Goal: Task Accomplishment & Management: Use online tool/utility

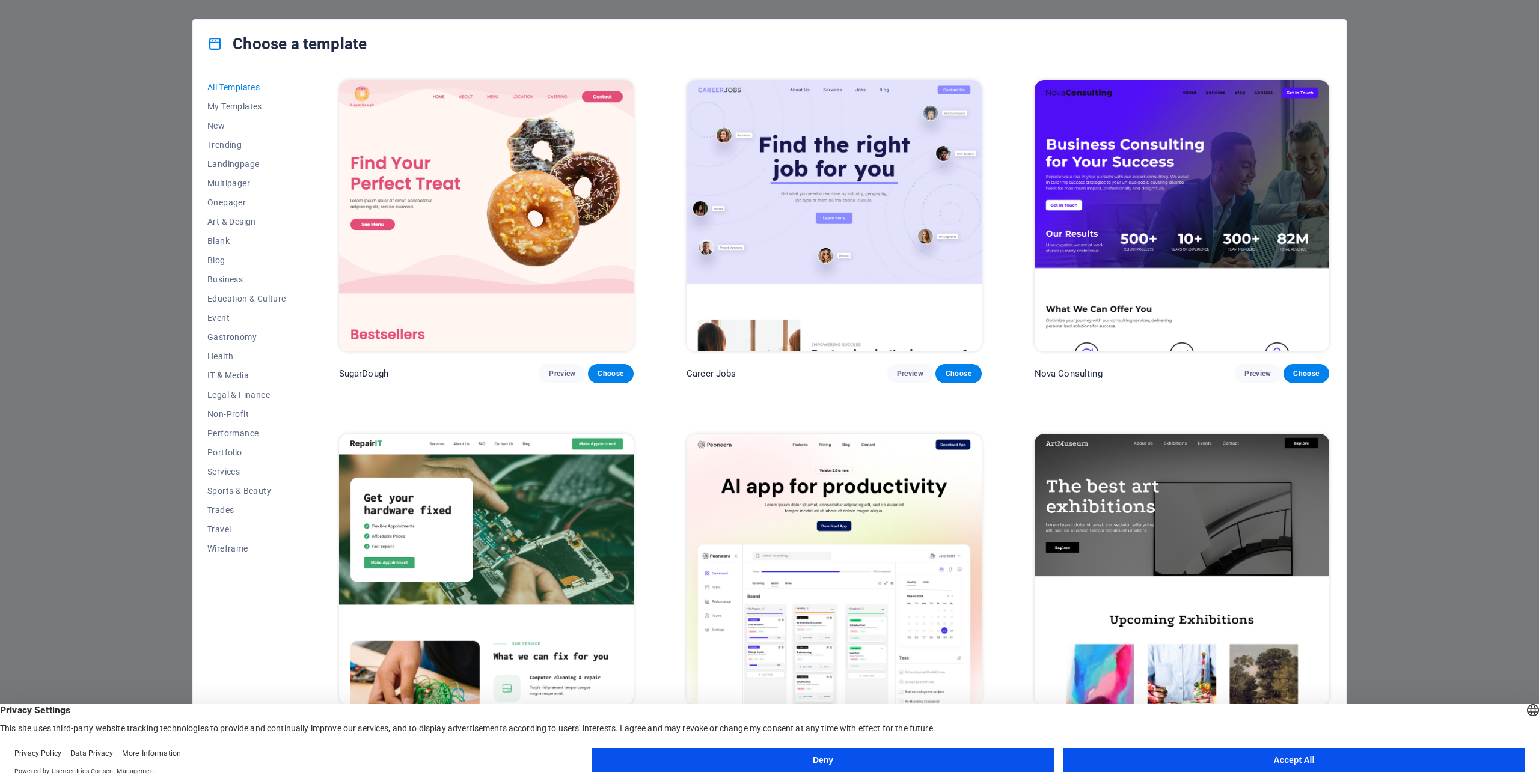
scroll to position [241, 0]
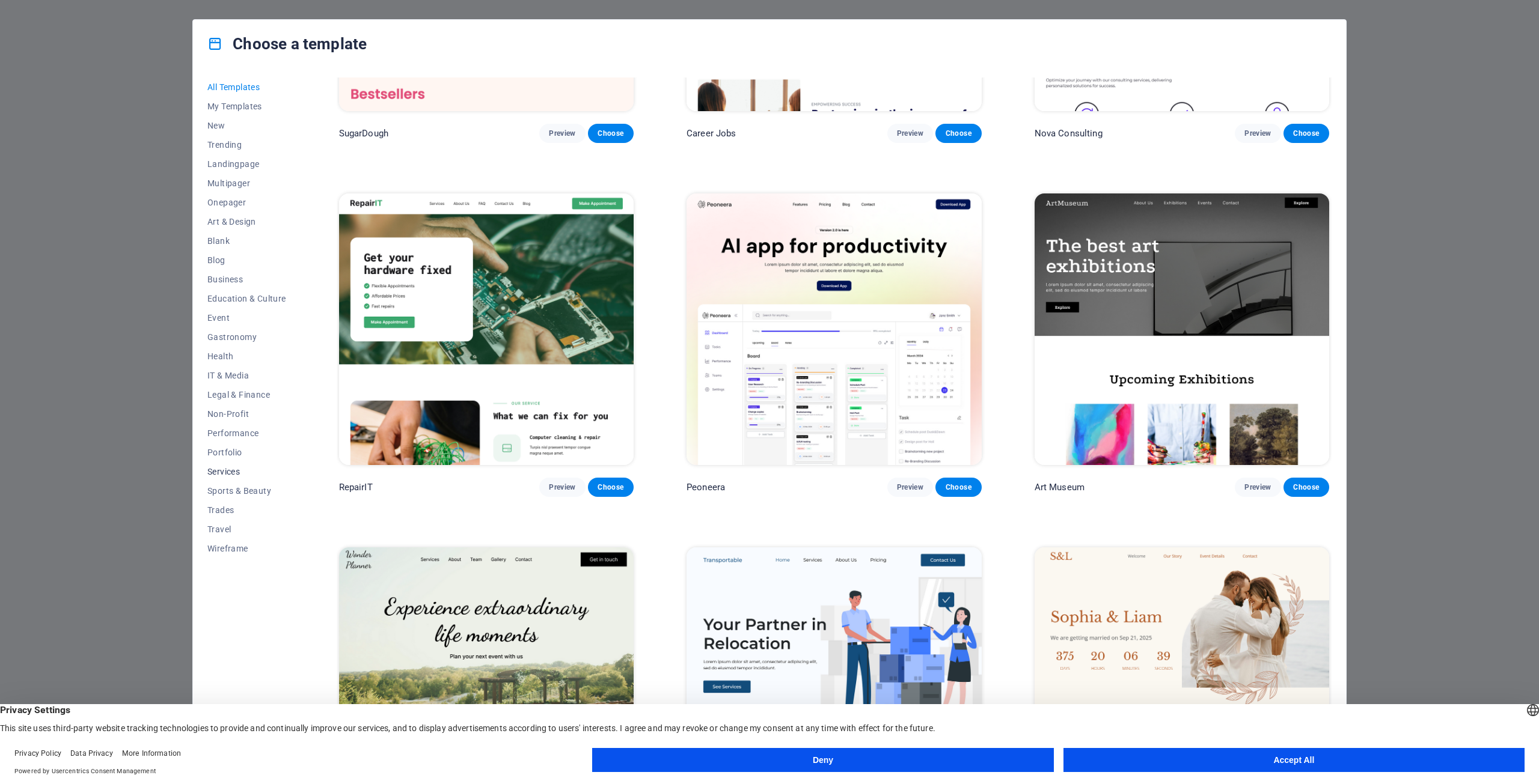
click at [235, 472] on span "Services" at bounding box center [246, 471] width 79 height 10
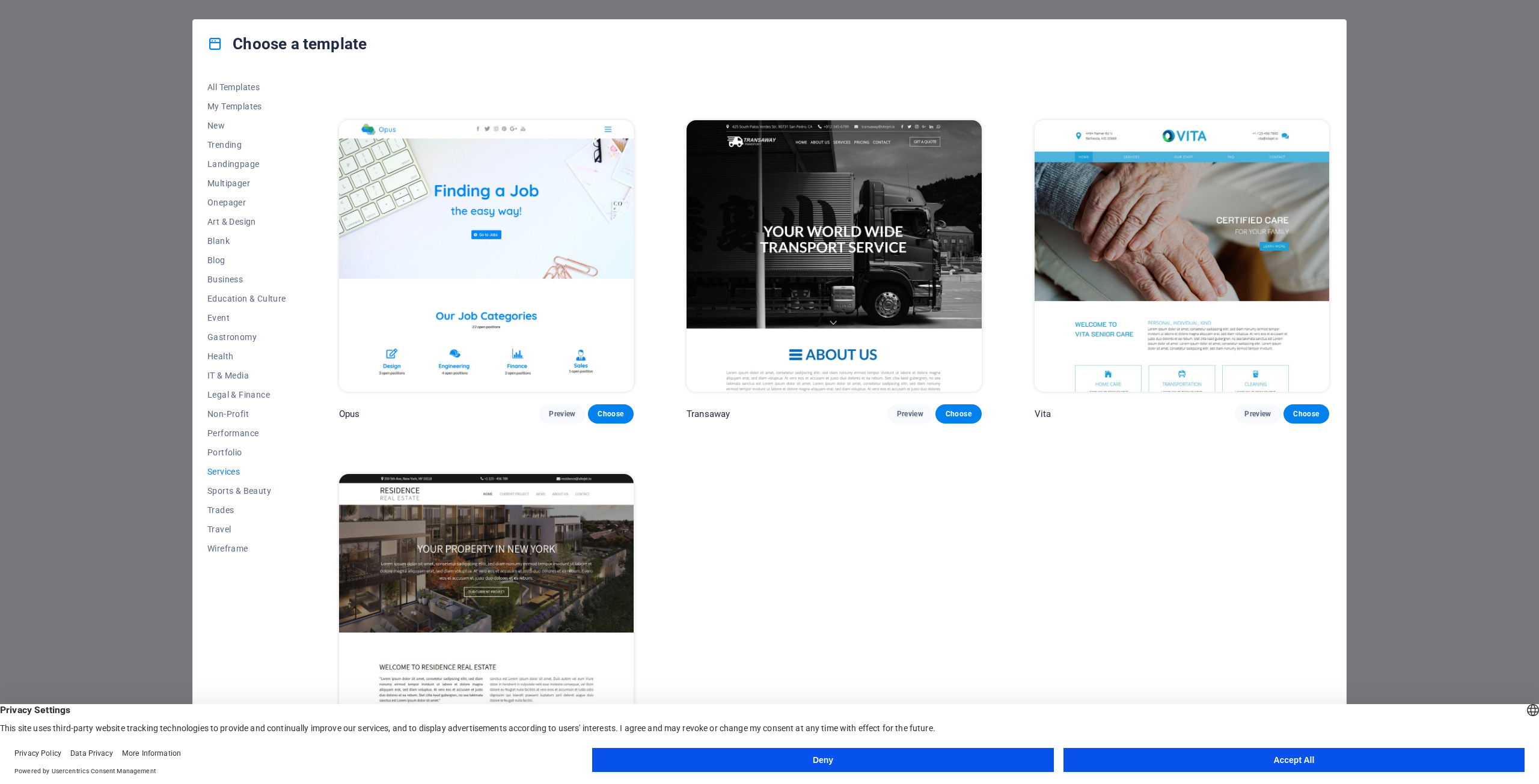
scroll to position [2099, 0]
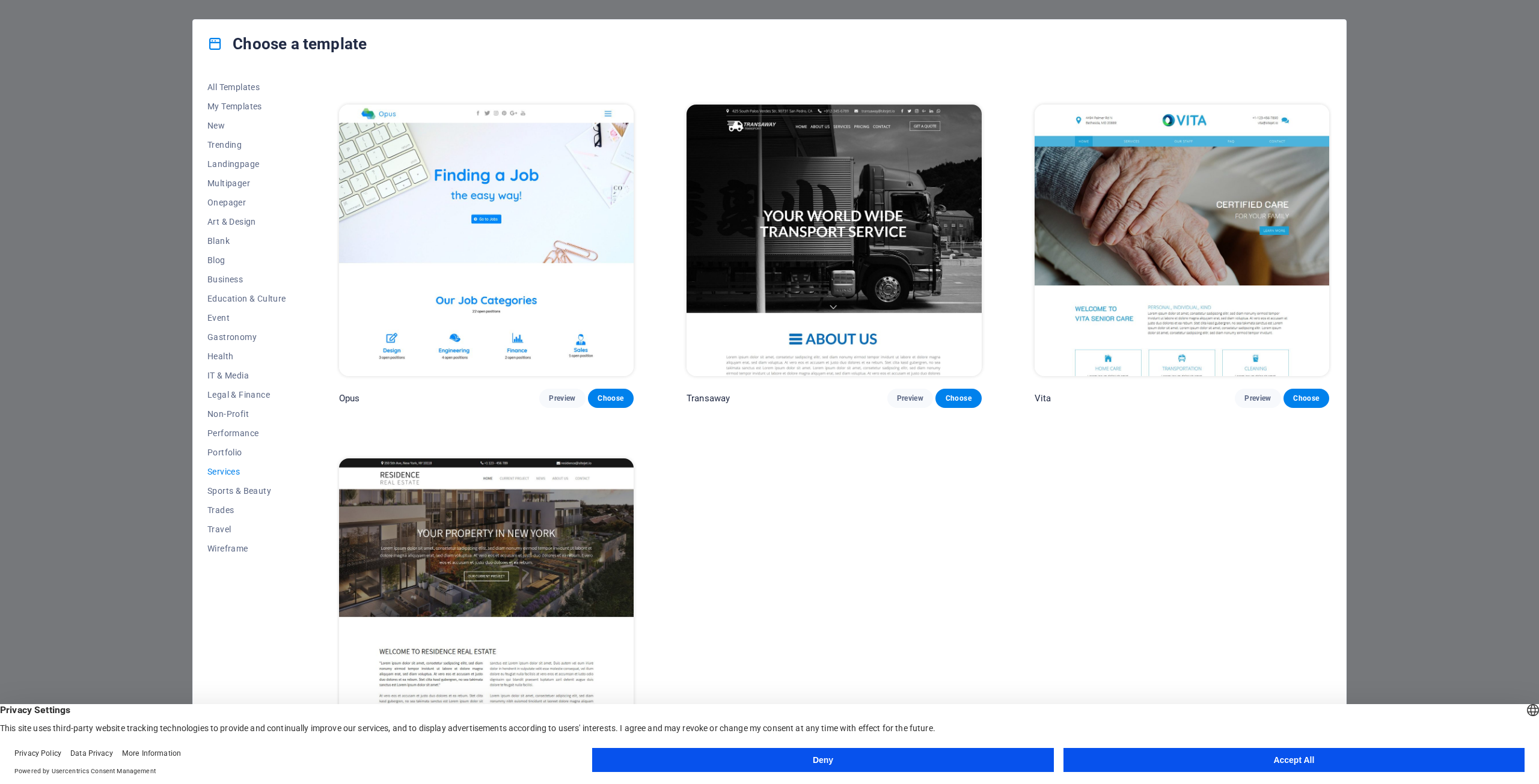
click at [826, 241] on img at bounding box center [834, 241] width 295 height 272
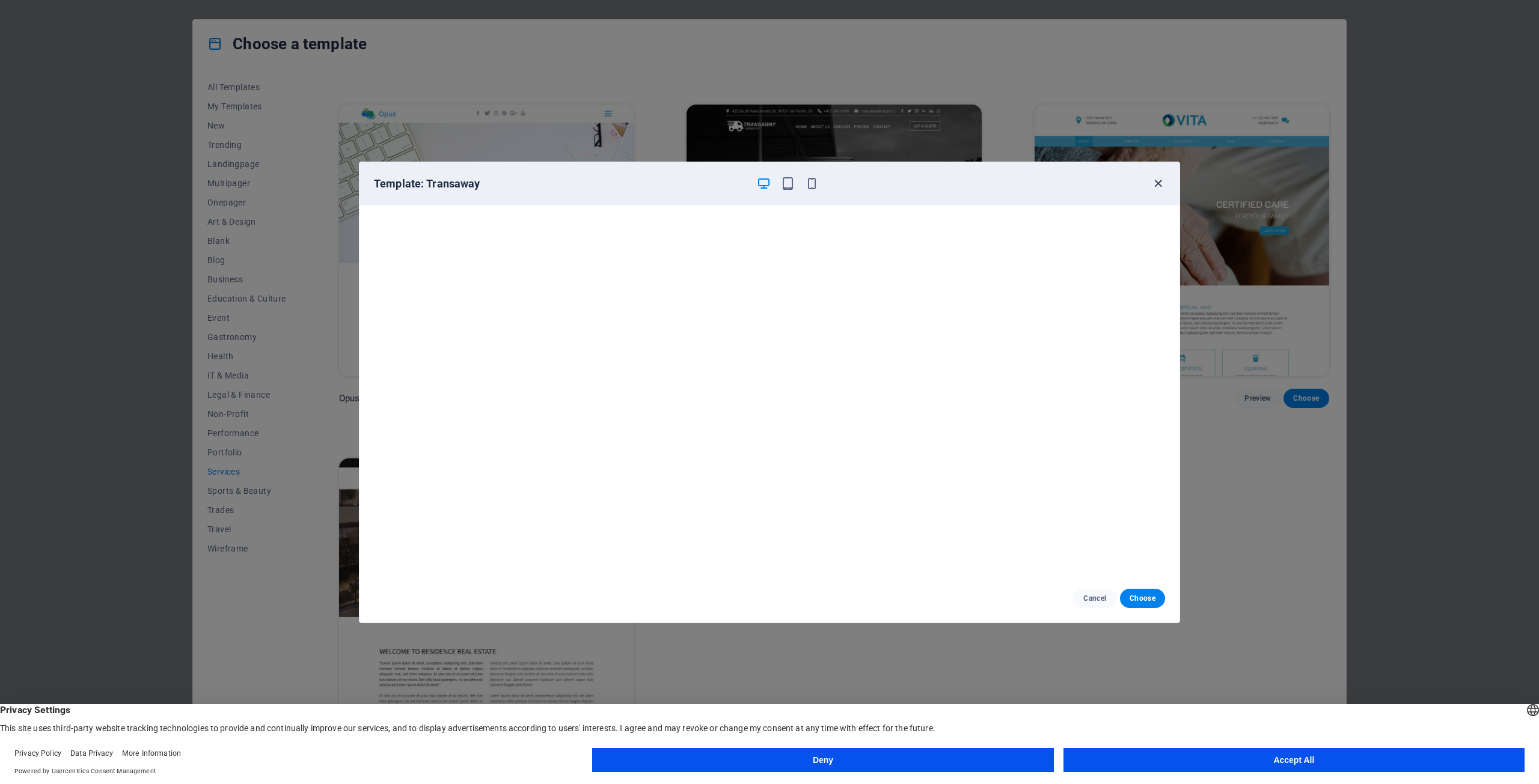
click at [1152, 183] on icon "button" at bounding box center [1159, 184] width 14 height 14
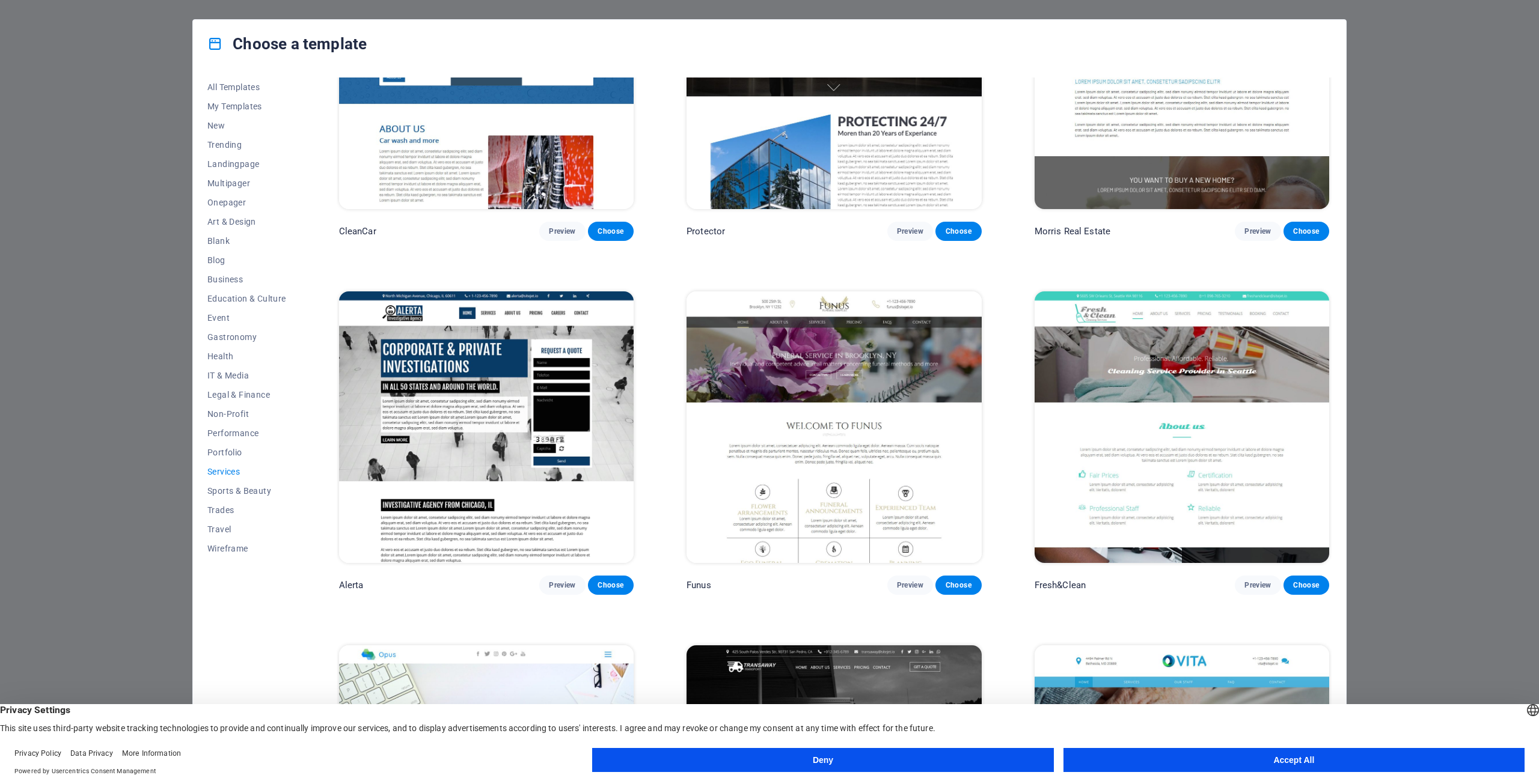
scroll to position [1377, 0]
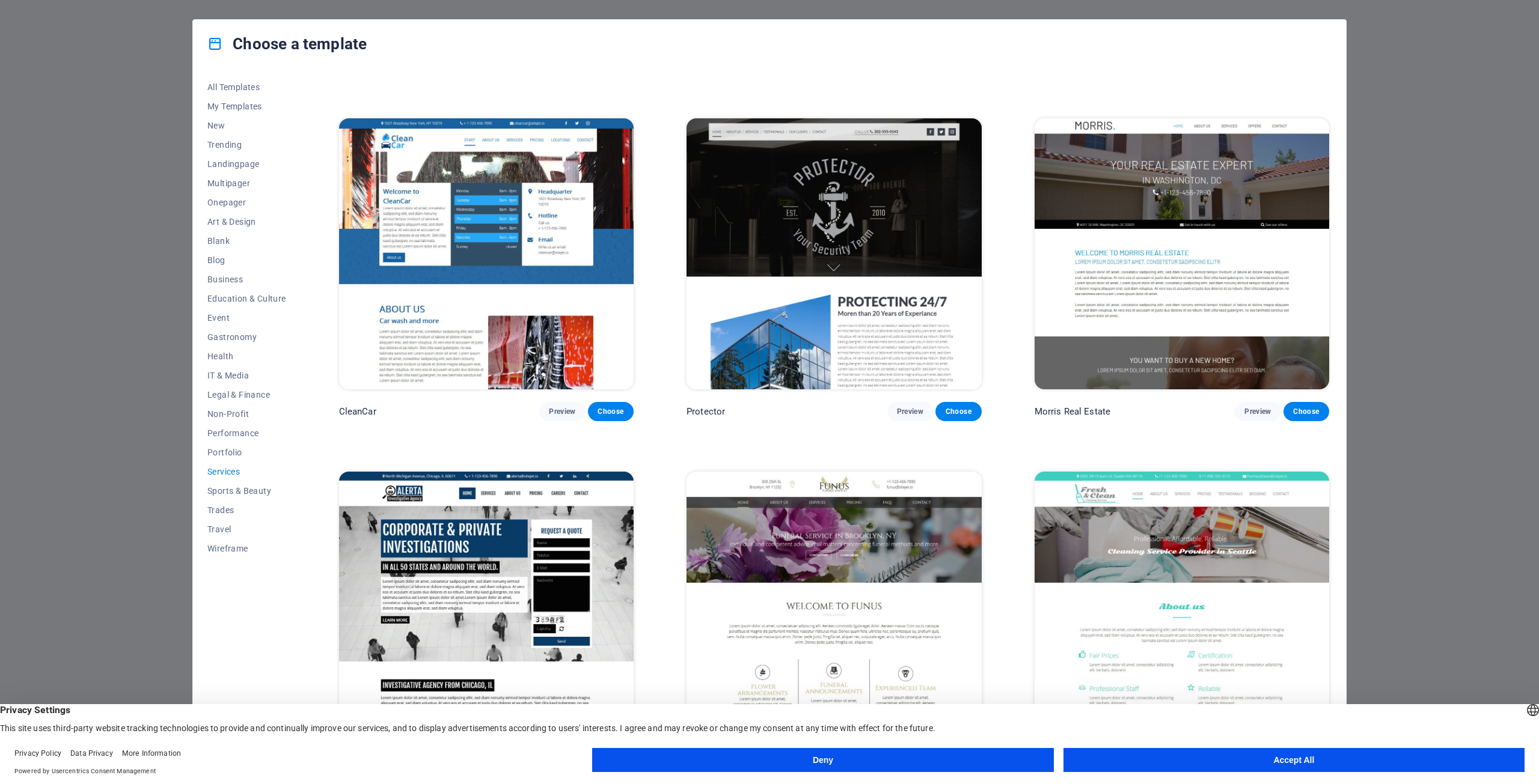
click at [569, 150] on img at bounding box center [486, 255] width 295 height 272
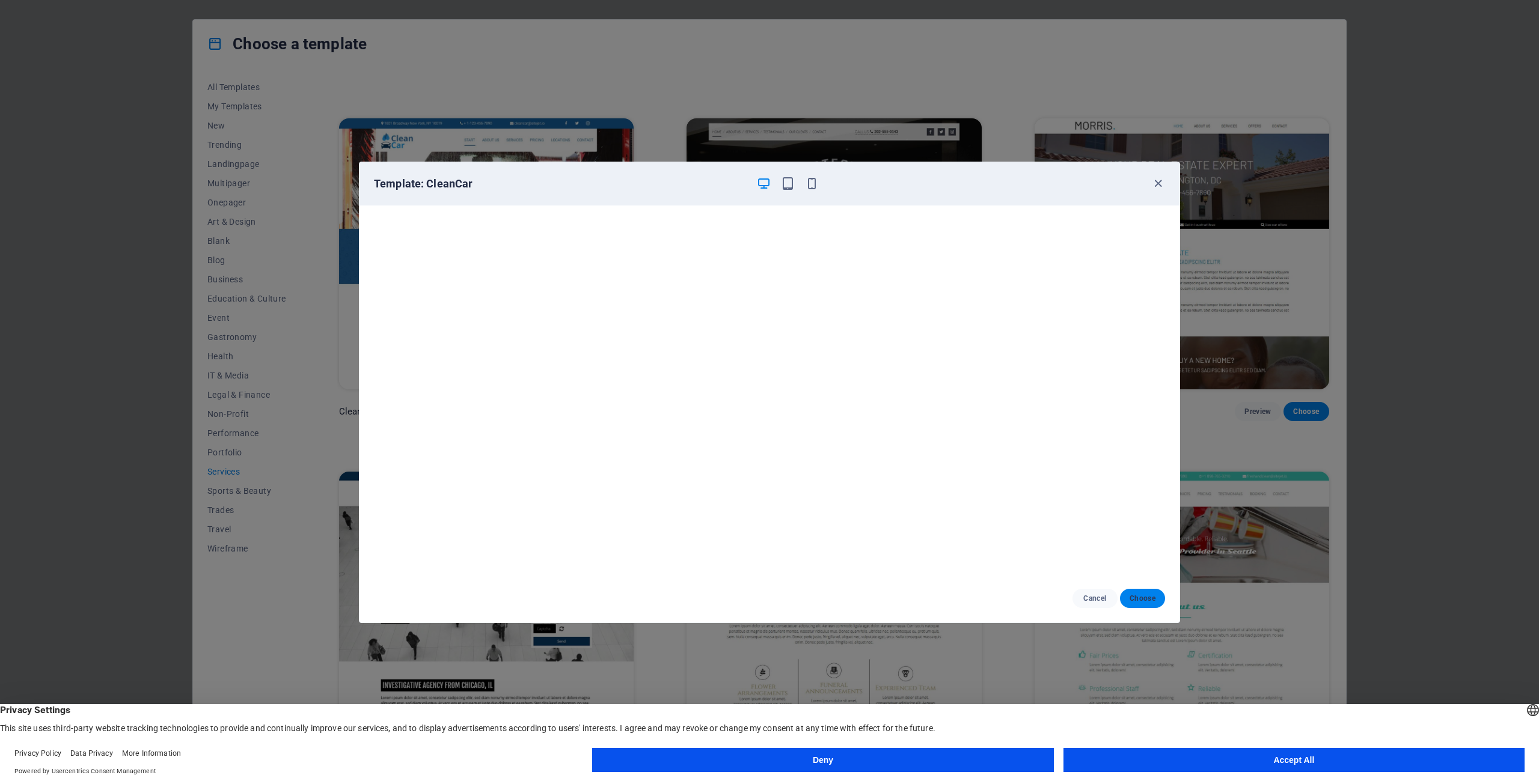
click at [1140, 597] on span "Choose" at bounding box center [1143, 598] width 26 height 10
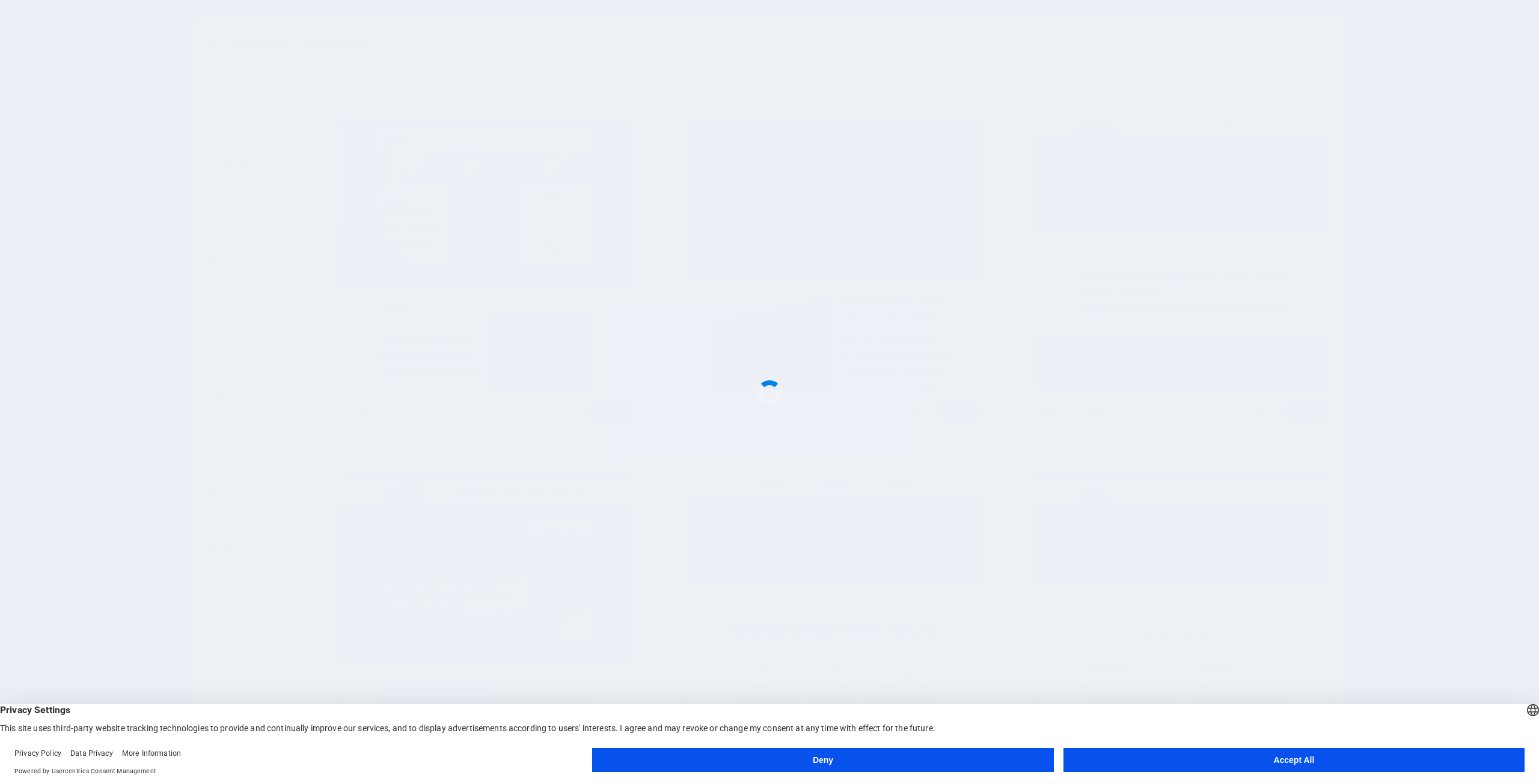
click at [1262, 761] on button "Accept All" at bounding box center [1294, 761] width 461 height 24
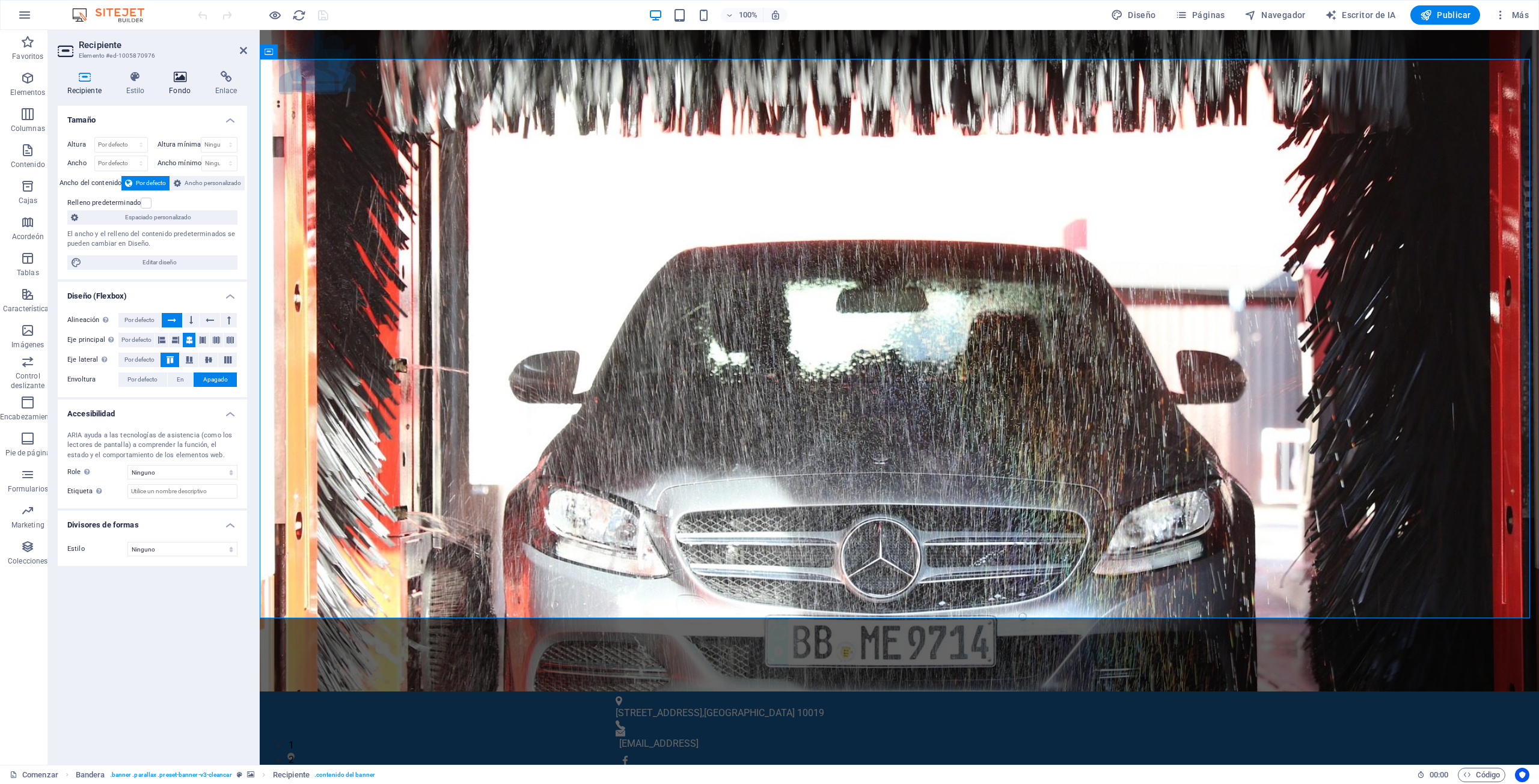
click at [179, 77] on icon at bounding box center [180, 77] width 42 height 12
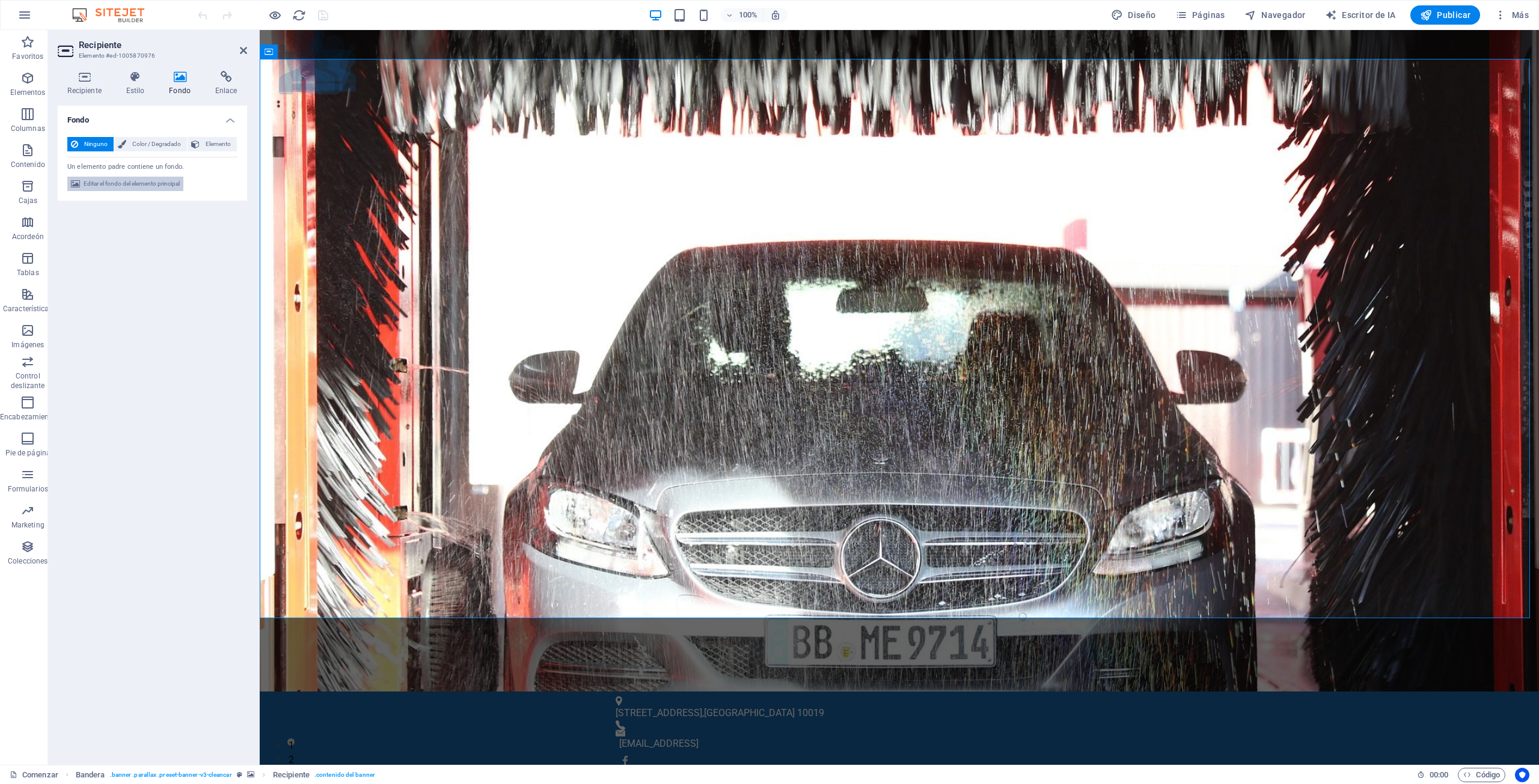
click at [133, 185] on font "Editar el fondo del elemento principal" at bounding box center [131, 184] width 96 height 7
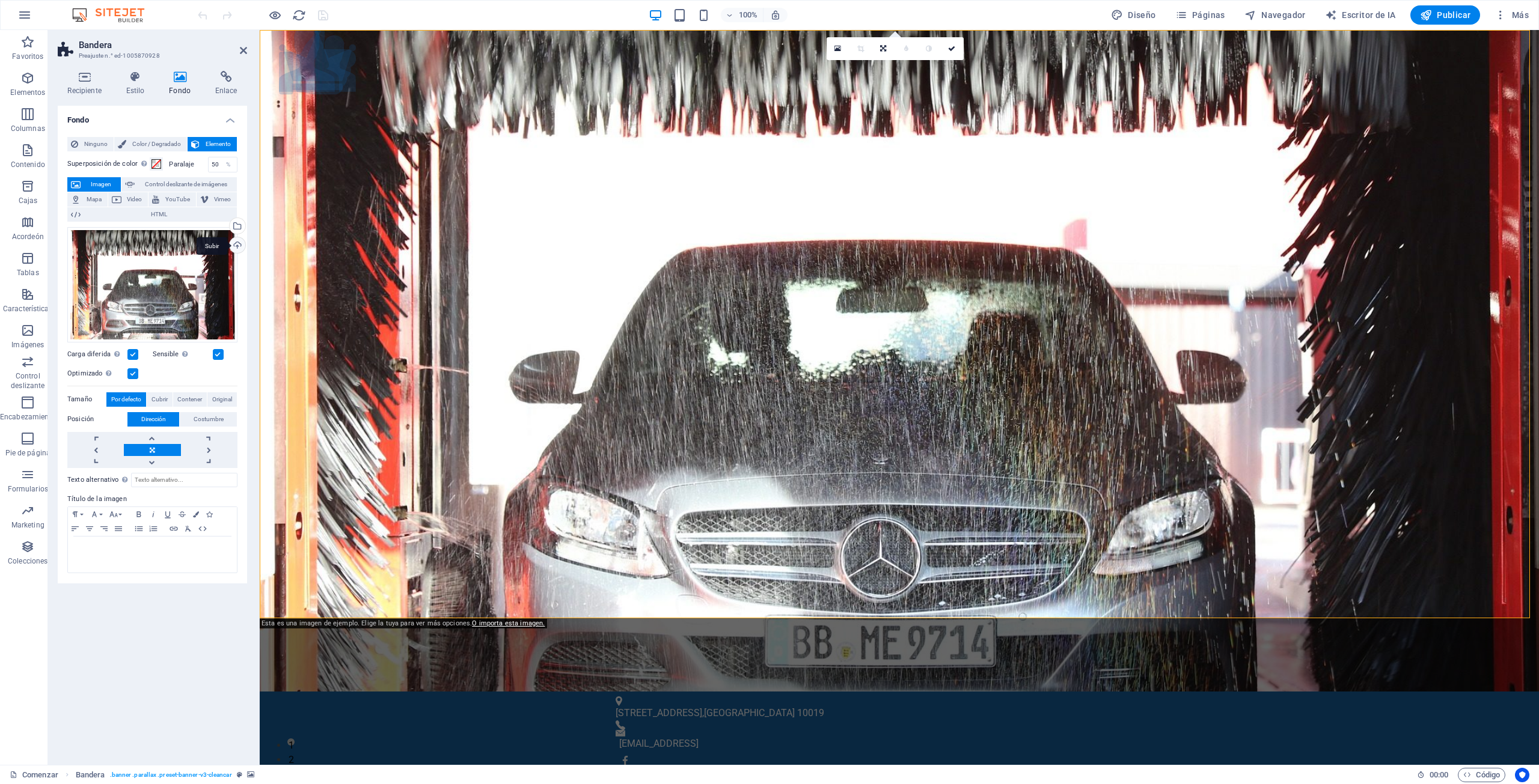
click at [232, 244] on div "Subir" at bounding box center [236, 246] width 18 height 18
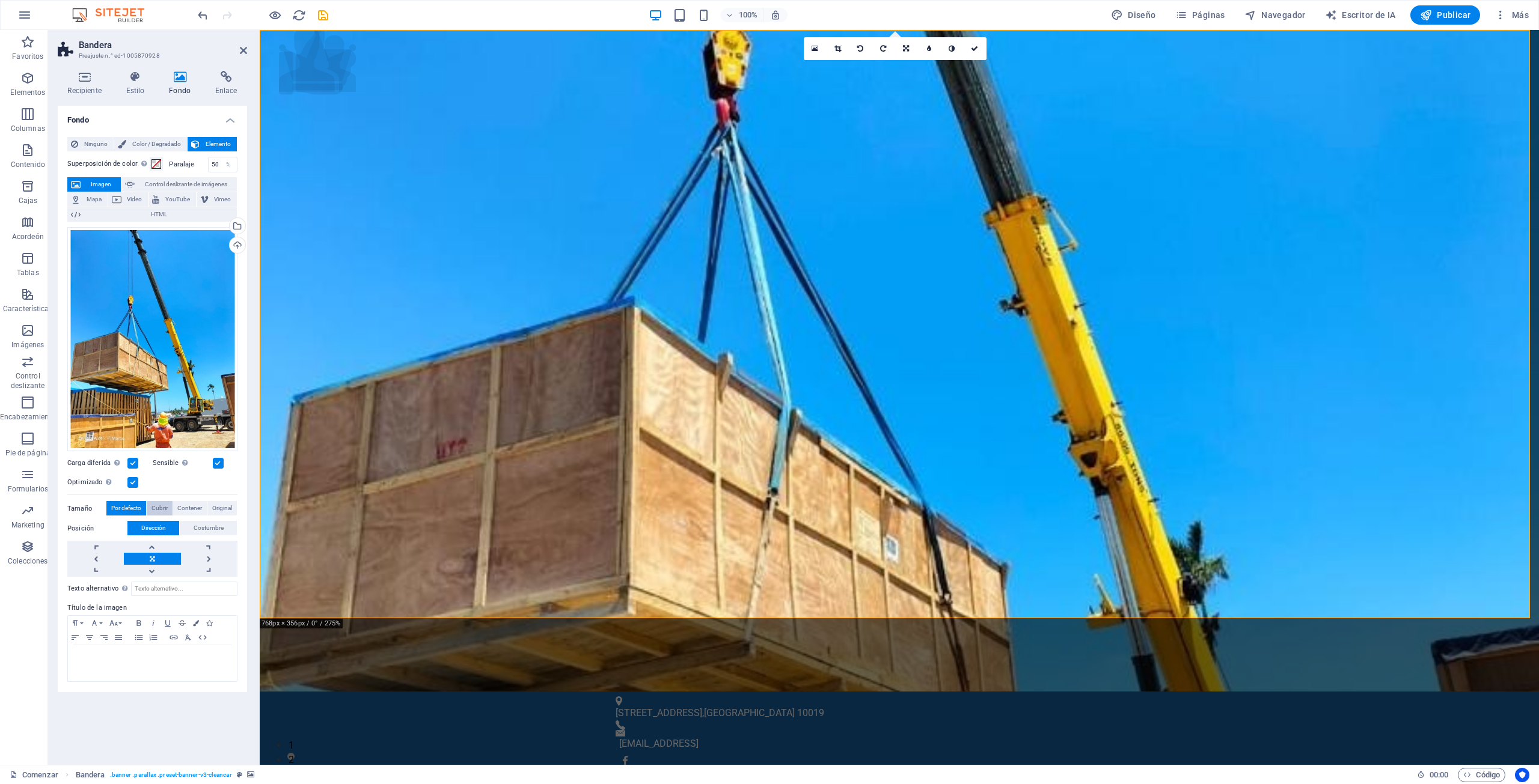
click at [161, 510] on font "Cubrir" at bounding box center [159, 509] width 16 height 7
click at [189, 508] on font "Contener" at bounding box center [190, 509] width 24 height 7
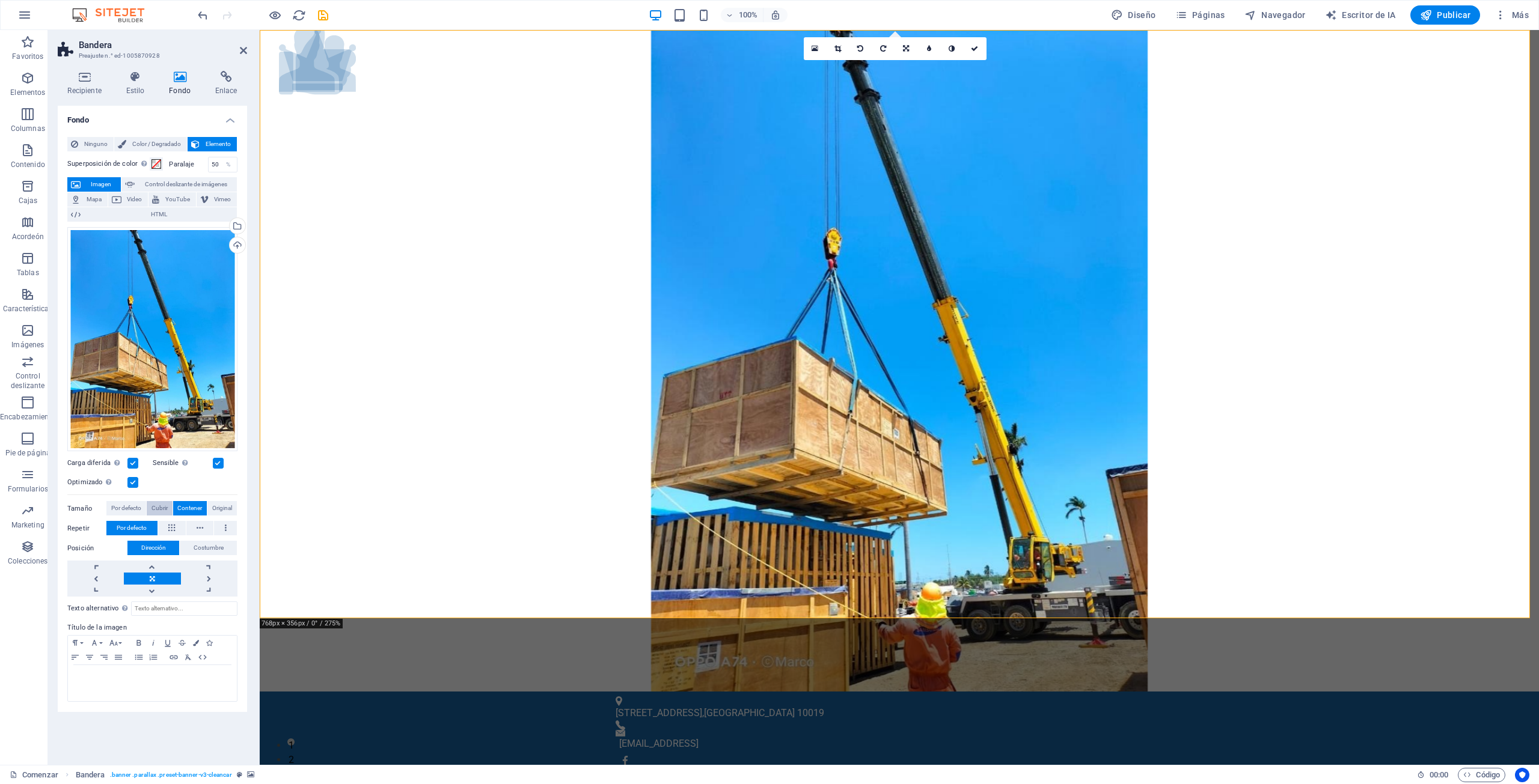
click at [163, 509] on font "Cubrir" at bounding box center [159, 509] width 16 height 7
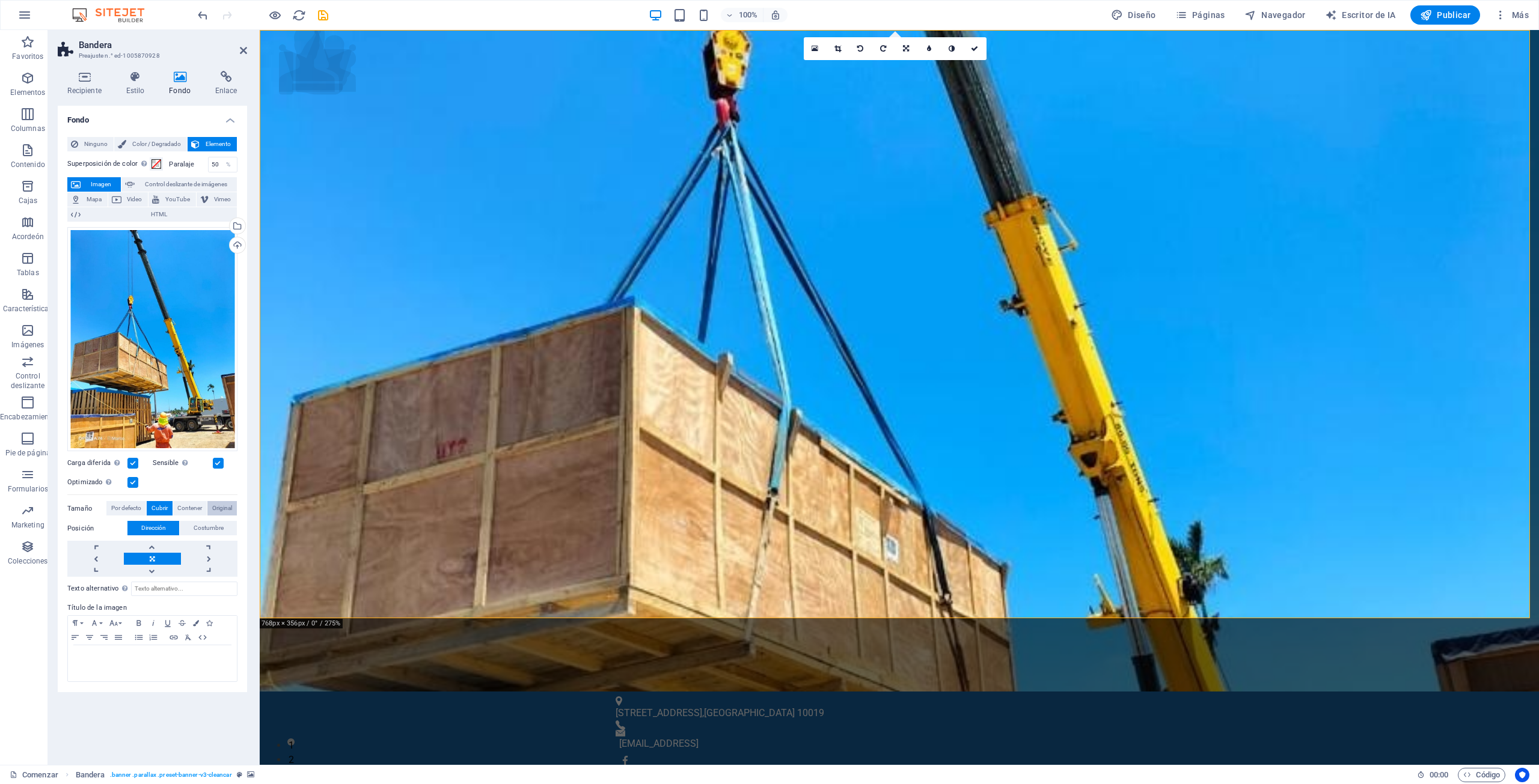
click at [211, 507] on button "Original" at bounding box center [222, 509] width 29 height 15
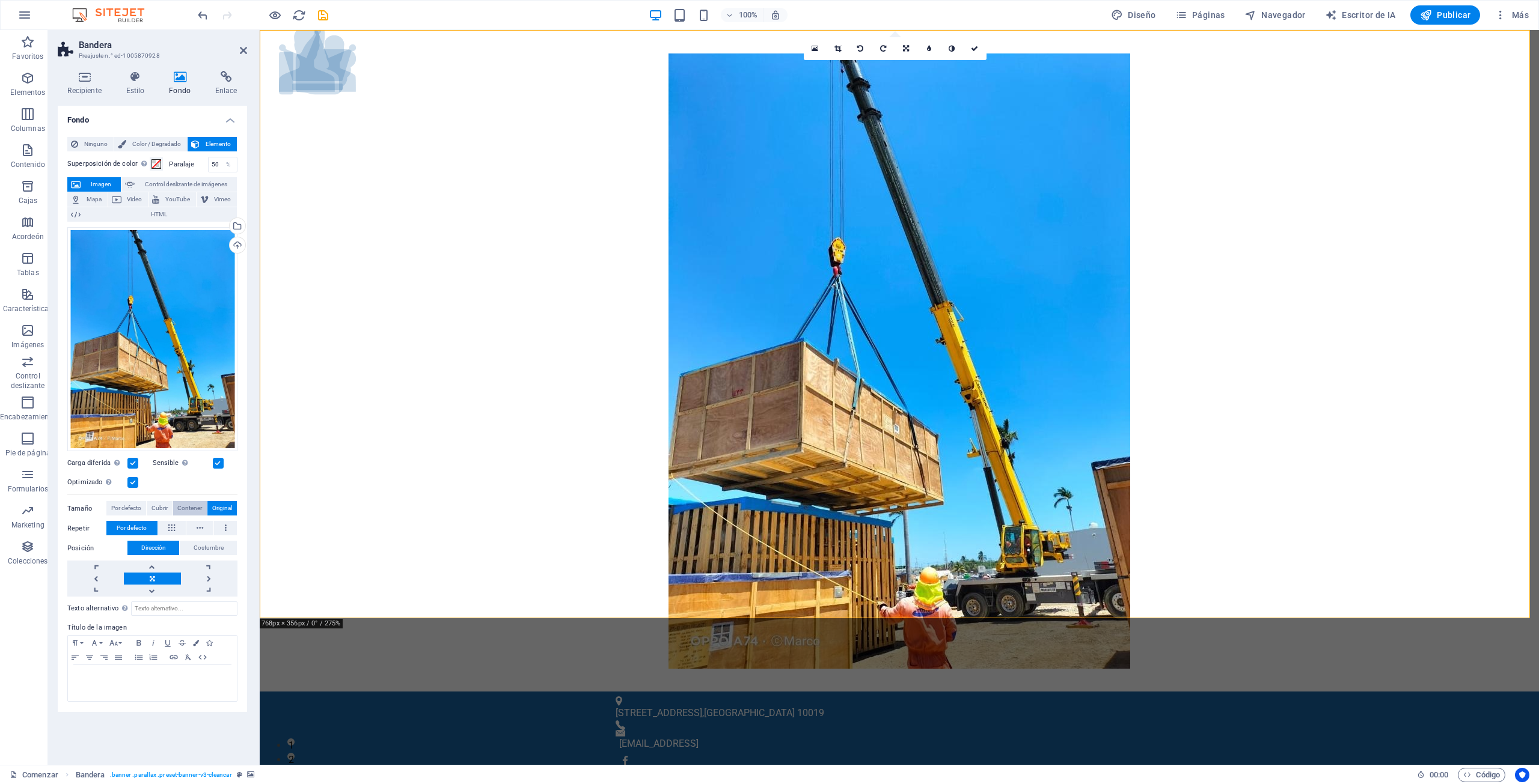
click at [186, 508] on font "Contener" at bounding box center [190, 509] width 24 height 7
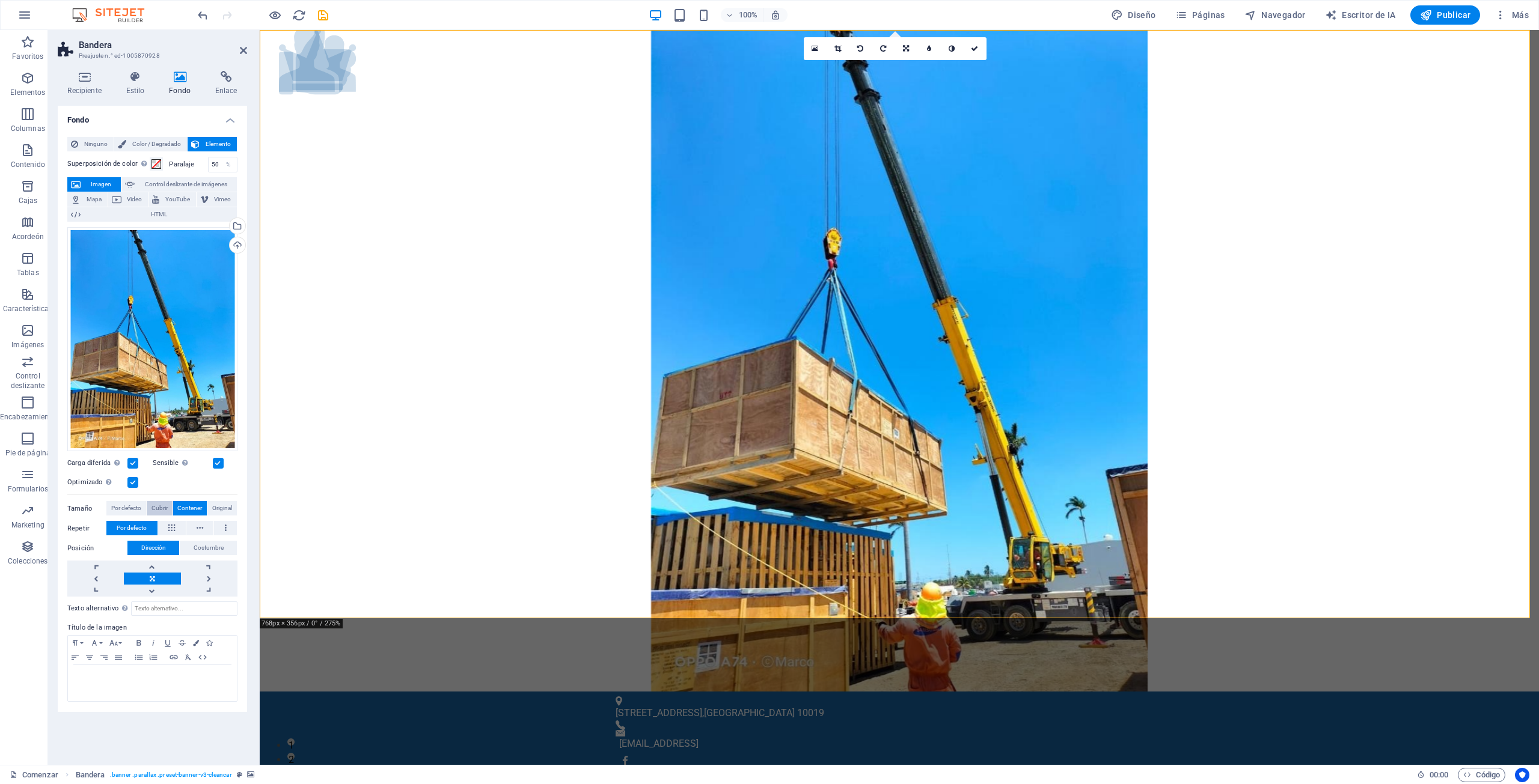
click at [159, 508] on font "Cubrir" at bounding box center [159, 509] width 16 height 7
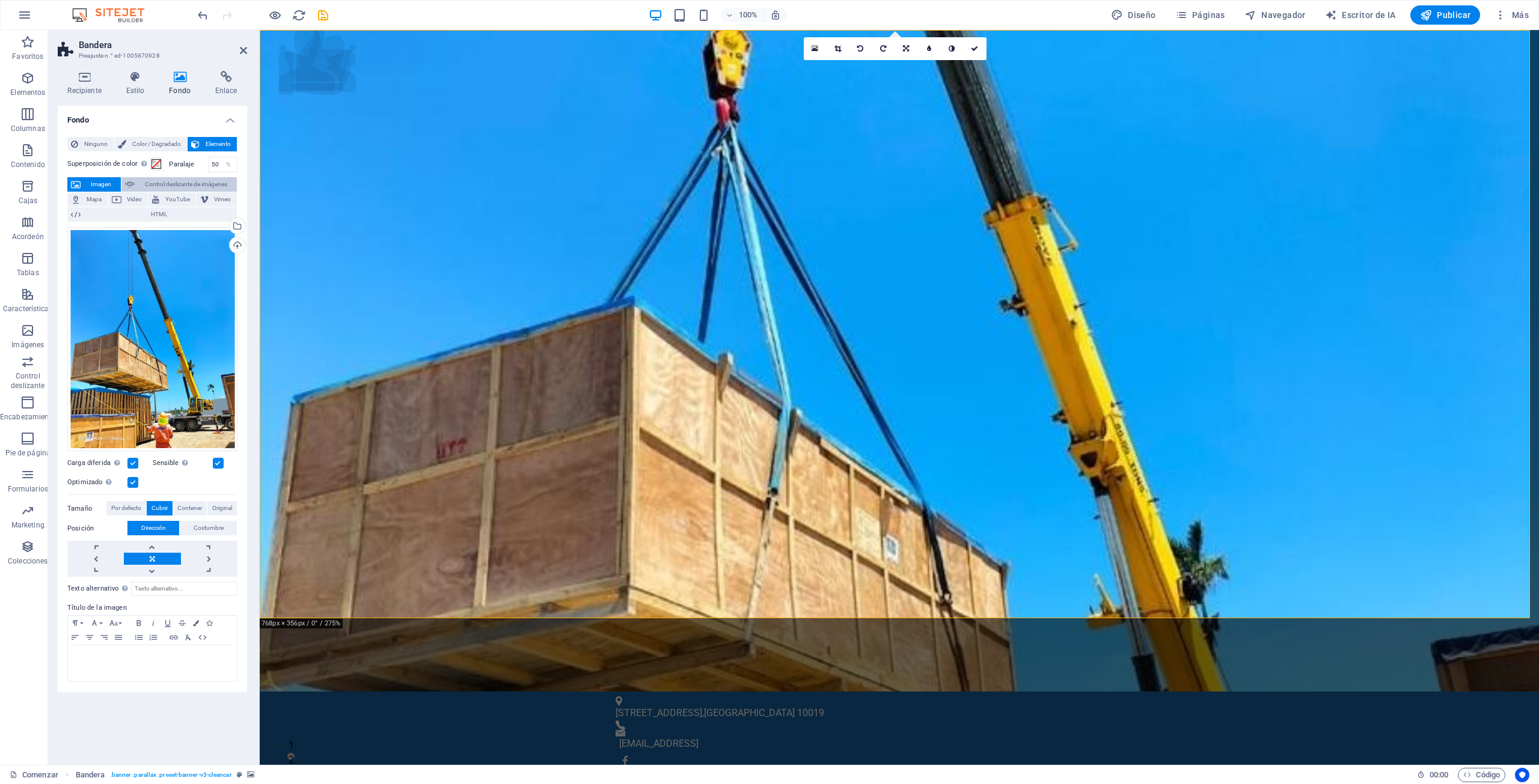
click at [135, 185] on button "Control deslizante de imágenes" at bounding box center [179, 185] width 115 height 15
select select "ms"
select select "s"
select select "progressive"
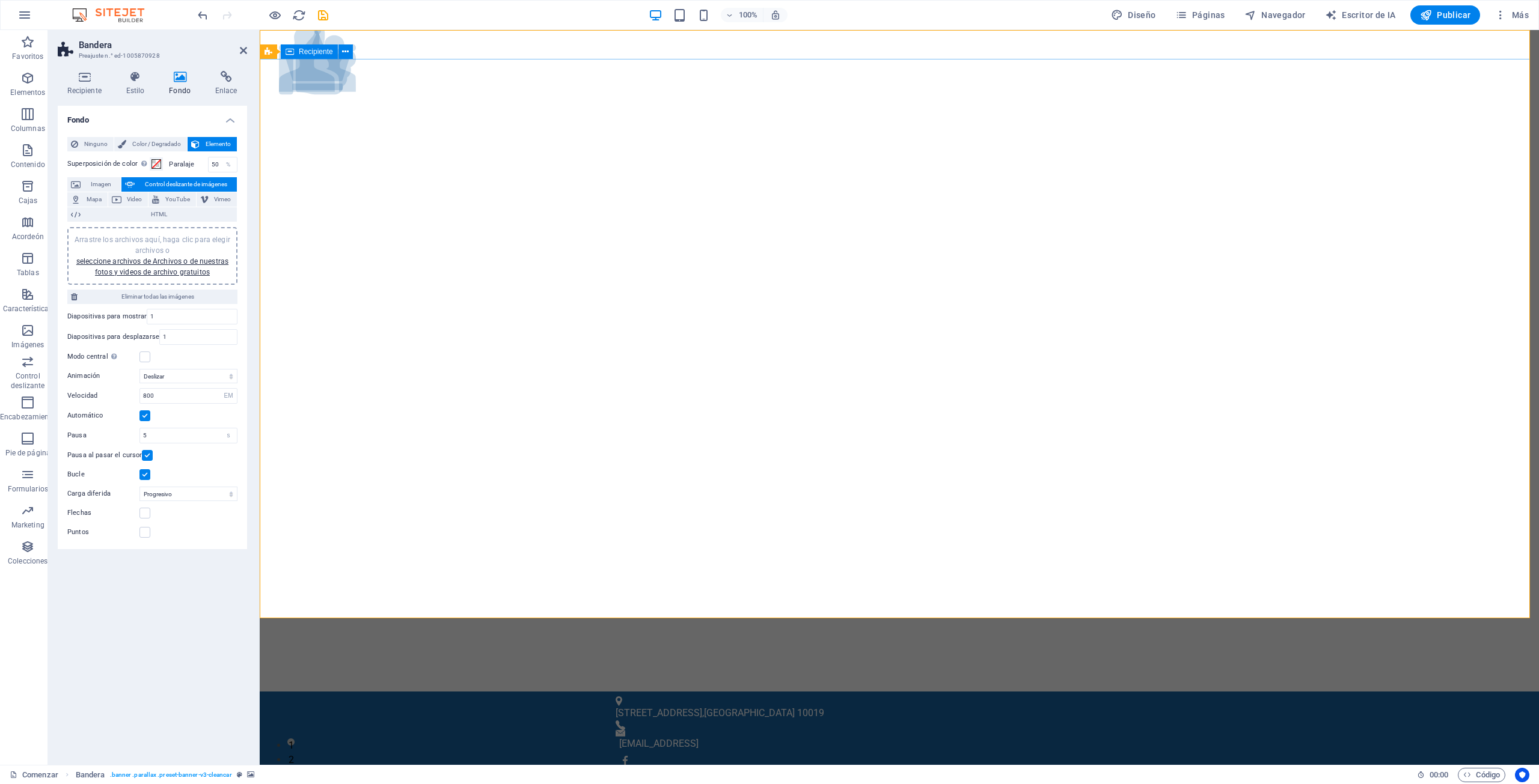
click at [105, 181] on font "Imagen" at bounding box center [101, 185] width 21 height 7
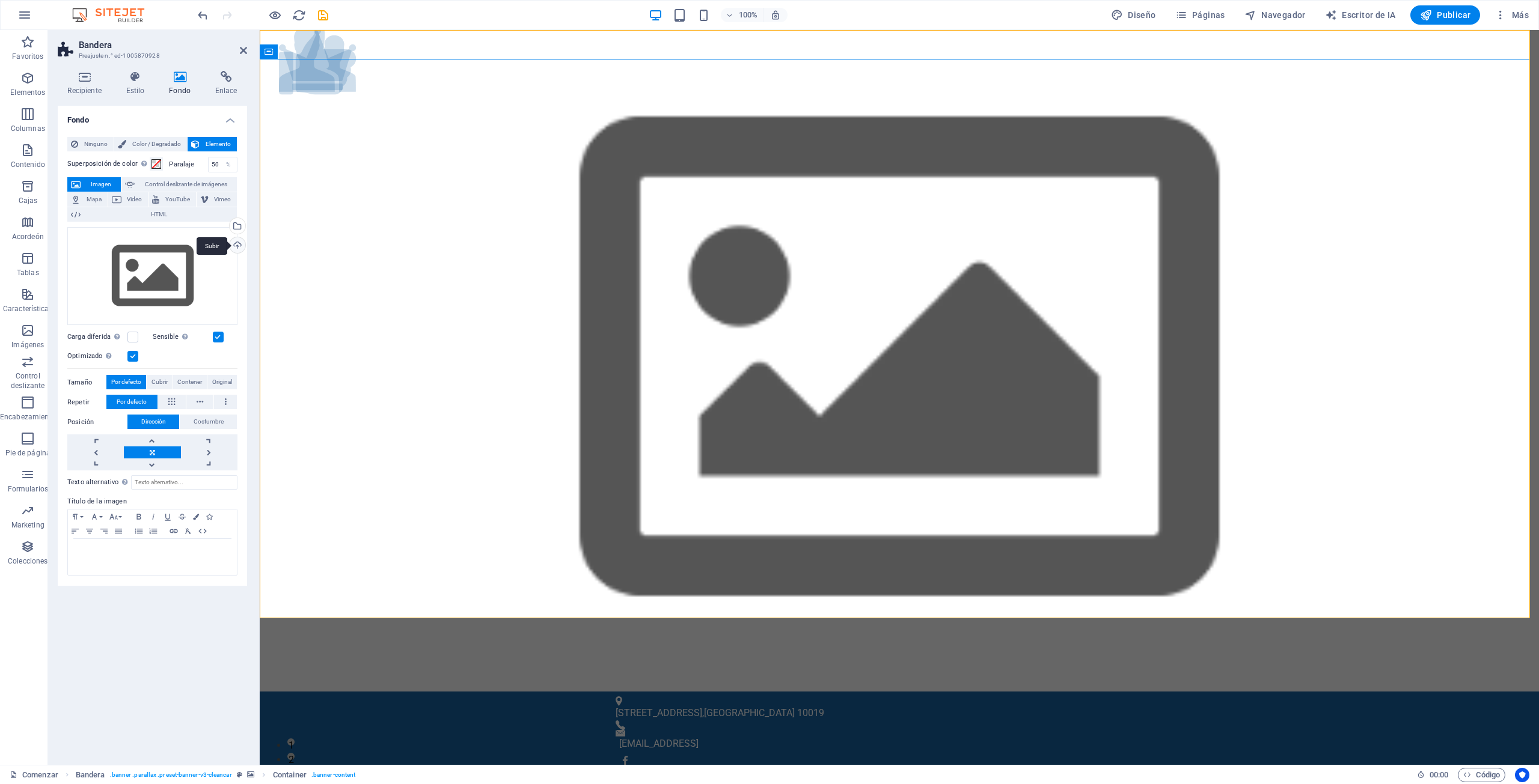
click at [236, 241] on div "Subir" at bounding box center [236, 246] width 18 height 18
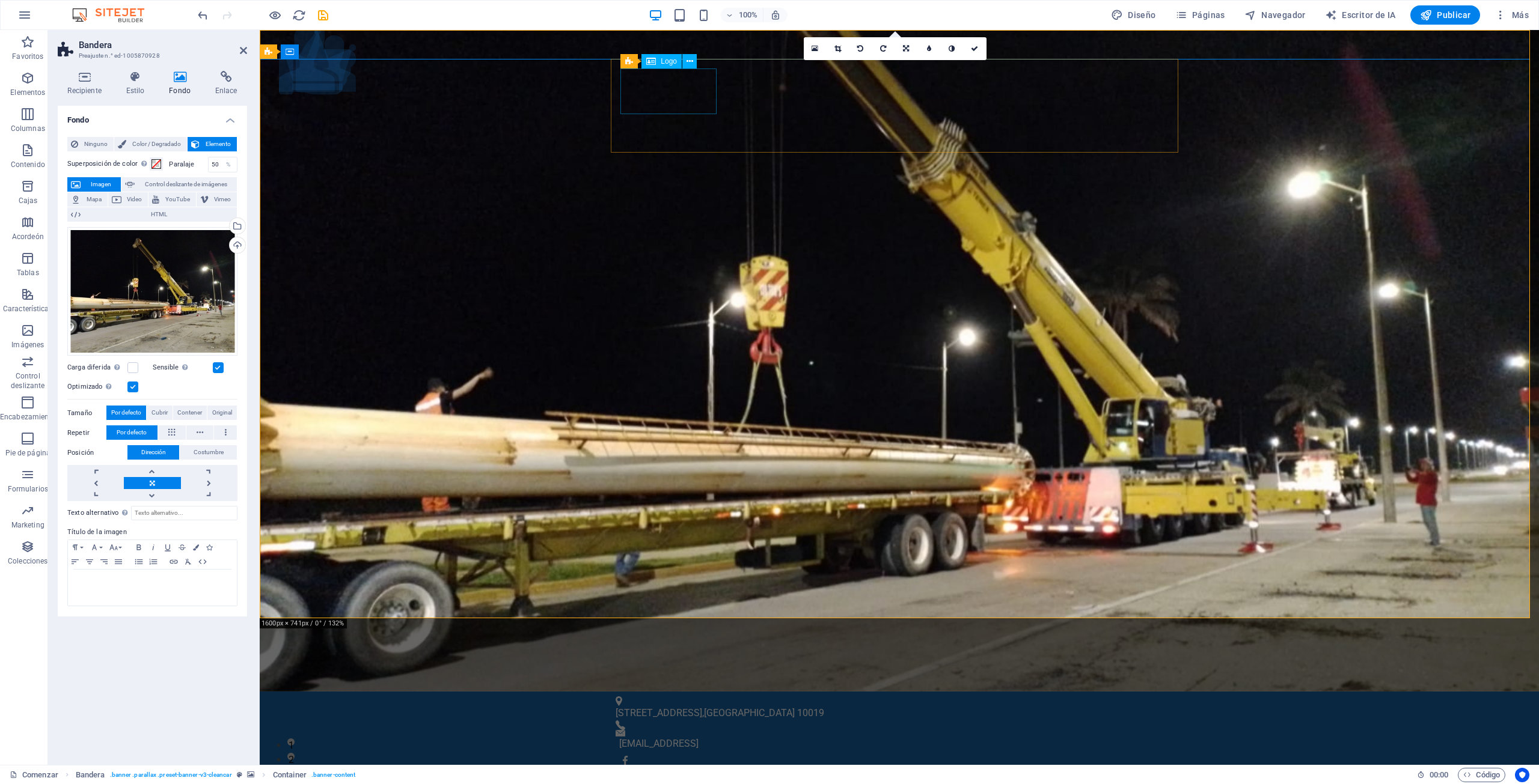
click at [1057, 737] on div "769a2f82c4db16844a0ff5f1145846@cpanel.local" at bounding box center [897, 744] width 555 height 15
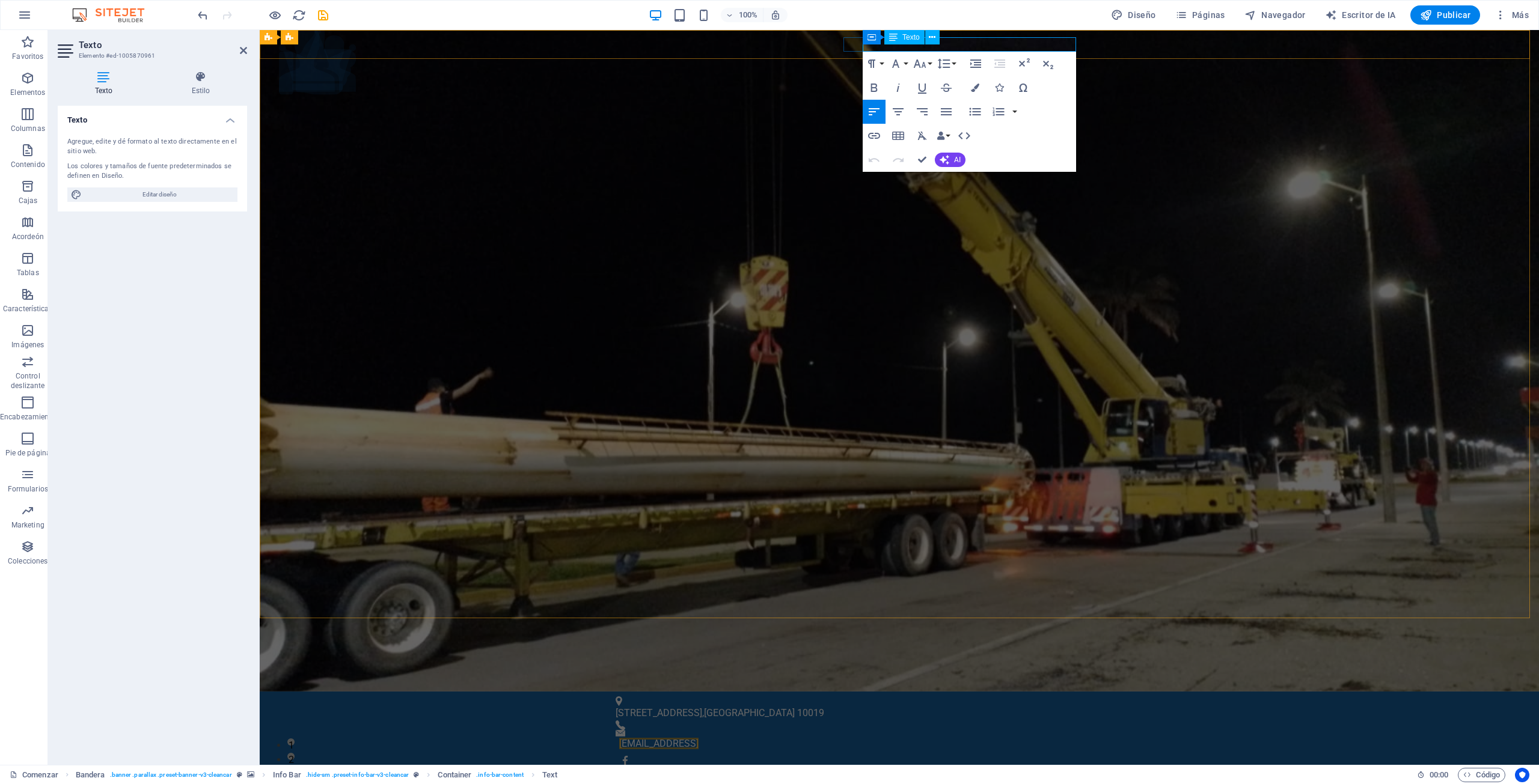
drag, startPoint x: 1069, startPoint y: 42, endPoint x: 1002, endPoint y: 45, distance: 67.1
click at [698, 738] on font "769a2f82c4db16844a0ff5f1145846@cpanel.local" at bounding box center [659, 743] width 80 height 11
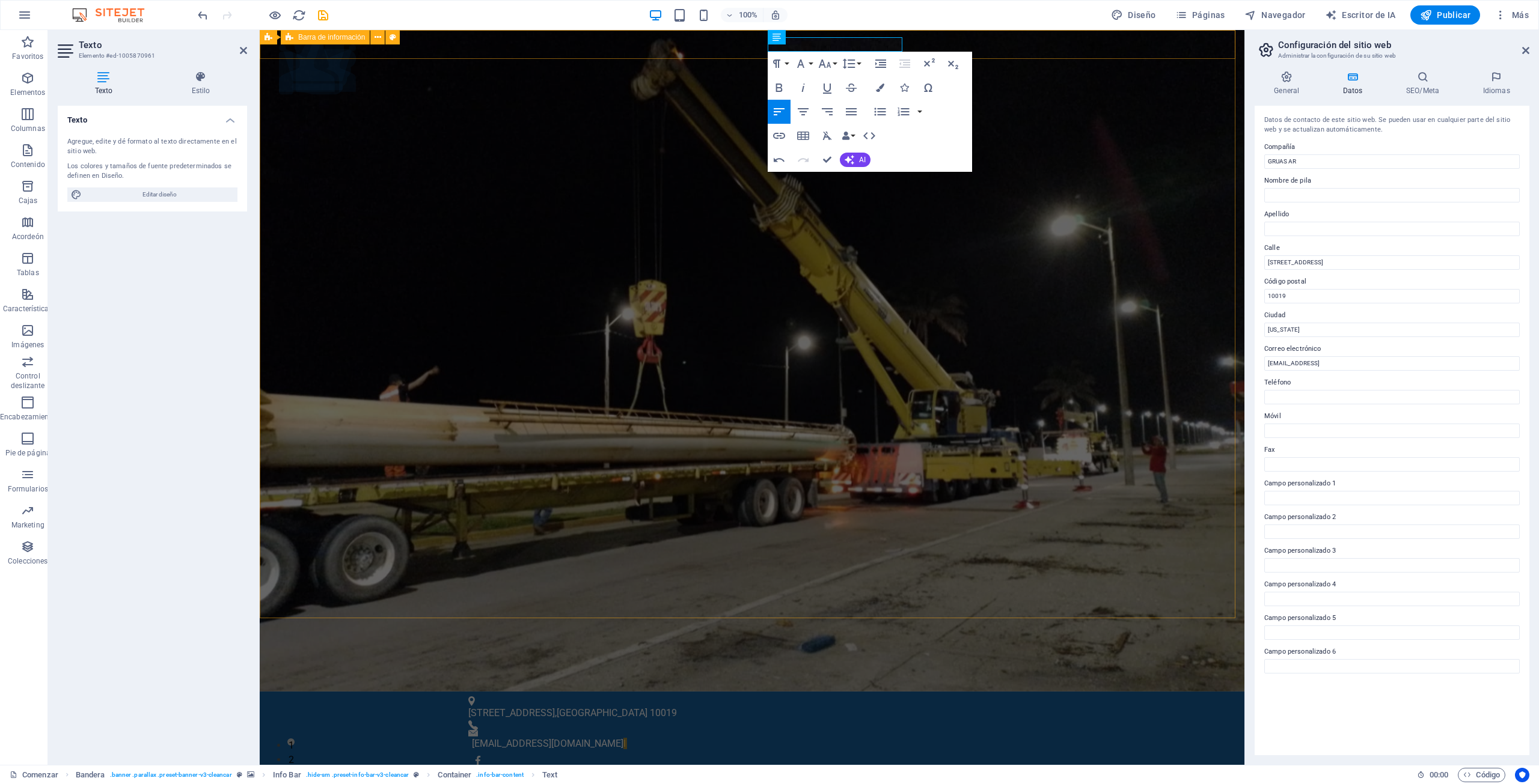
click at [1118, 692] on div "1601 Broadway , Nueva York 10019 gramoruasalonsor@gmail.com l" at bounding box center [752, 758] width 984 height 132
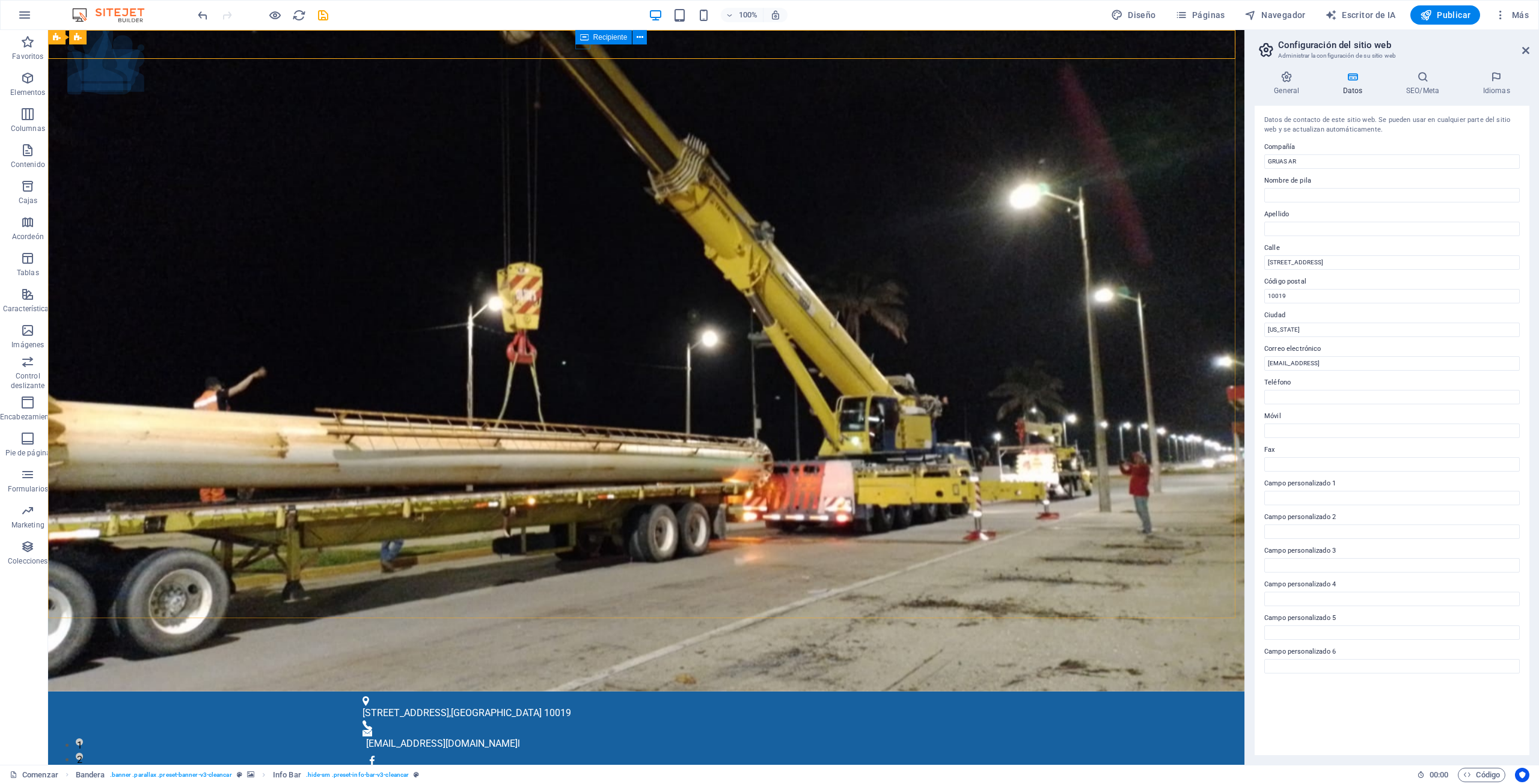
click at [578, 43] on div "Recipiente" at bounding box center [604, 37] width 57 height 15
click at [580, 44] on div "Recipiente" at bounding box center [615, 37] width 80 height 15
click at [648, 38] on icon at bounding box center [651, 37] width 9 height 15
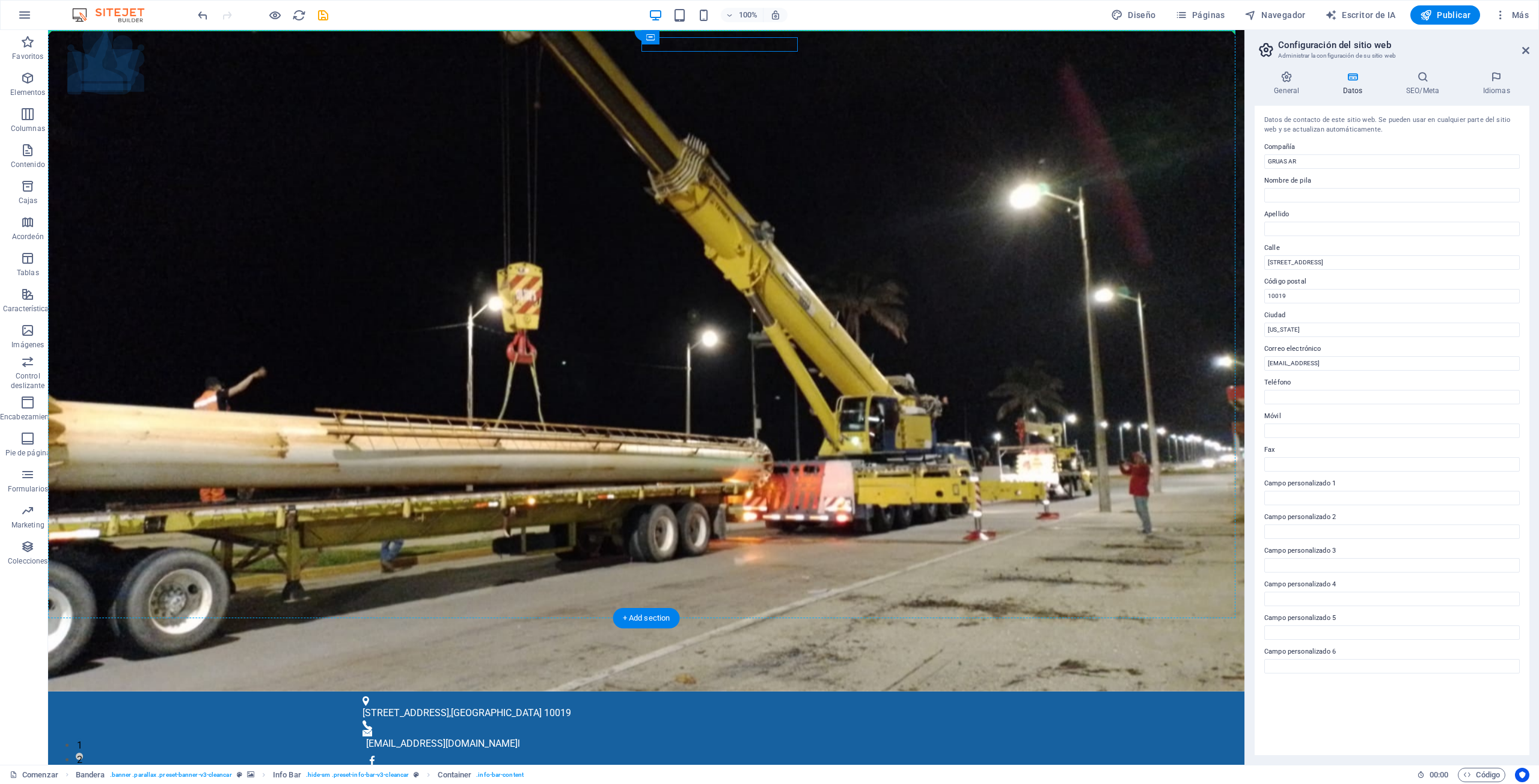
drag, startPoint x: 713, startPoint y: 68, endPoint x: 983, endPoint y: 100, distance: 271.9
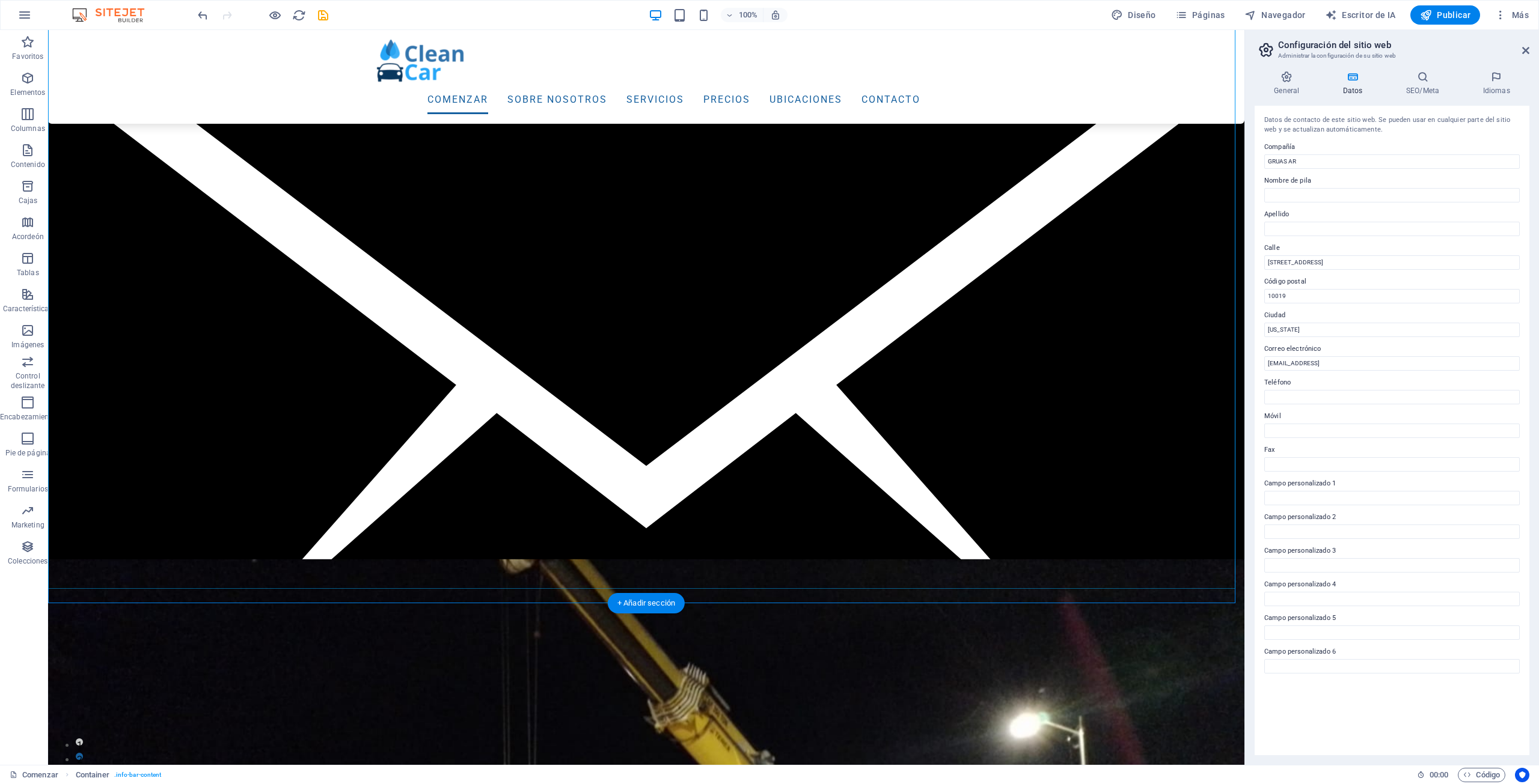
scroll to position [301, 0]
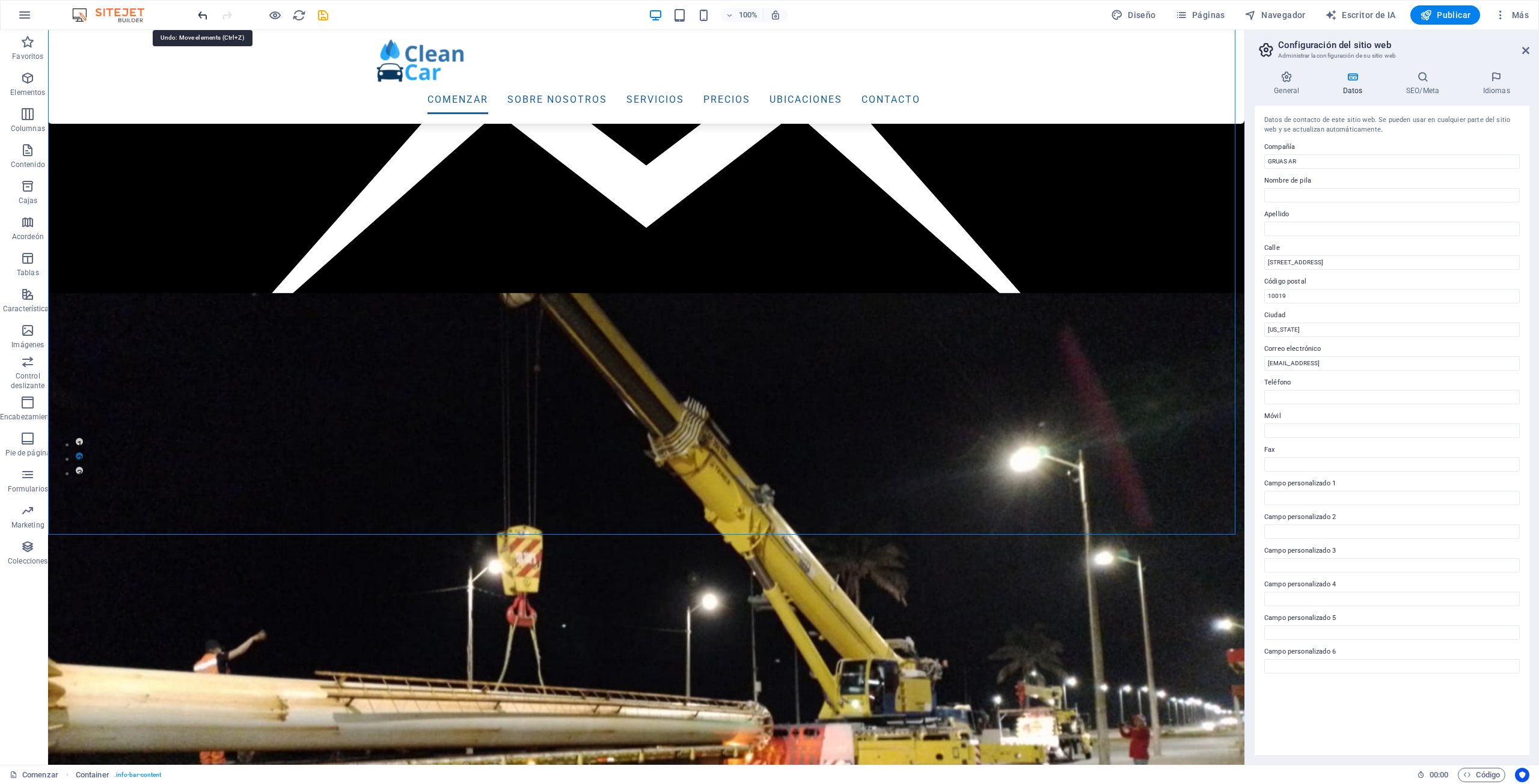
click at [202, 12] on icon "deshacer" at bounding box center [203, 16] width 14 height 14
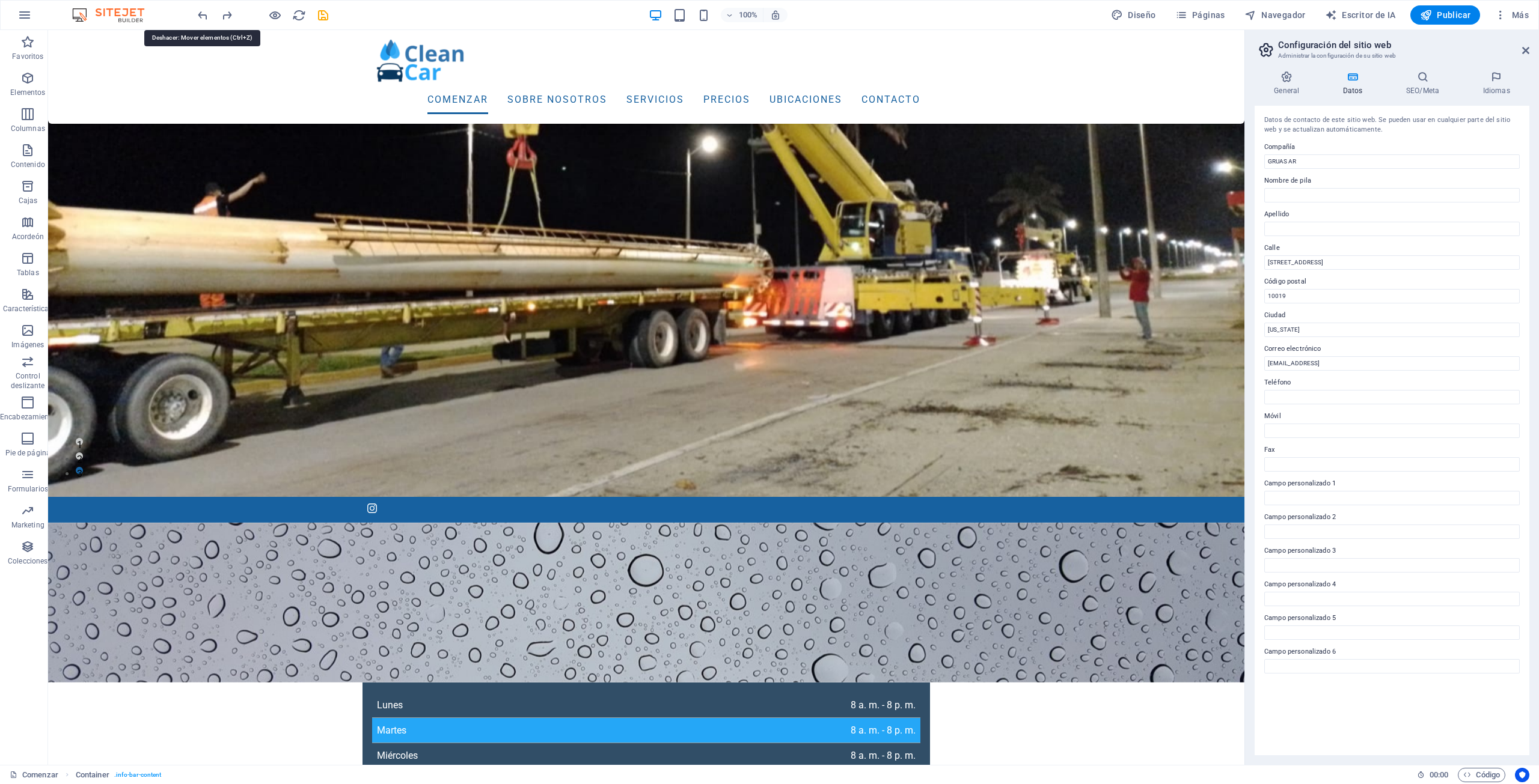
scroll to position [0, 0]
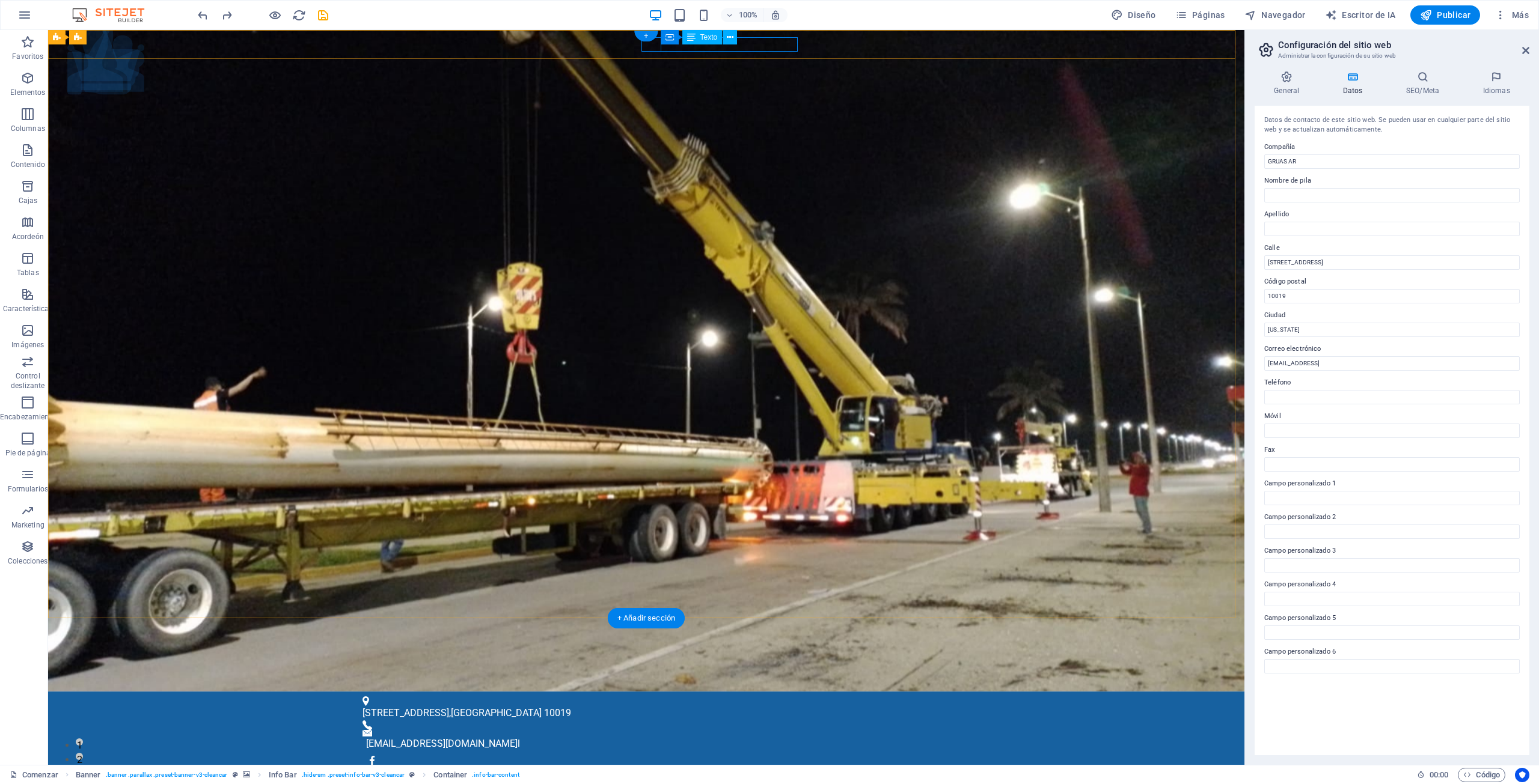
click at [792, 737] on div "gramoruasalonsor@gmail.com l" at bounding box center [644, 744] width 555 height 15
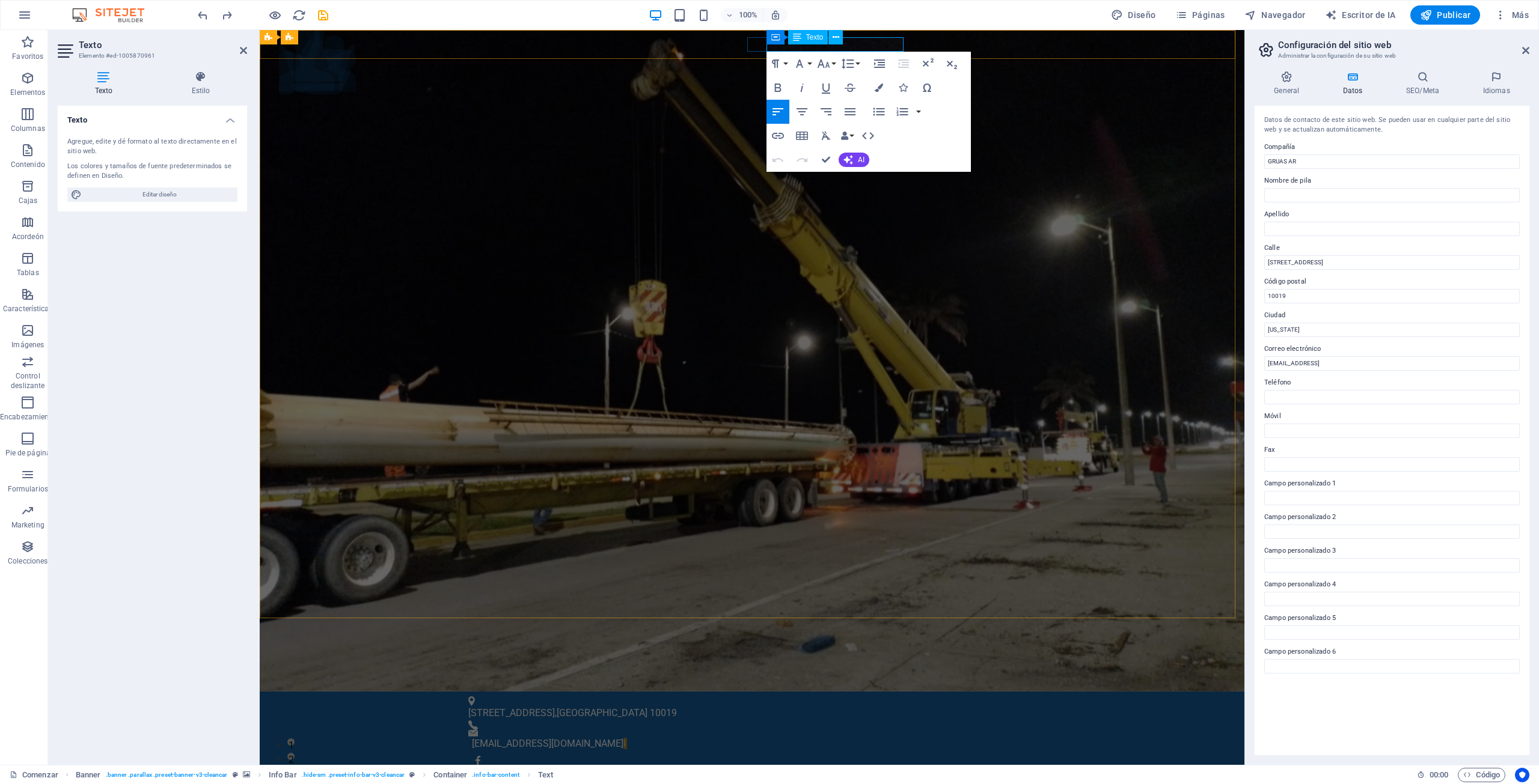
click at [623, 738] on font "gramoruasalonsor@gmail.com" at bounding box center [548, 743] width 152 height 11
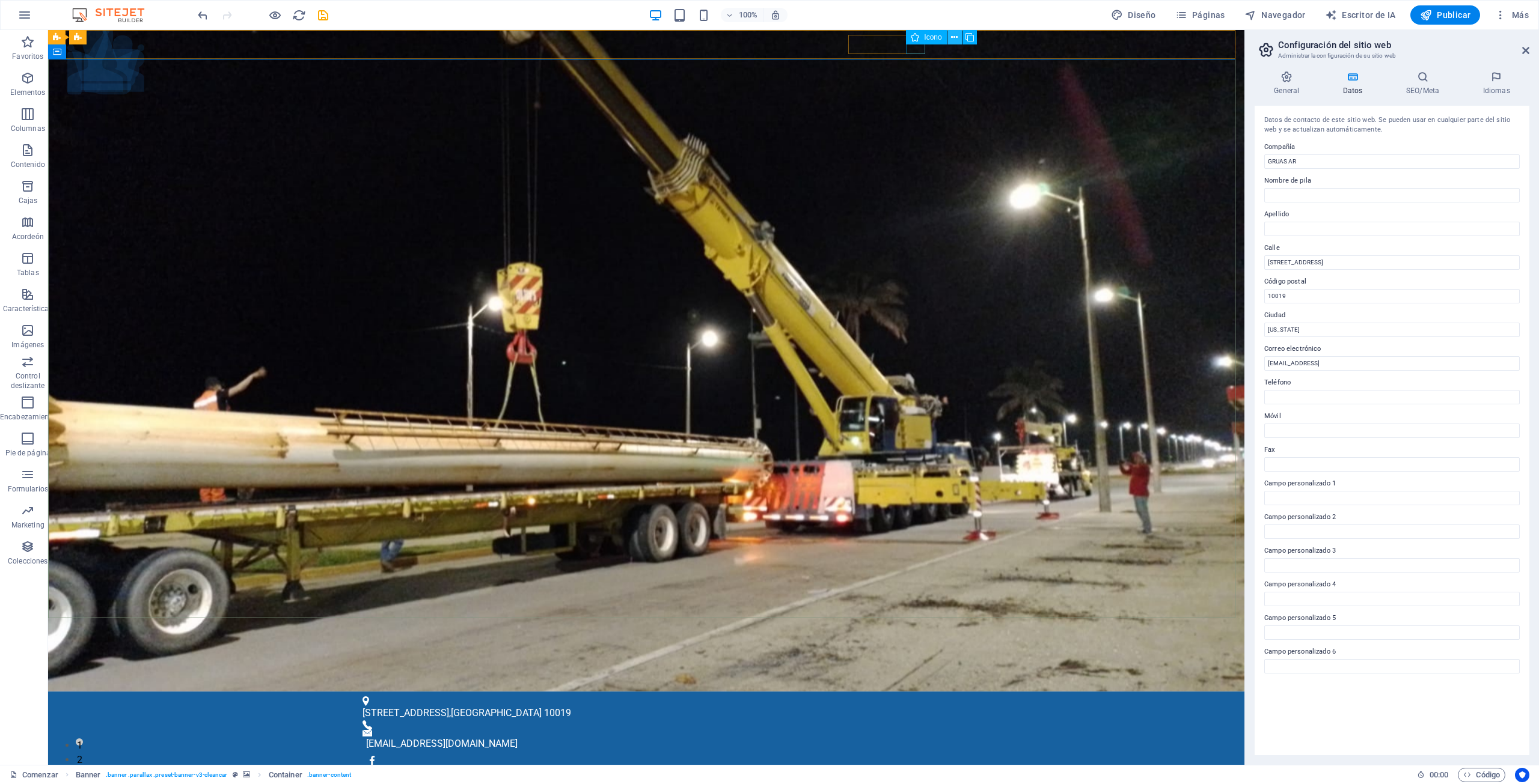
click at [956, 37] on icon at bounding box center [955, 37] width 7 height 13
click at [882, 39] on font "Iconos de redes sociales" at bounding box center [906, 37] width 80 height 9
click at [955, 37] on icon at bounding box center [958, 37] width 7 height 13
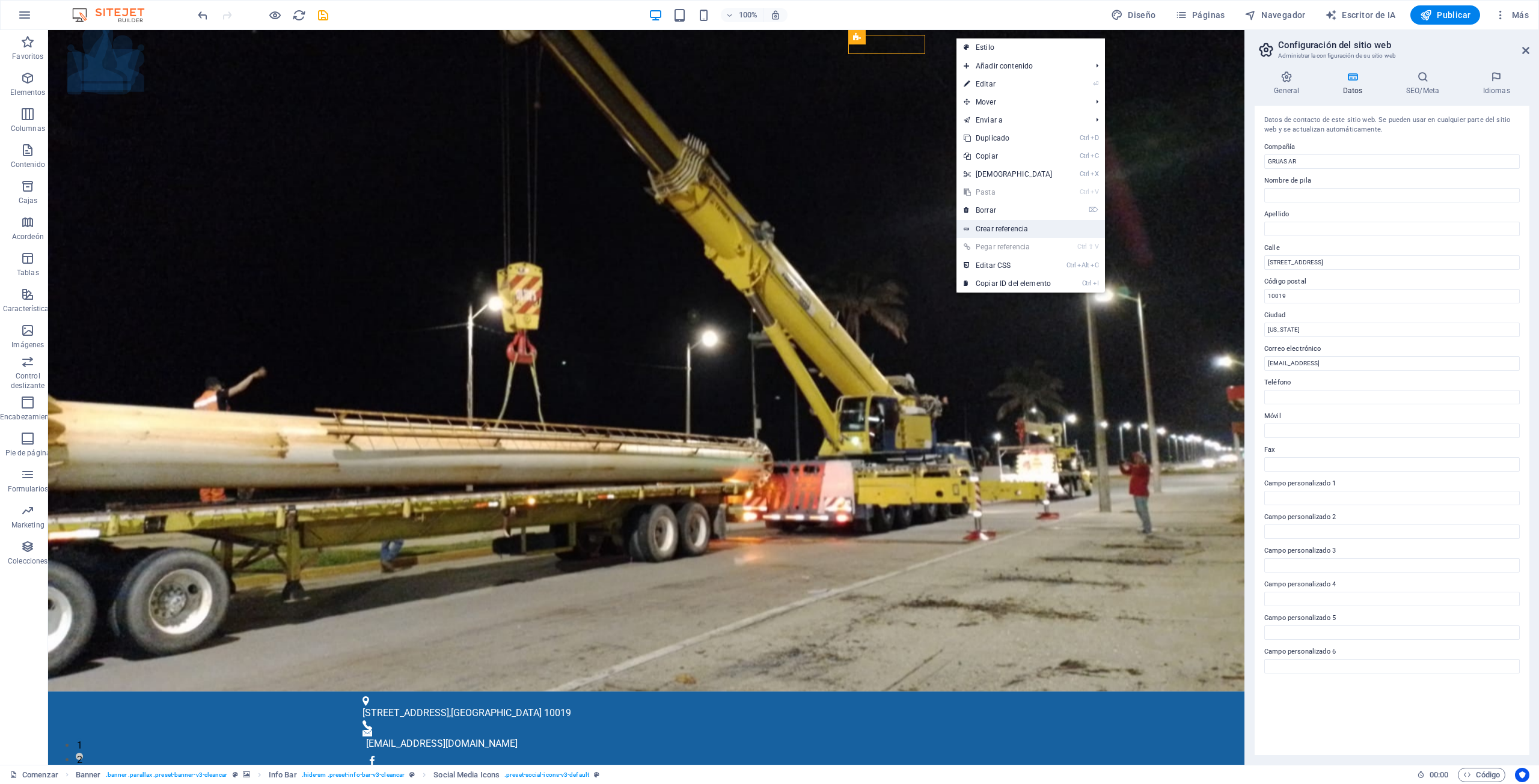
click at [1002, 230] on font "Crear referencia" at bounding box center [1002, 229] width 52 height 9
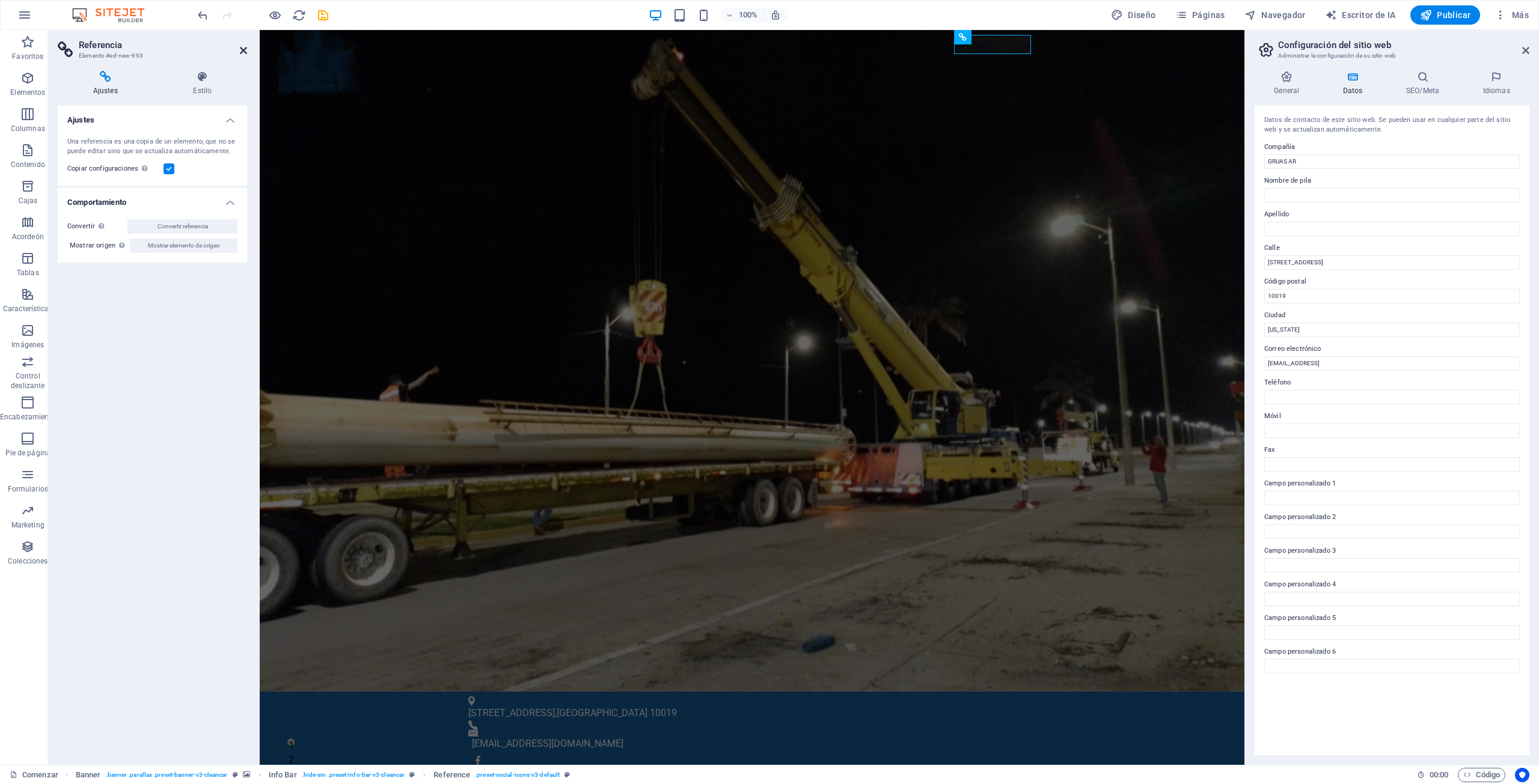
drag, startPoint x: 245, startPoint y: 49, endPoint x: 210, endPoint y: 44, distance: 35.4
click at [245, 49] on icon at bounding box center [244, 50] width 7 height 10
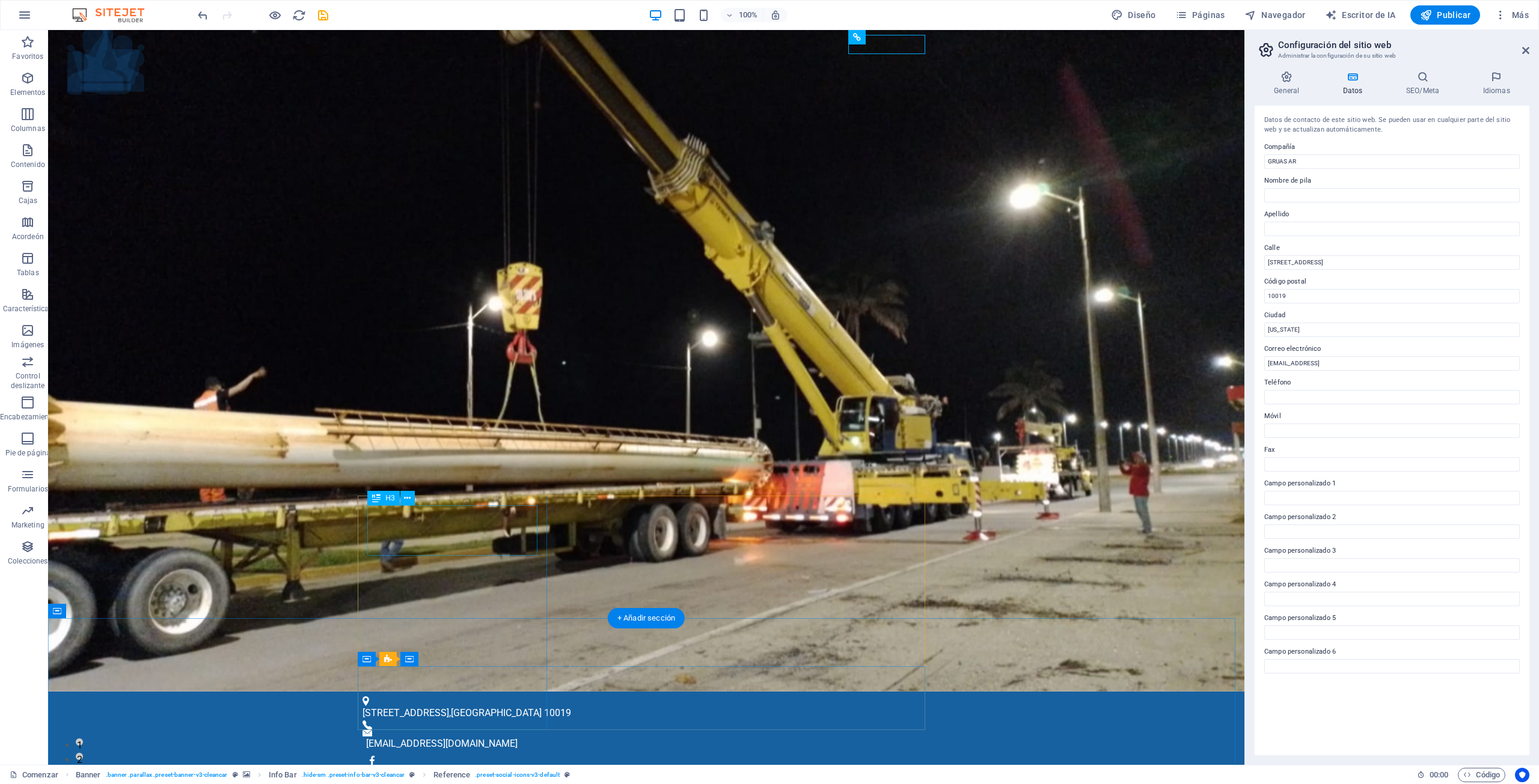
click at [376, 497] on icon at bounding box center [376, 498] width 9 height 15
click at [376, 500] on icon at bounding box center [376, 498] width 9 height 15
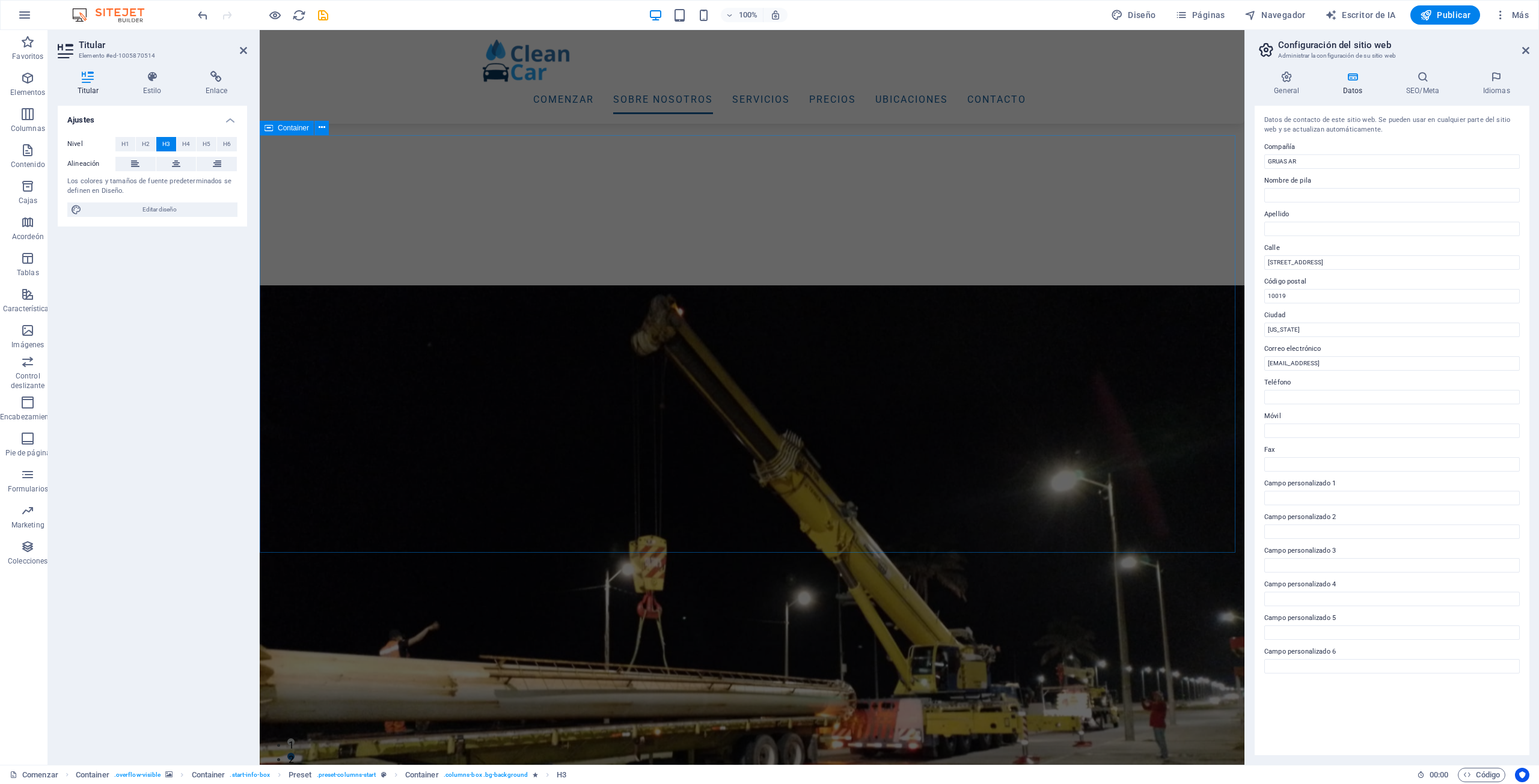
scroll to position [643, 0]
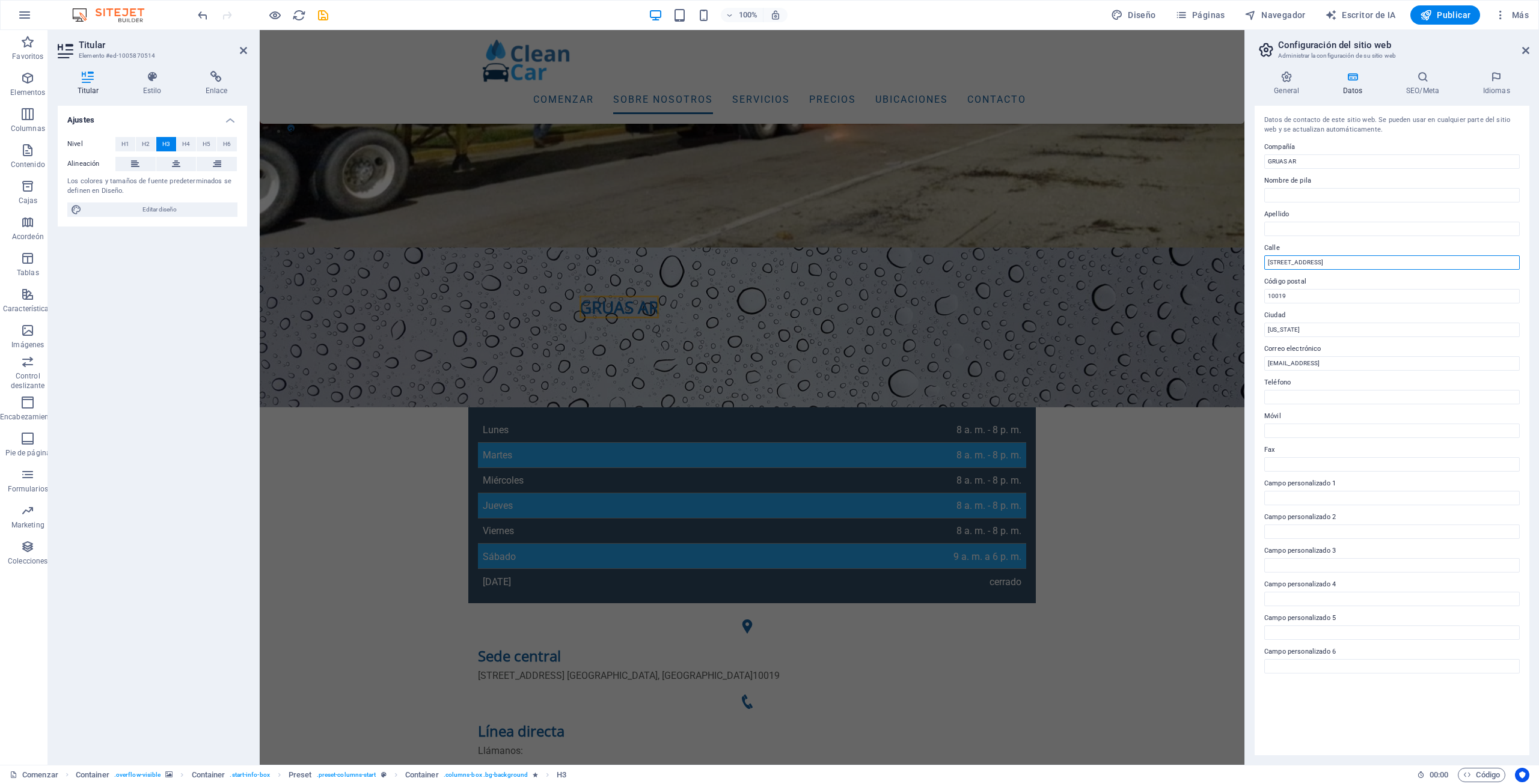
drag, startPoint x: 1586, startPoint y: 297, endPoint x: 1231, endPoint y: 260, distance: 356.9
click at [1319, 262] on input "[STREET_ADDRESS]" at bounding box center [1392, 262] width 256 height 15
drag, startPoint x: 1338, startPoint y: 262, endPoint x: 1256, endPoint y: 258, distance: 82.1
click at [1256, 258] on div "Datos de contacto de este sitio web. Se pueden usar en cualquier parte del siti…" at bounding box center [1392, 431] width 275 height 650
drag, startPoint x: 1312, startPoint y: 296, endPoint x: 1257, endPoint y: 295, distance: 55.0
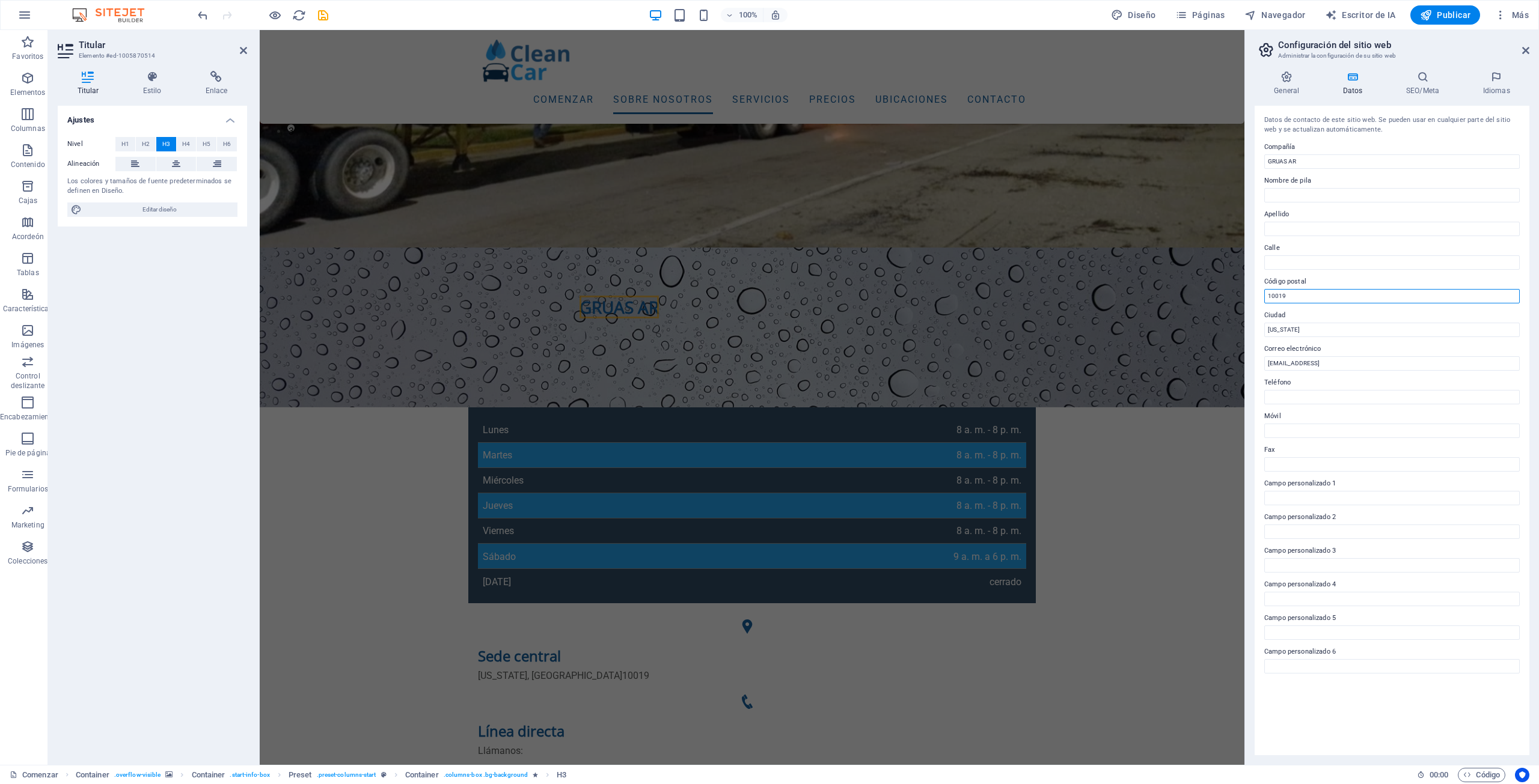
click at [1257, 295] on div "Datos de contacto de este sitio web. Se pueden usar en cualquier parte del siti…" at bounding box center [1392, 431] width 275 height 650
drag, startPoint x: 1318, startPoint y: 328, endPoint x: 1260, endPoint y: 331, distance: 58.1
click at [1260, 331] on div "Datos de contacto de este sitio web. Se pueden usar en cualquier parte del siti…" at bounding box center [1392, 431] width 275 height 650
drag, startPoint x: 1414, startPoint y: 366, endPoint x: 1254, endPoint y: 370, distance: 160.0
click at [1254, 370] on div "General Datos SEO/Meta Idiomas Nombre del sitio web GRUAS AR Logo Arrastre los …" at bounding box center [1392, 413] width 294 height 703
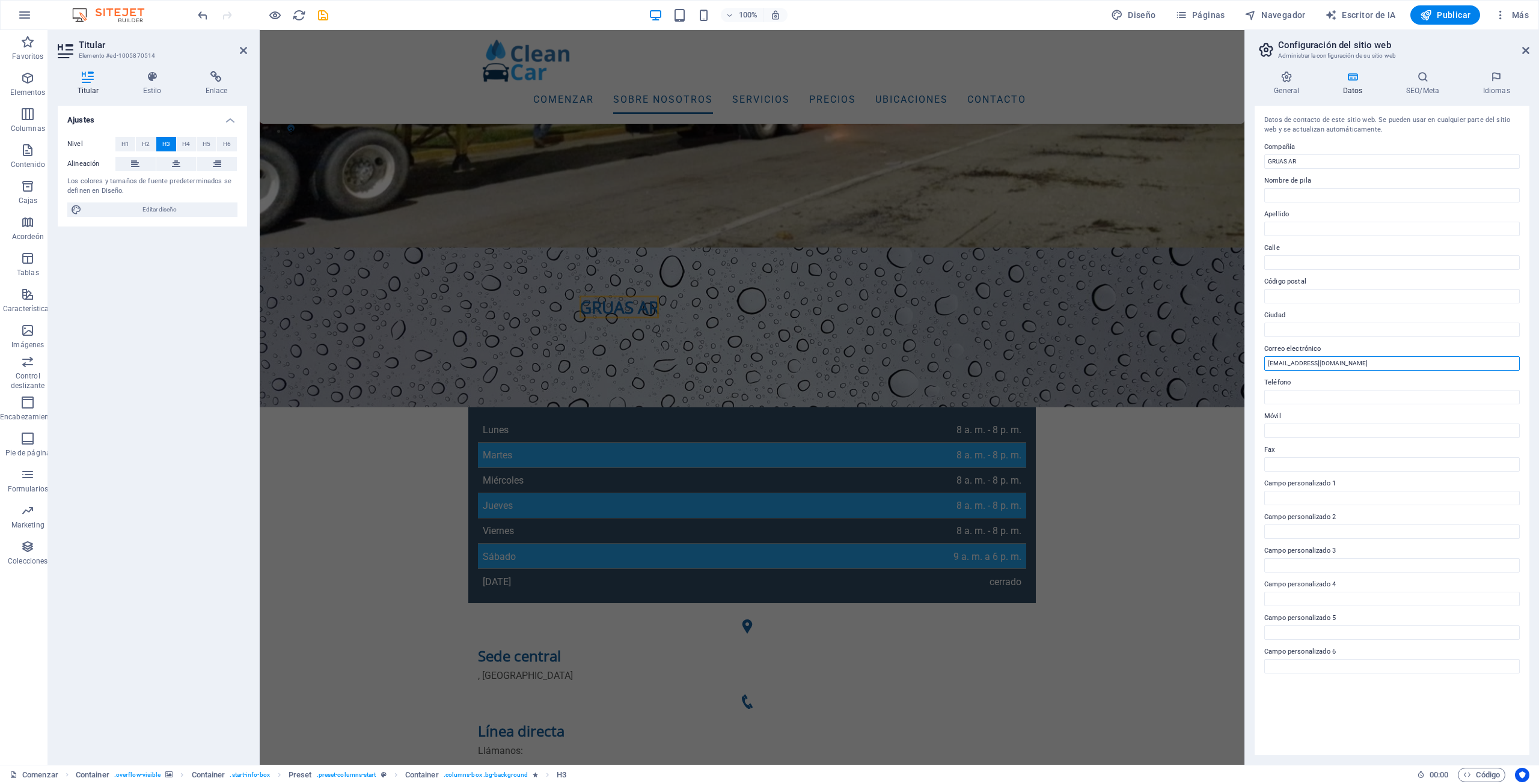
type input "[EMAIL_ADDRESS][DOMAIN_NAME]"
click at [1294, 429] on input "Móvil" at bounding box center [1392, 431] width 256 height 15
type input "2295487736"
click at [1307, 393] on input "Teléfono" at bounding box center [1392, 397] width 256 height 15
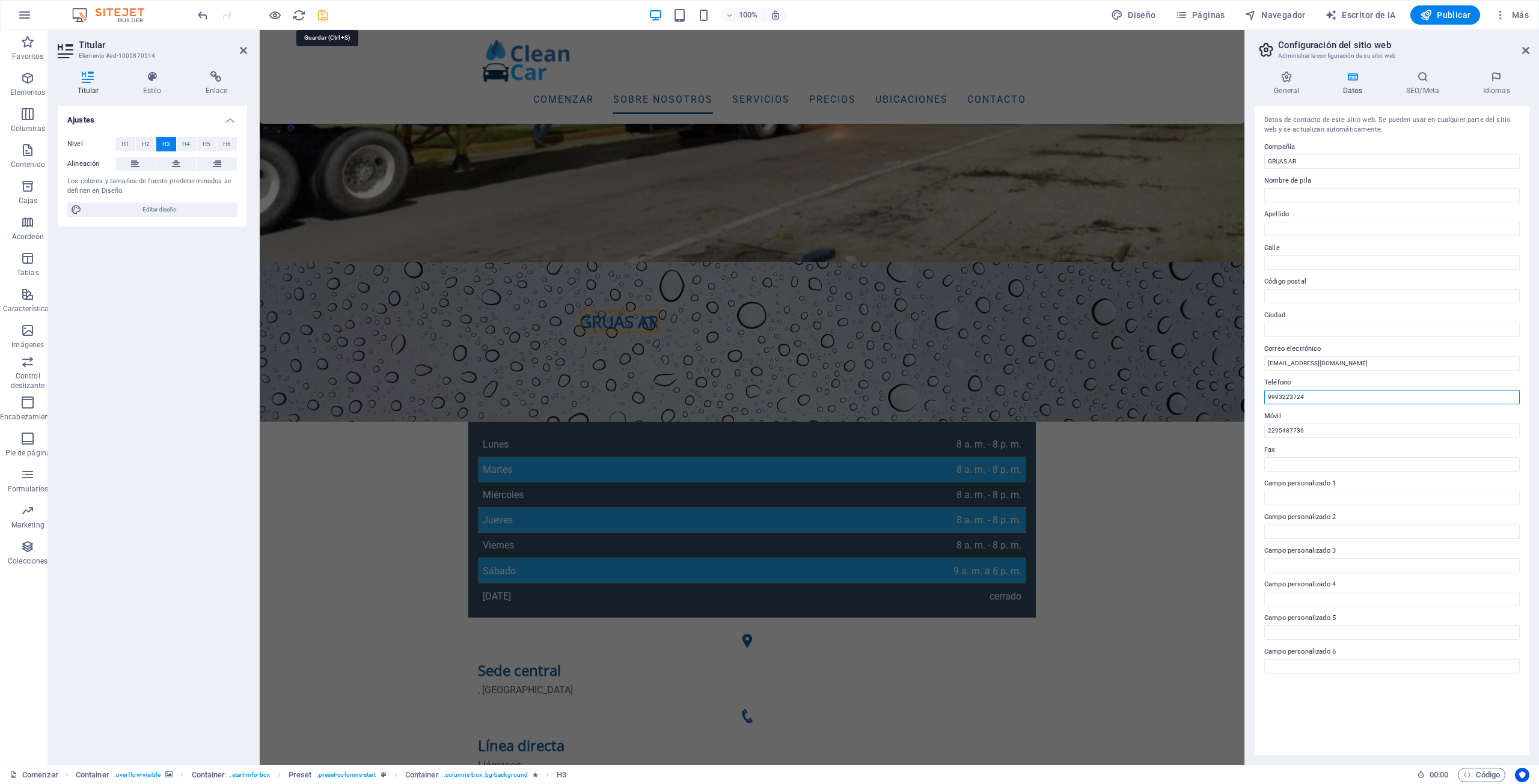
type input "9993223724"
click at [325, 15] on icon "ahorrar" at bounding box center [323, 16] width 14 height 14
checkbox input "false"
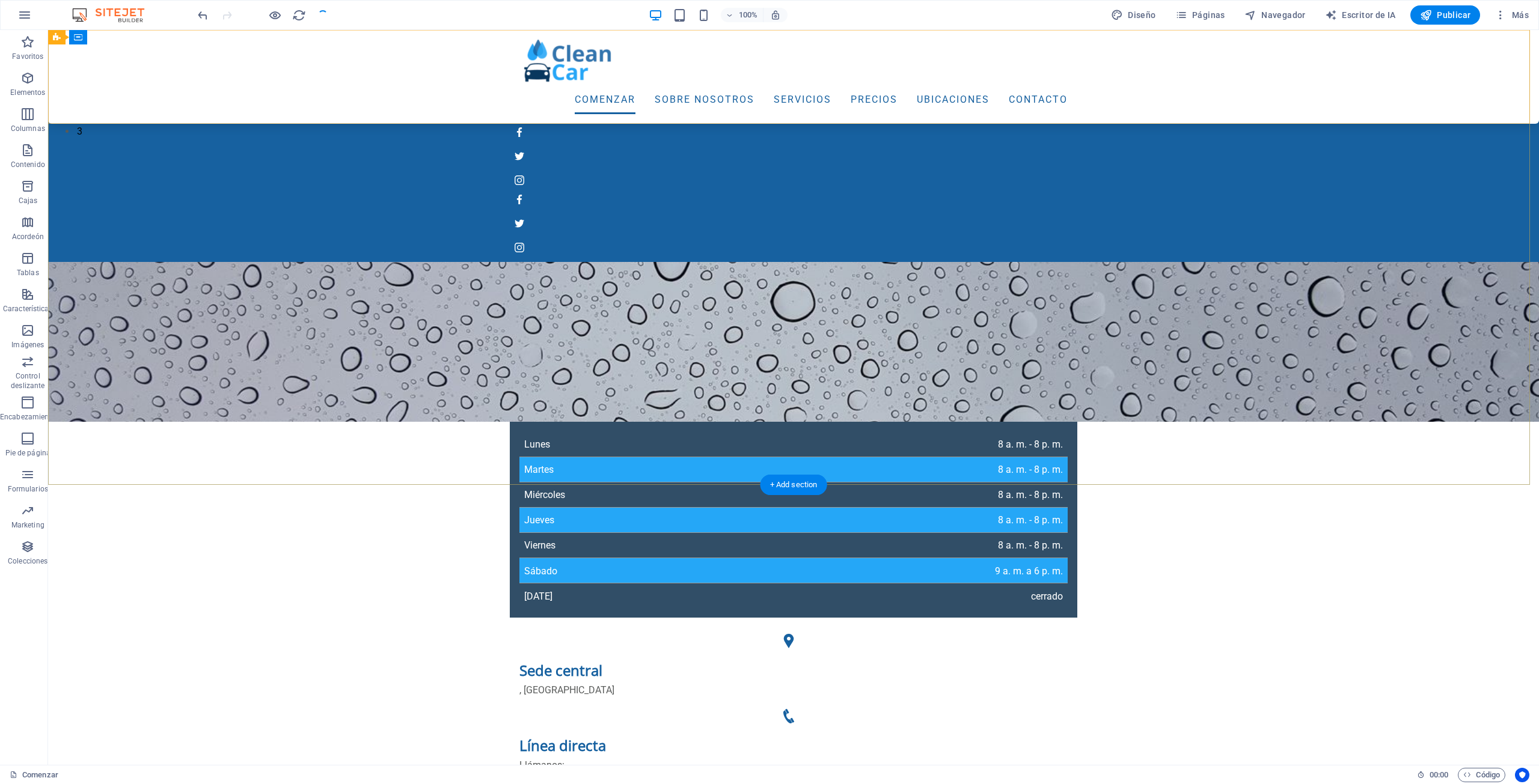
scroll to position [133, 0]
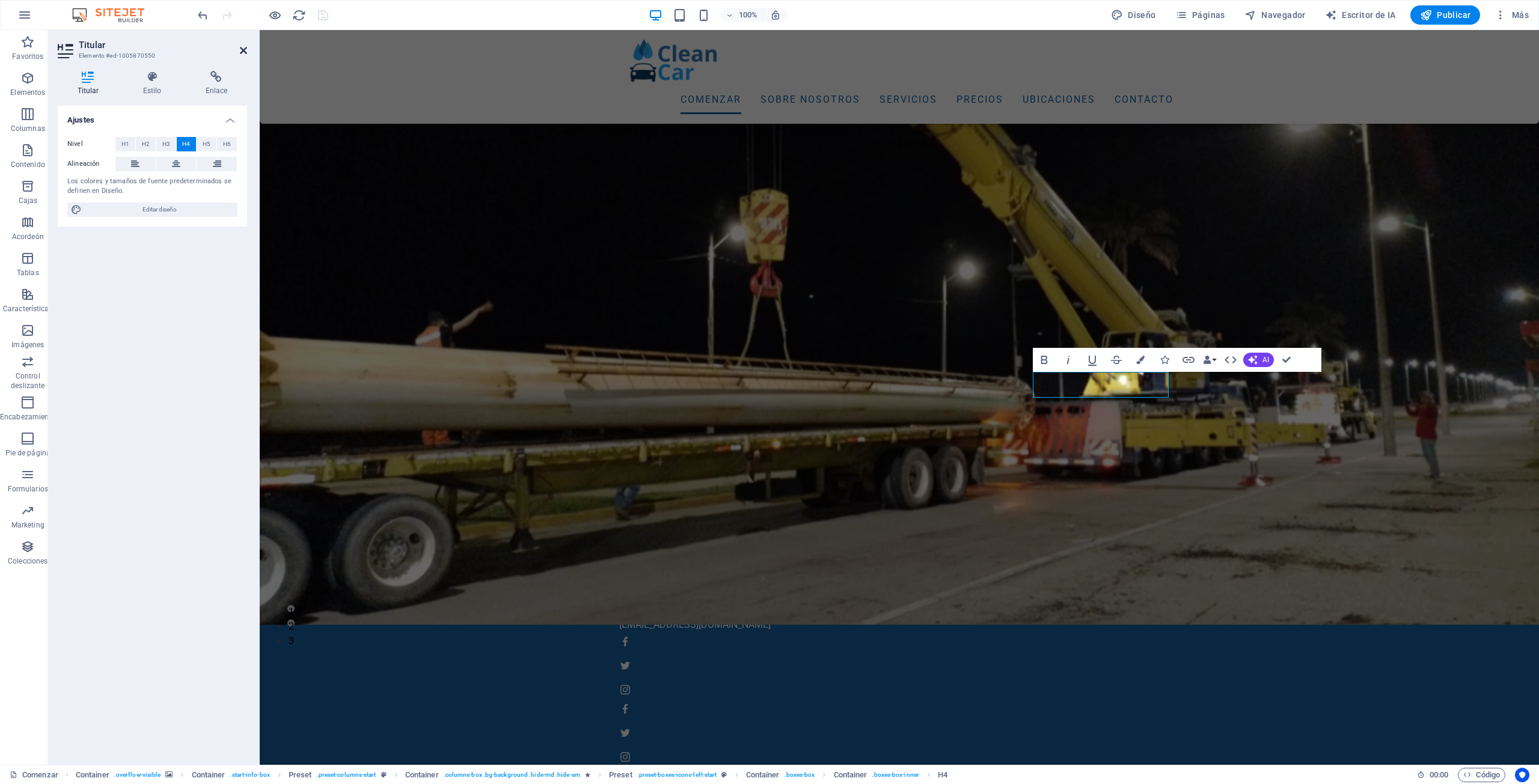
click at [241, 46] on icon at bounding box center [244, 50] width 7 height 10
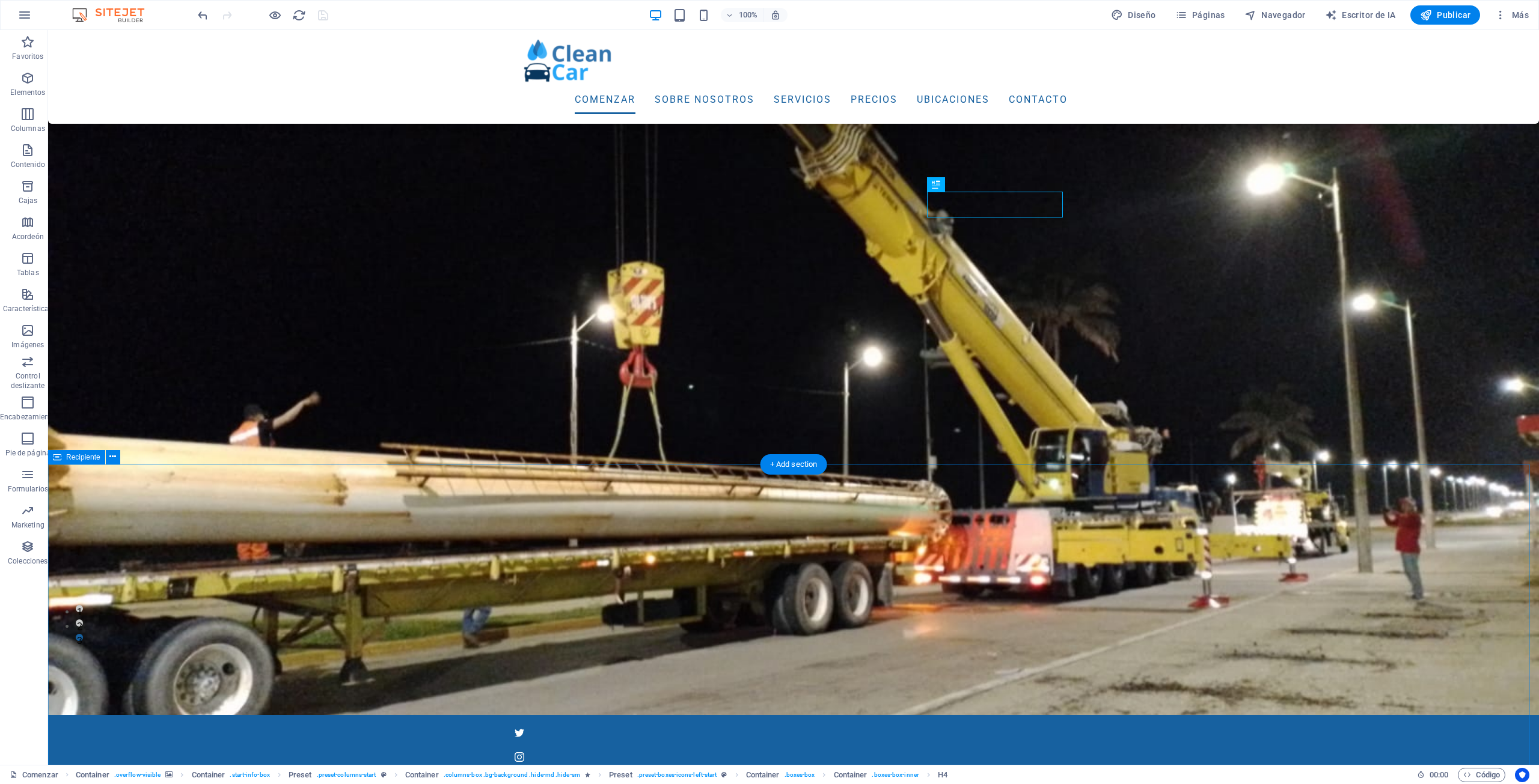
scroll to position [314, 0]
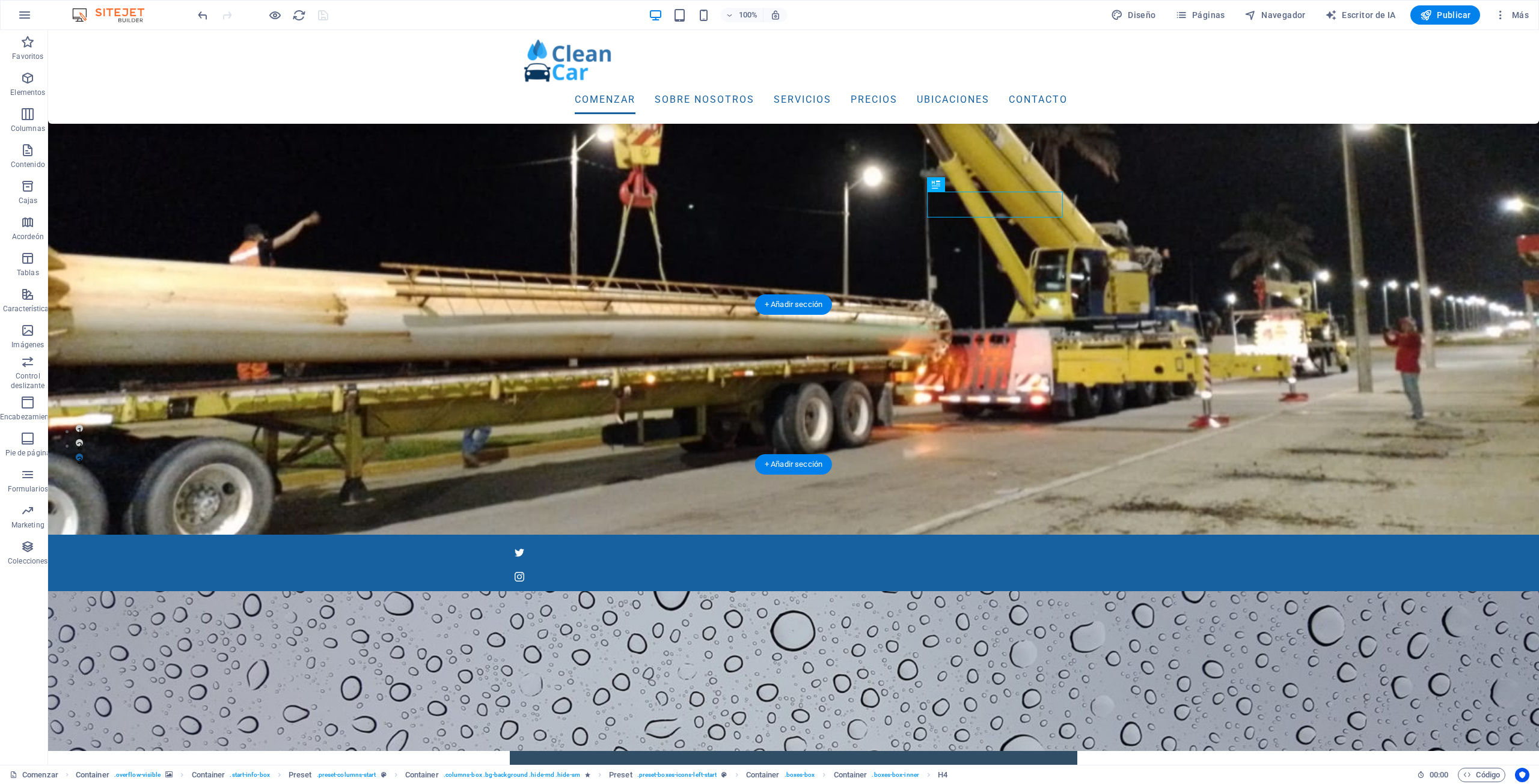
click at [1214, 592] on figure at bounding box center [794, 671] width 1491 height 160
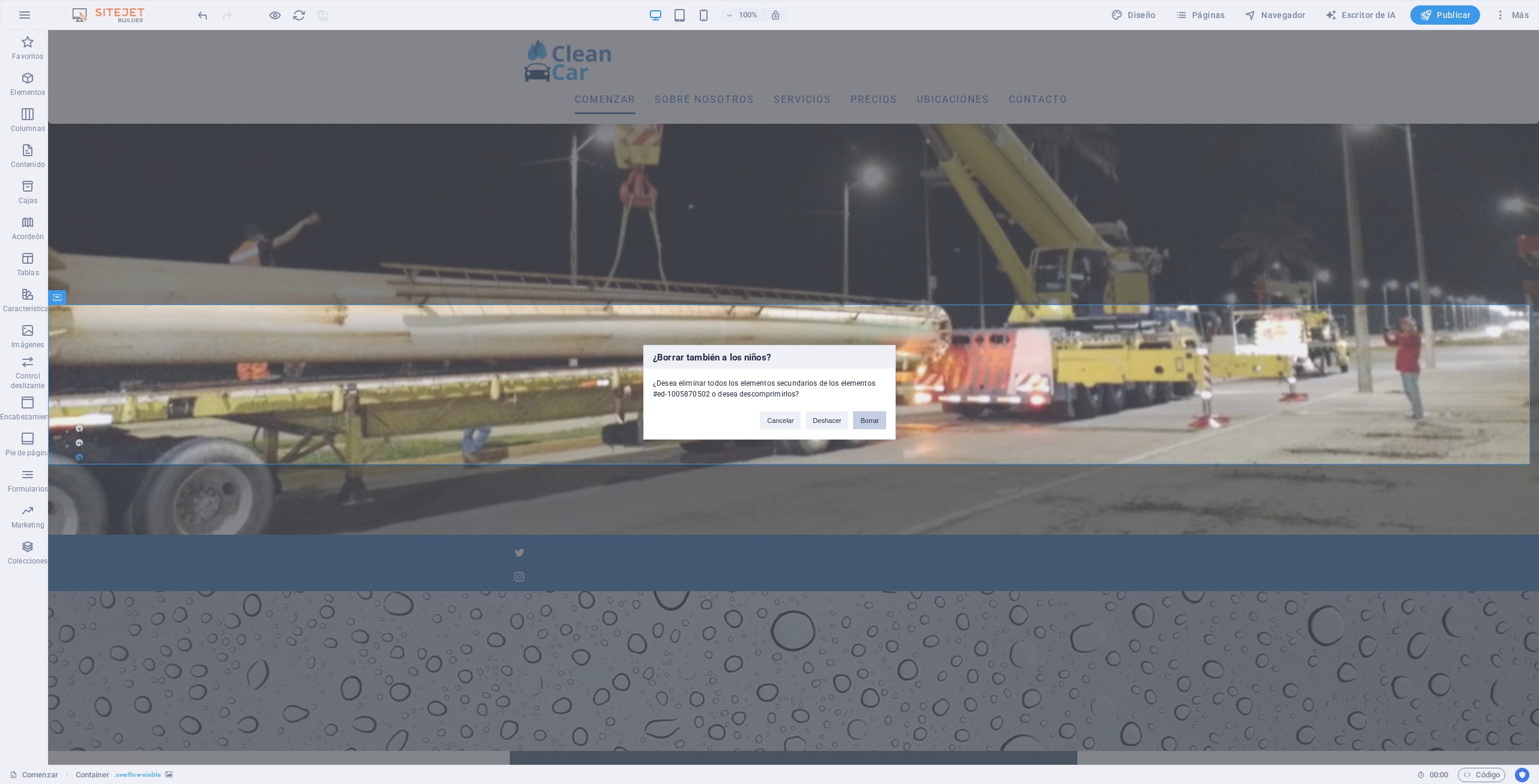
click at [870, 418] on font "Borrar" at bounding box center [870, 420] width 19 height 7
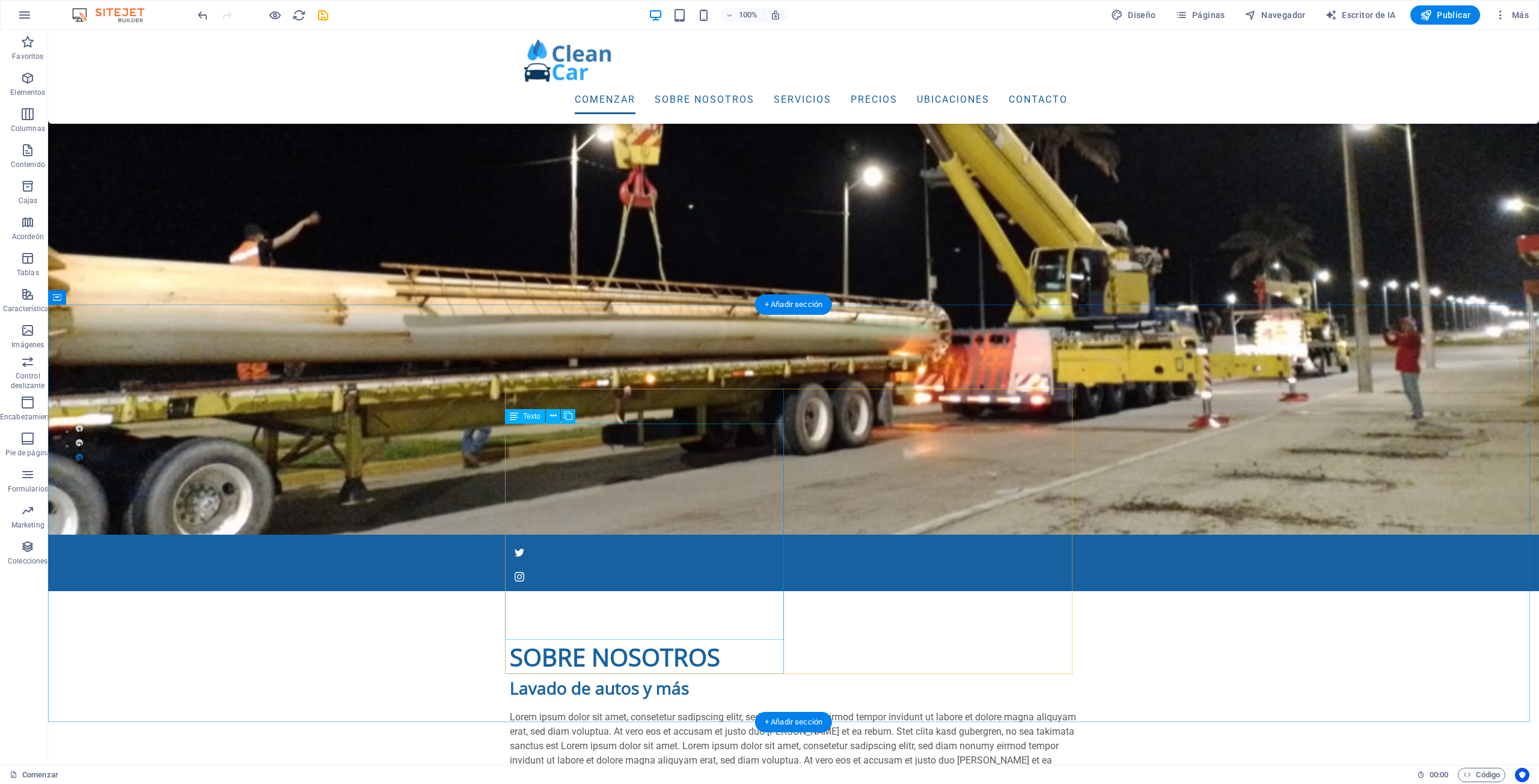
click at [659, 710] on div "Lorem ipsum dolor sit amet, consetetur sadipscing elitr, sed diam nonumy eirmod…" at bounding box center [793, 768] width 568 height 115
click at [660, 701] on div at bounding box center [793, 705] width 568 height 10
select select "px"
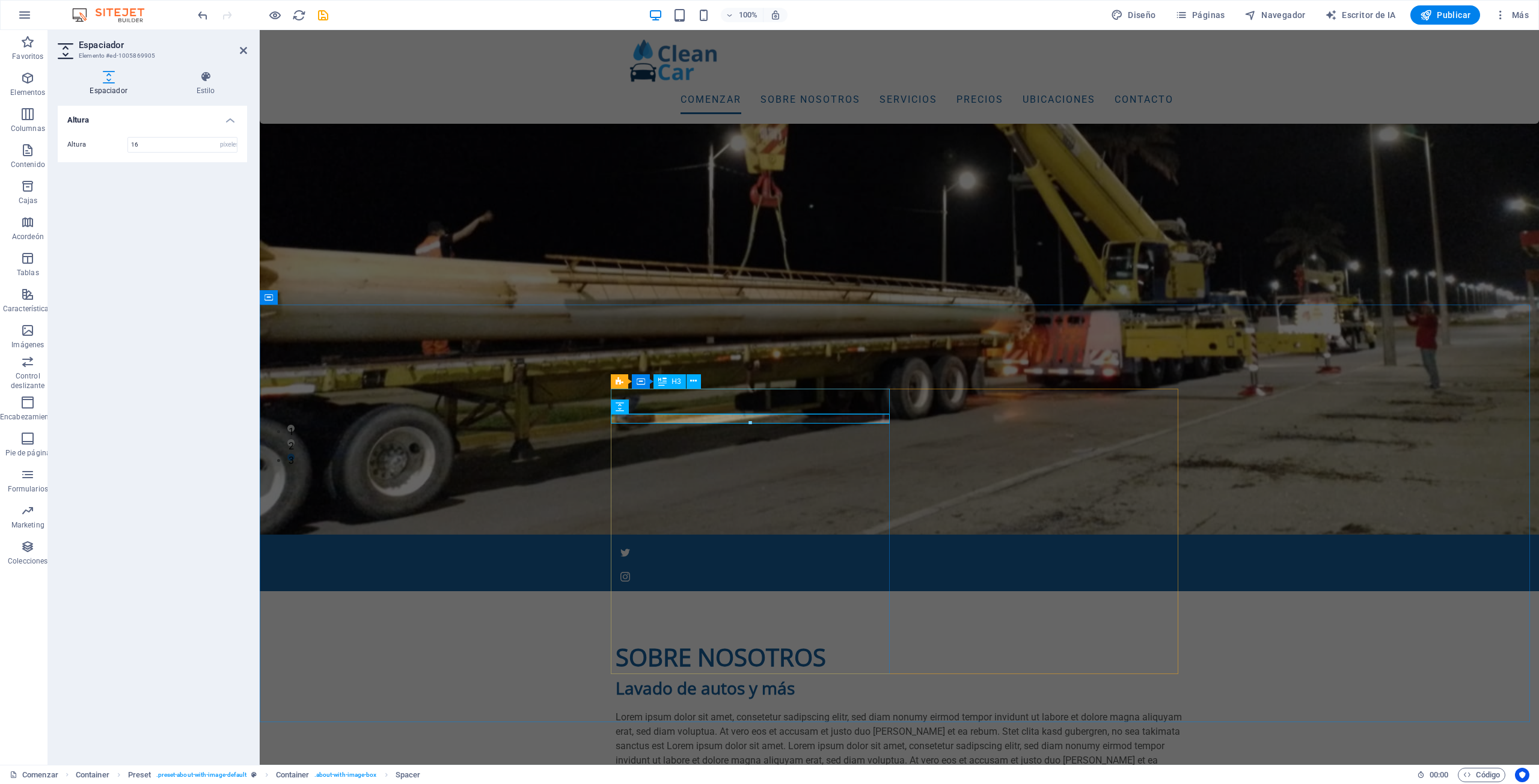
click at [743, 676] on div "Lavado de autos y más" at bounding box center [899, 688] width 568 height 25
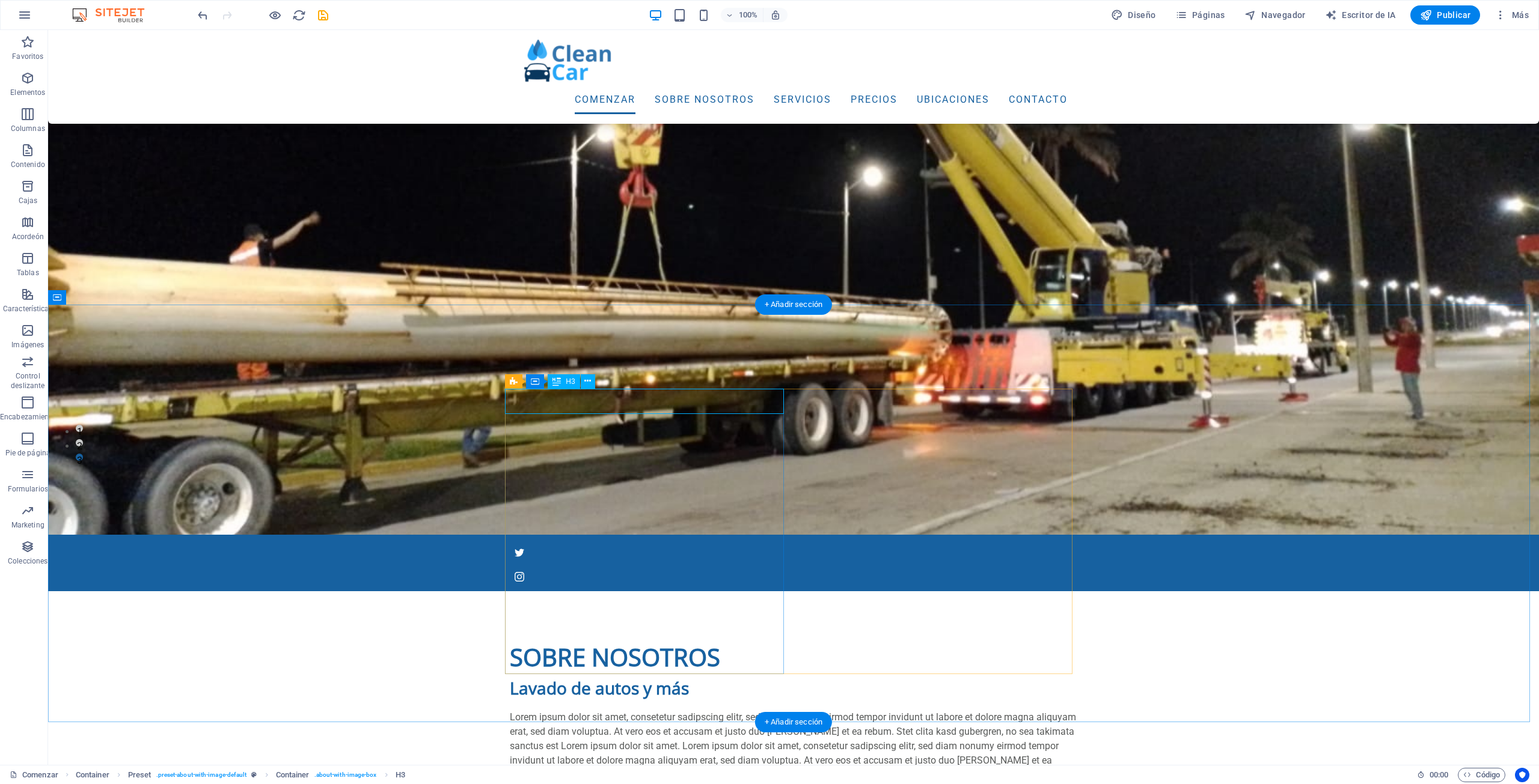
click at [686, 676] on div "Lavado de autos y más" at bounding box center [793, 688] width 568 height 25
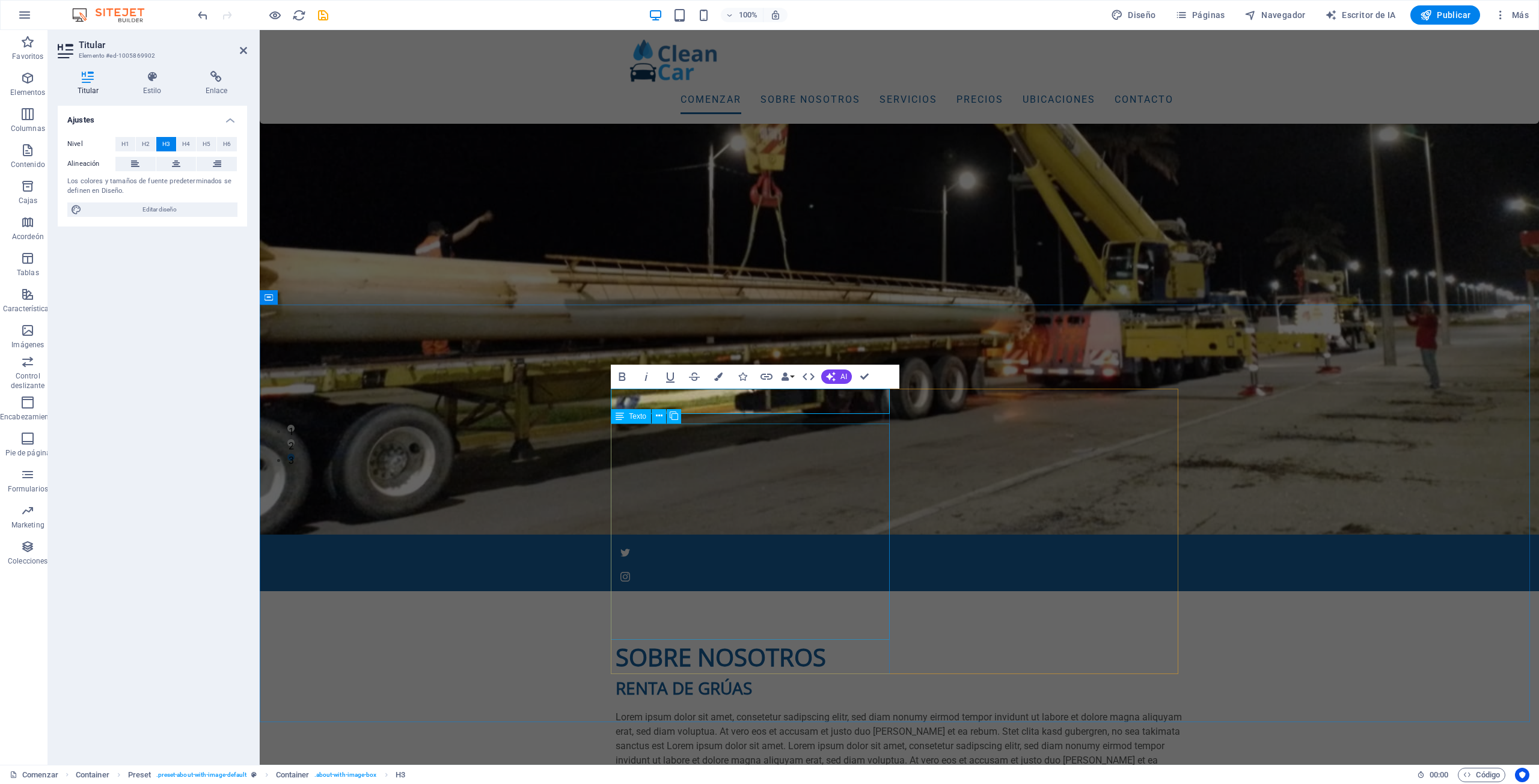
click at [718, 710] on div "Lorem ipsum dolor sit amet, consetetur sadipscing elitr, sed diam nonumy eirmod…" at bounding box center [899, 768] width 568 height 115
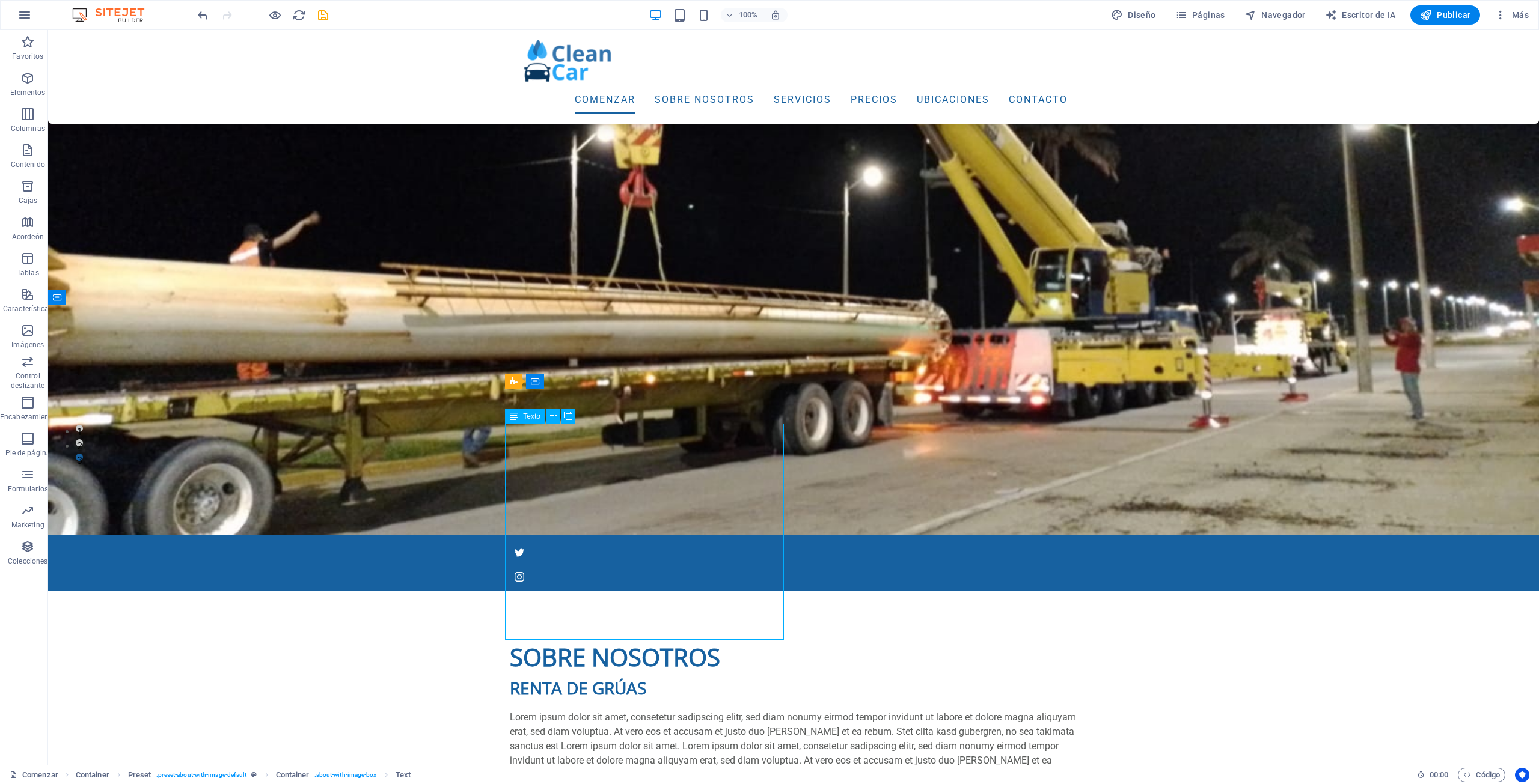
click at [718, 710] on div "Lorem ipsum dolor sit amet, consetetur sadipscing elitr, sed diam nonumy eirmod…" at bounding box center [793, 768] width 568 height 115
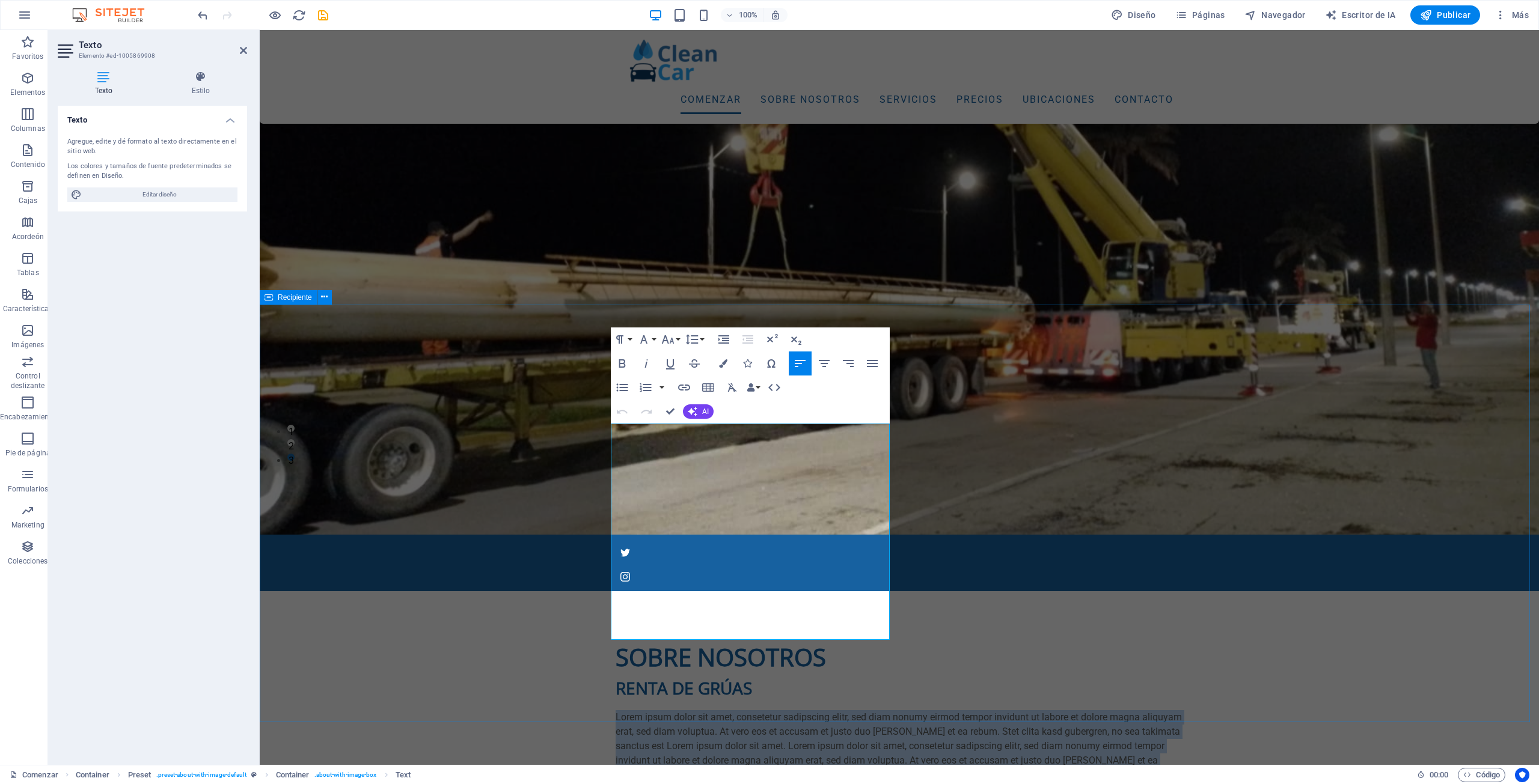
drag, startPoint x: 863, startPoint y: 631, endPoint x: 607, endPoint y: 423, distance: 329.8
click at [607, 592] on div "Sobre nosotros RENTA DE GRÚAS Lorem ipsum dolor sit amet, consetetur sadipscing…" at bounding box center [899, 782] width 1279 height 382
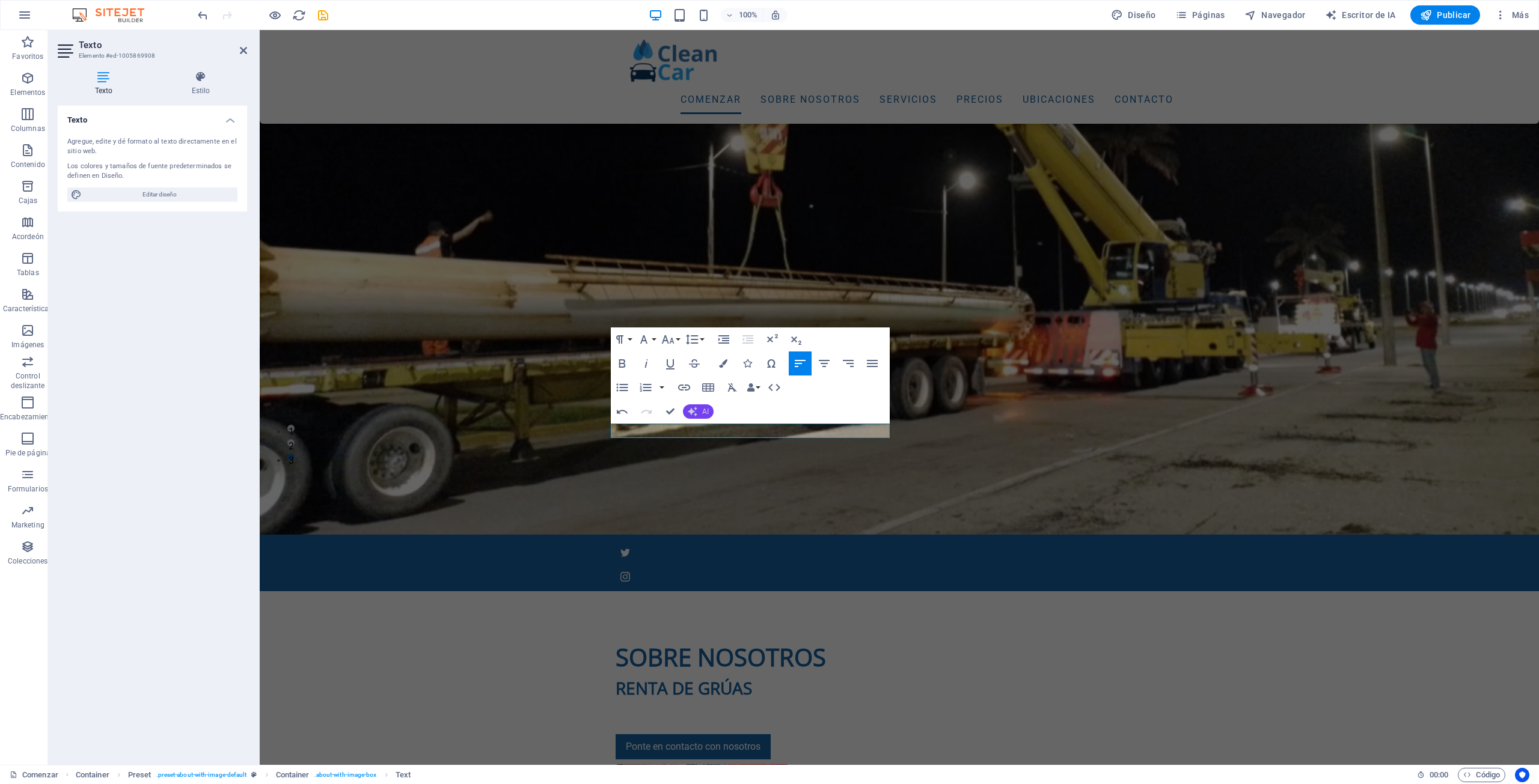
click at [704, 413] on font "AI" at bounding box center [705, 411] width 7 height 9
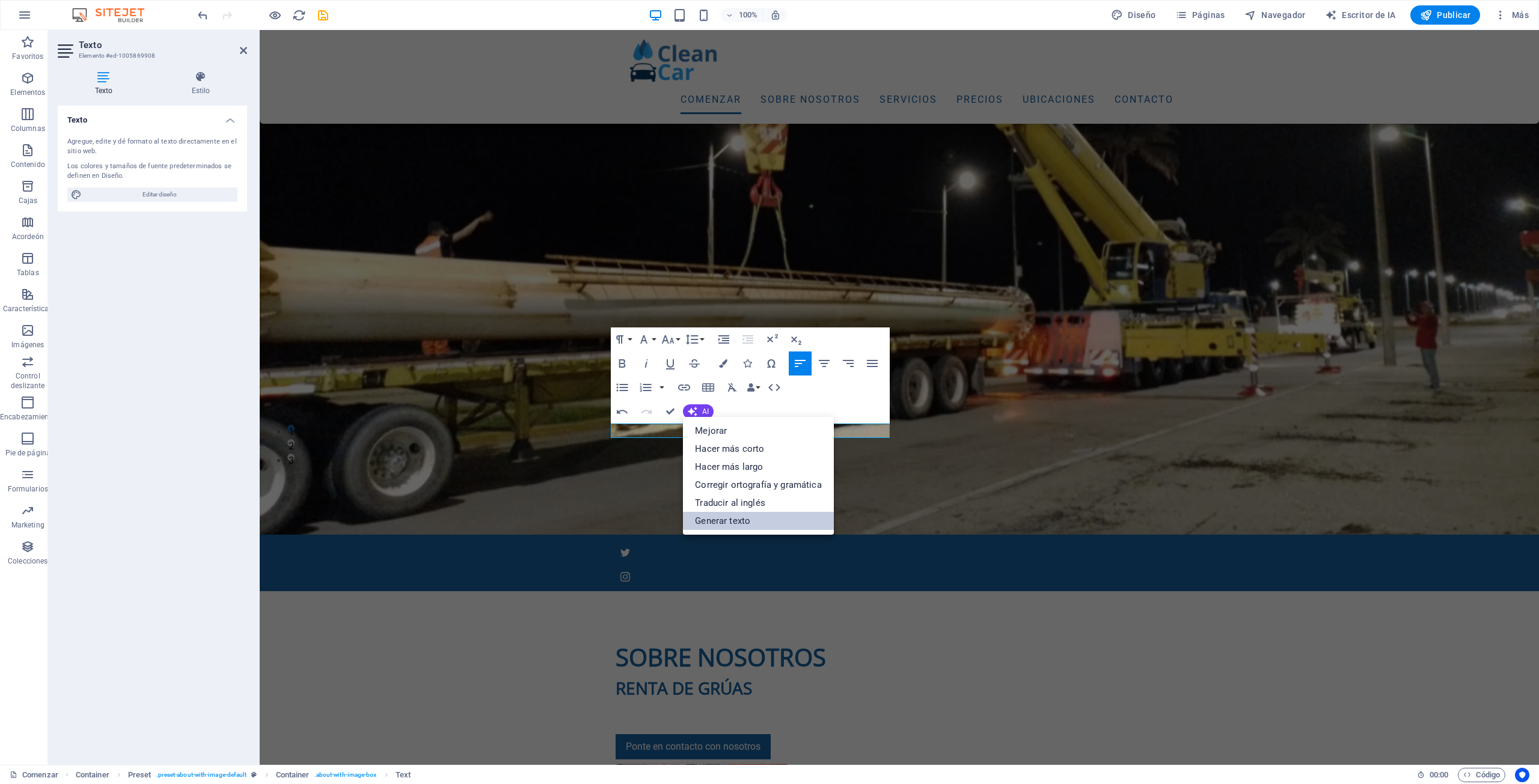
click at [786, 517] on link "Generar texto" at bounding box center [757, 521] width 150 height 18
select select "English"
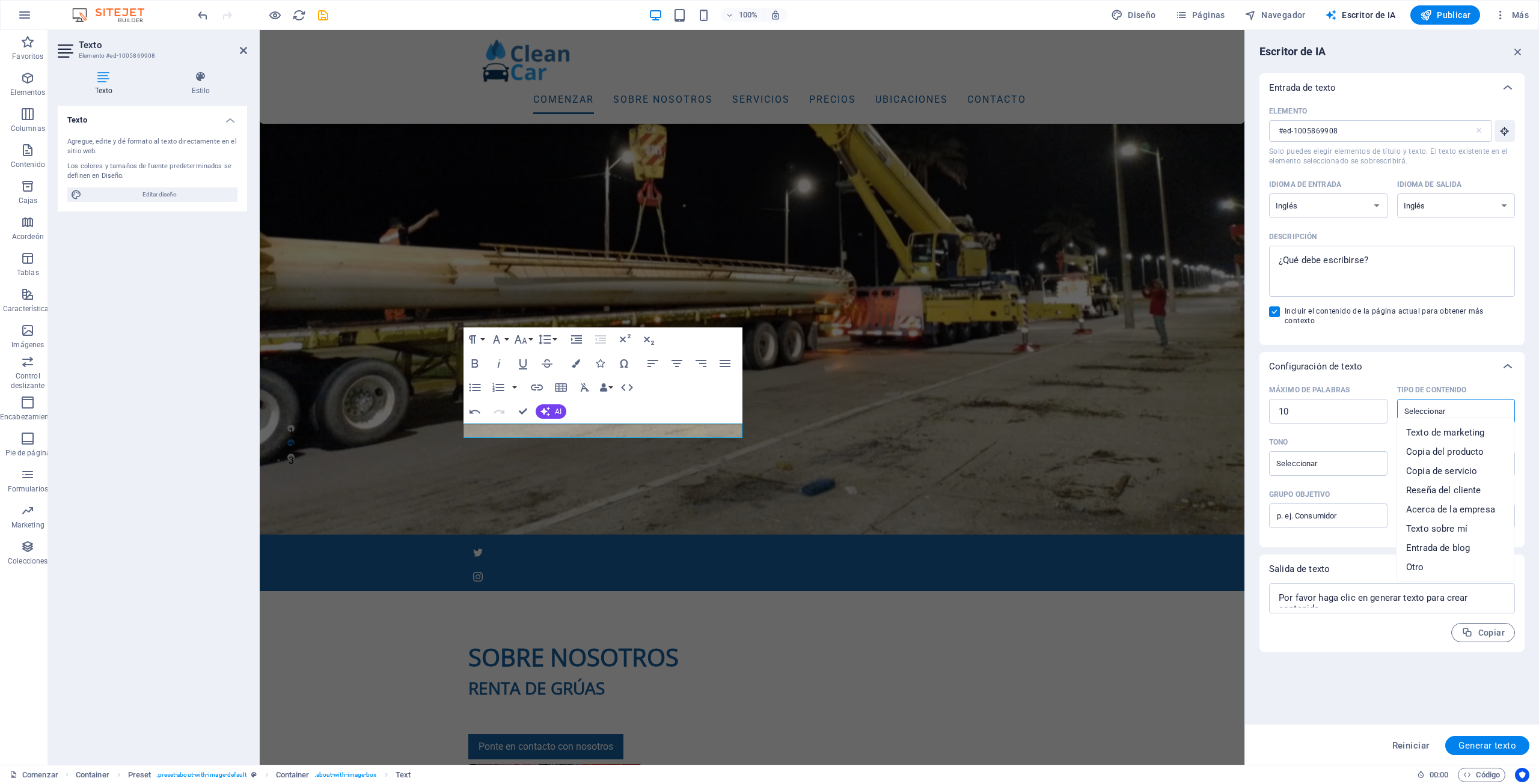
click at [1464, 407] on input "Tipo de contenido ​" at bounding box center [1446, 411] width 91 height 17
type input "INDUSTRIA"
click at [1332, 457] on input "Tono ​" at bounding box center [1318, 463] width 91 height 17
click at [1308, 482] on li "Neutral" at bounding box center [1328, 485] width 117 height 19
type input "Neutral"
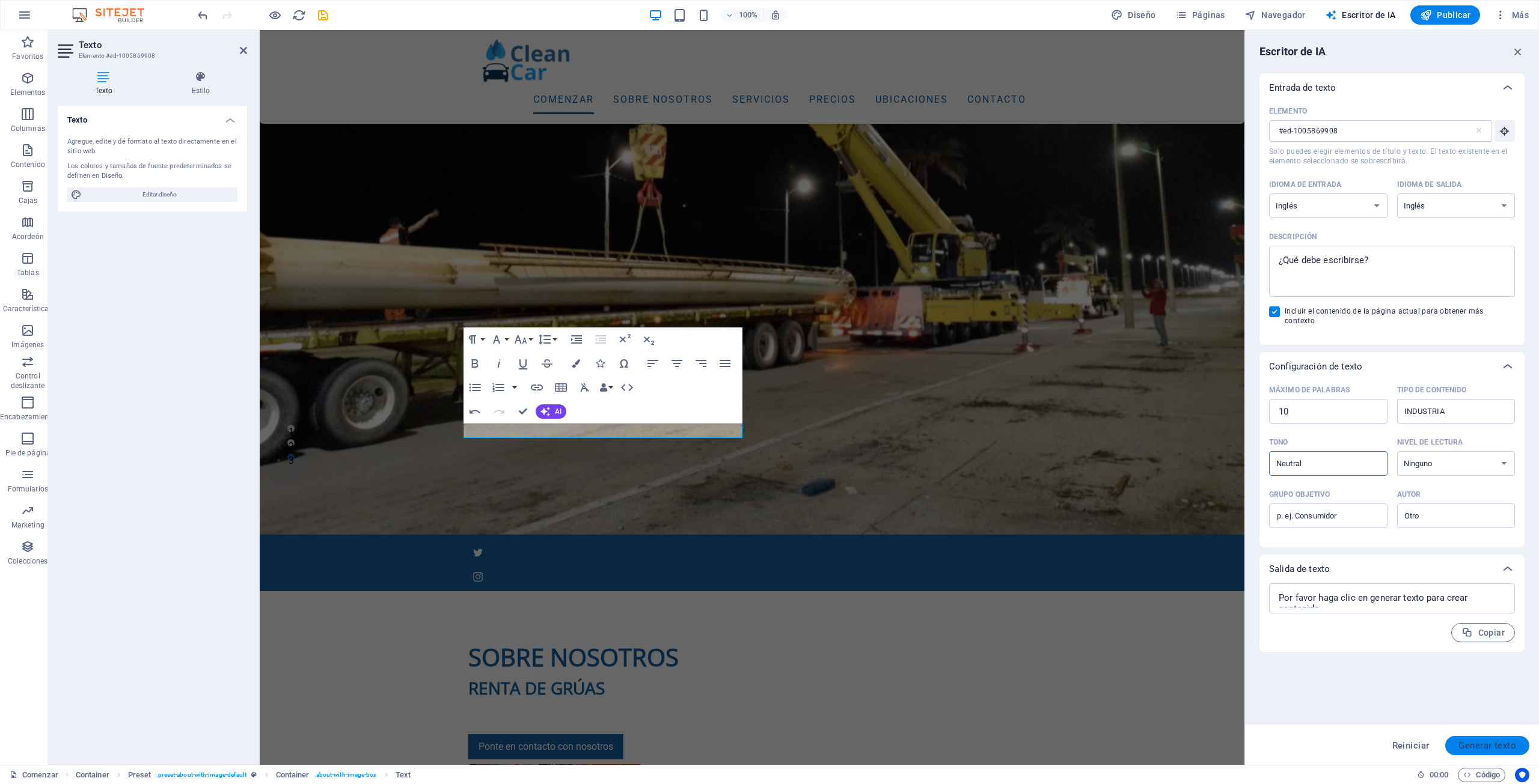
click at [1484, 747] on font "Generar texto" at bounding box center [1487, 746] width 58 height 10
type textarea "x"
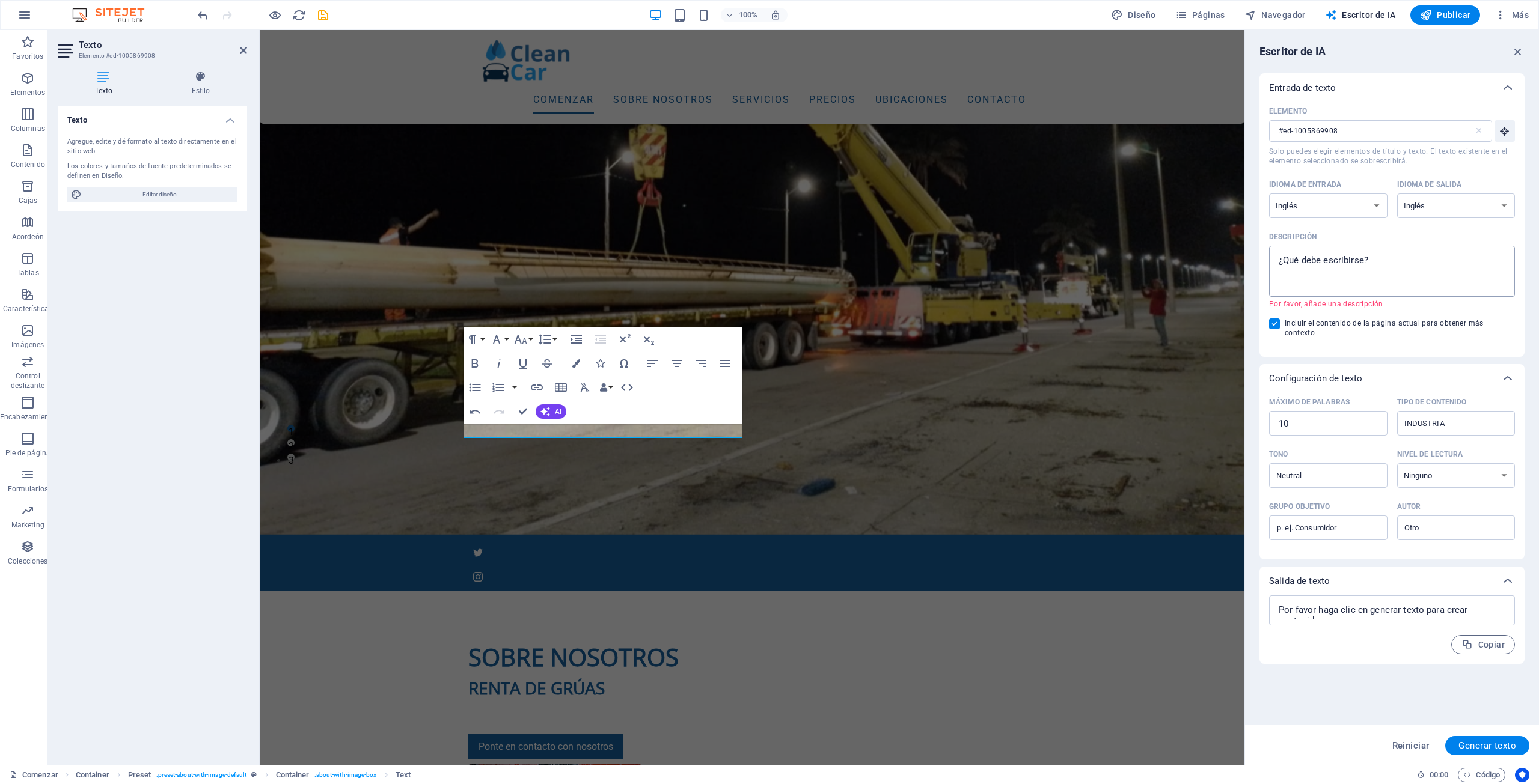
type textarea "x"
drag, startPoint x: 1400, startPoint y: 270, endPoint x: 1319, endPoint y: 264, distance: 81.2
click at [1319, 264] on textarea "Descripción x ​ Por favor, añade una descripción" at bounding box center [1393, 271] width 234 height 39
type textarea "e"
type textarea "x"
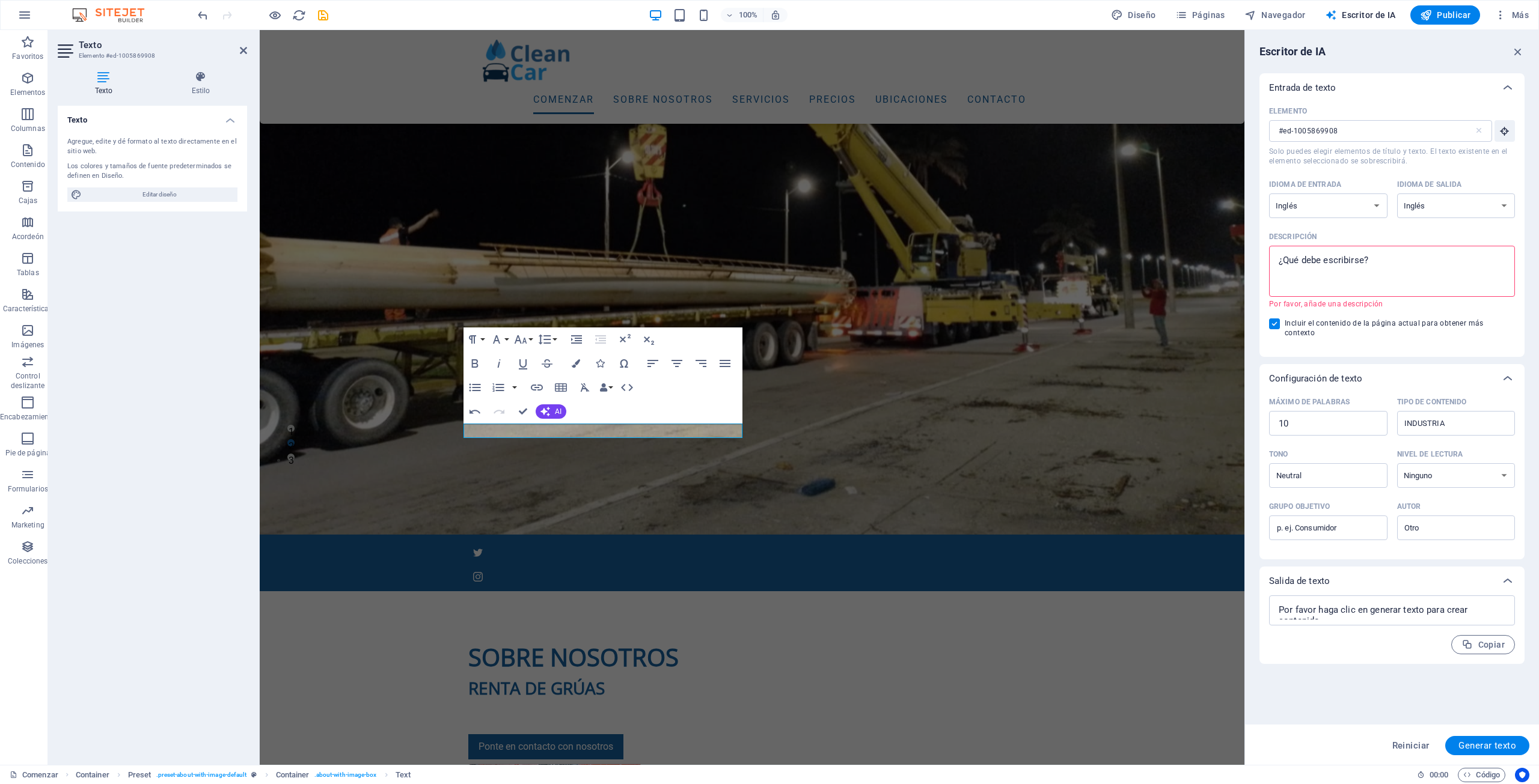
type textarea "x"
type textarea "em"
type textarea "x"
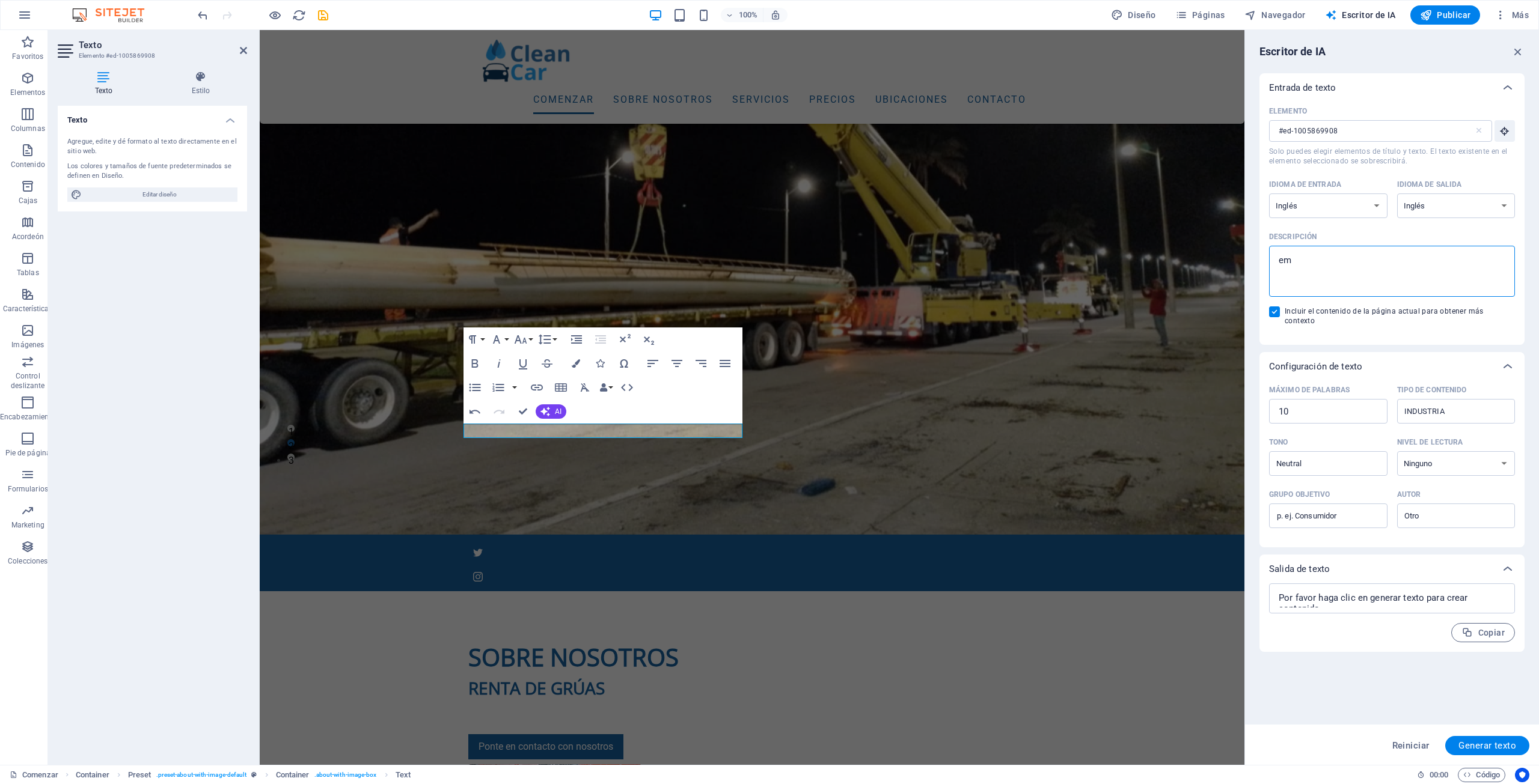
type textarea "emp"
type textarea "x"
type textarea "empr"
type textarea "x"
type textarea "empre"
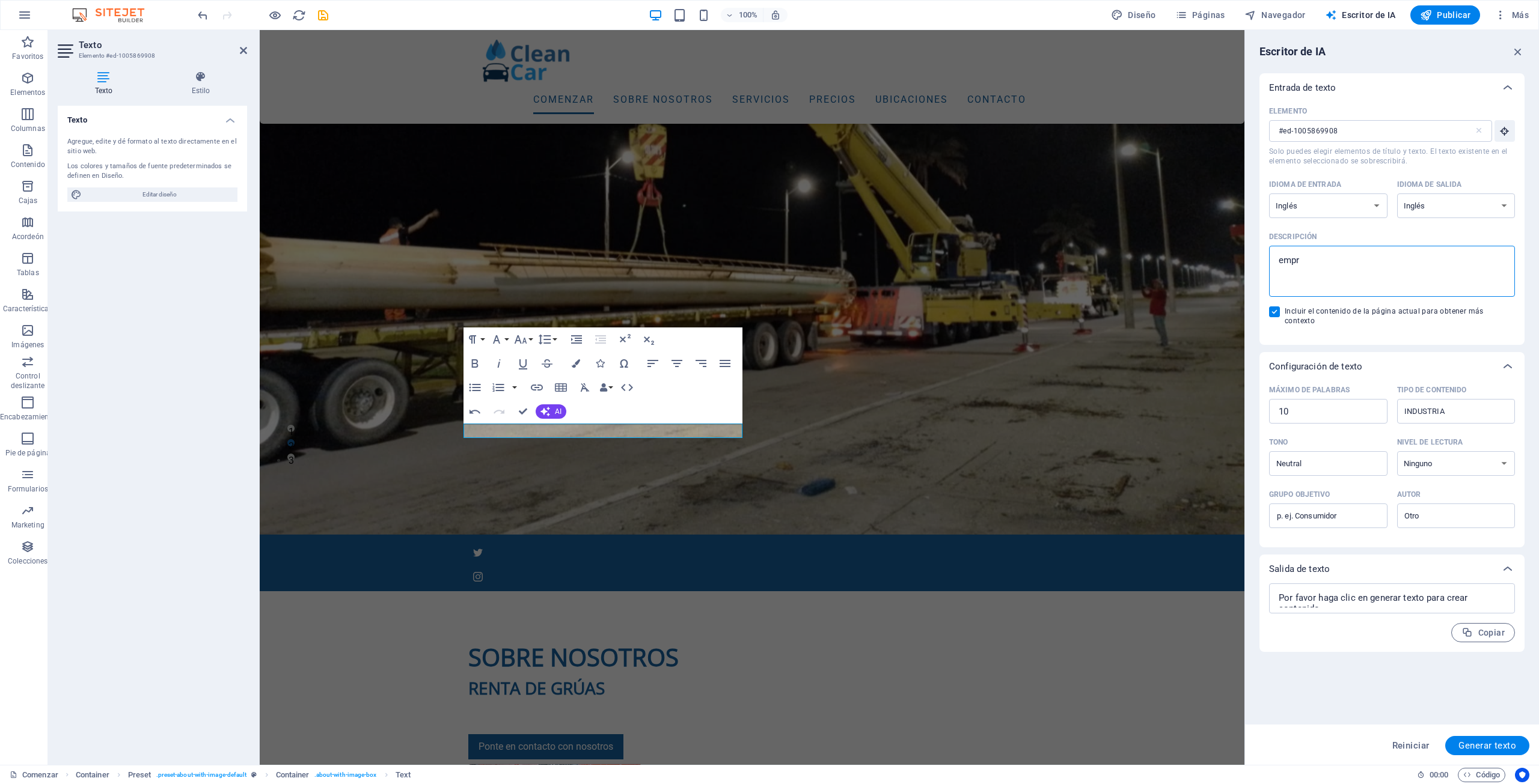
type textarea "x"
type textarea "empres"
type textarea "x"
type textarea "empresa"
type textarea "x"
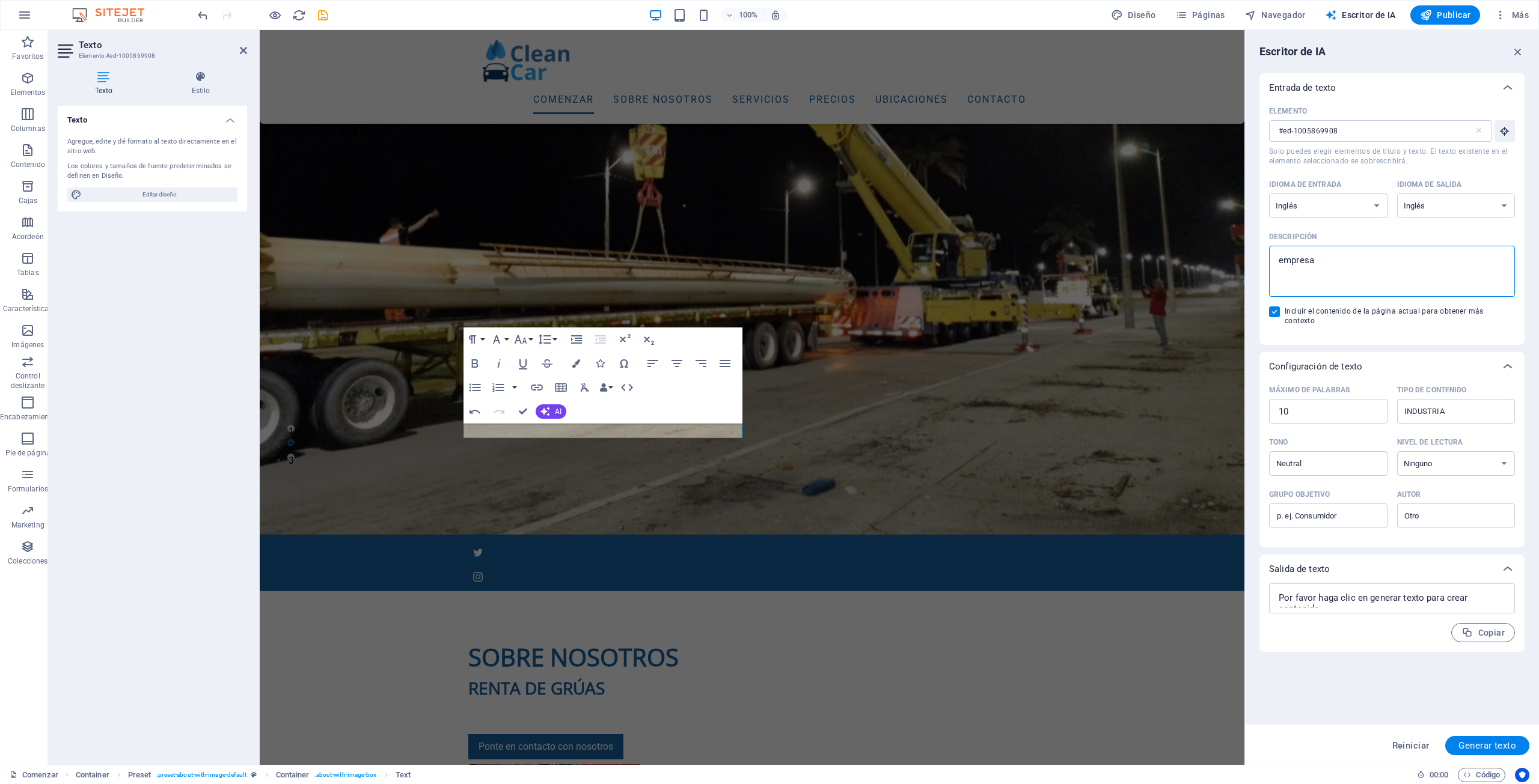
type textarea "empresa"
type textarea "x"
type textarea "empresa d"
type textarea "x"
type textarea "empresa de"
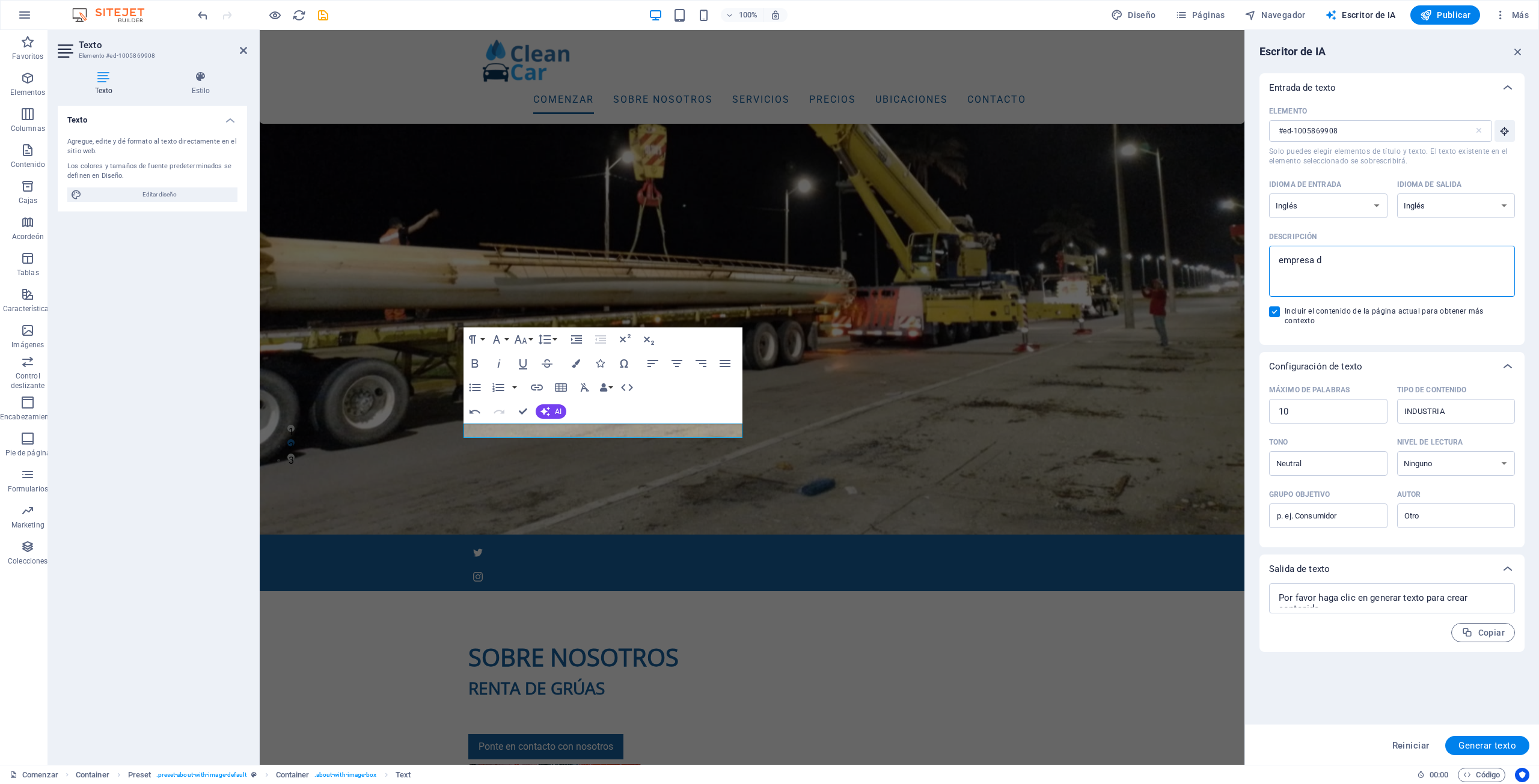
type textarea "x"
type textarea "empresa de"
type textarea "x"
type textarea "empresa de g"
type textarea "x"
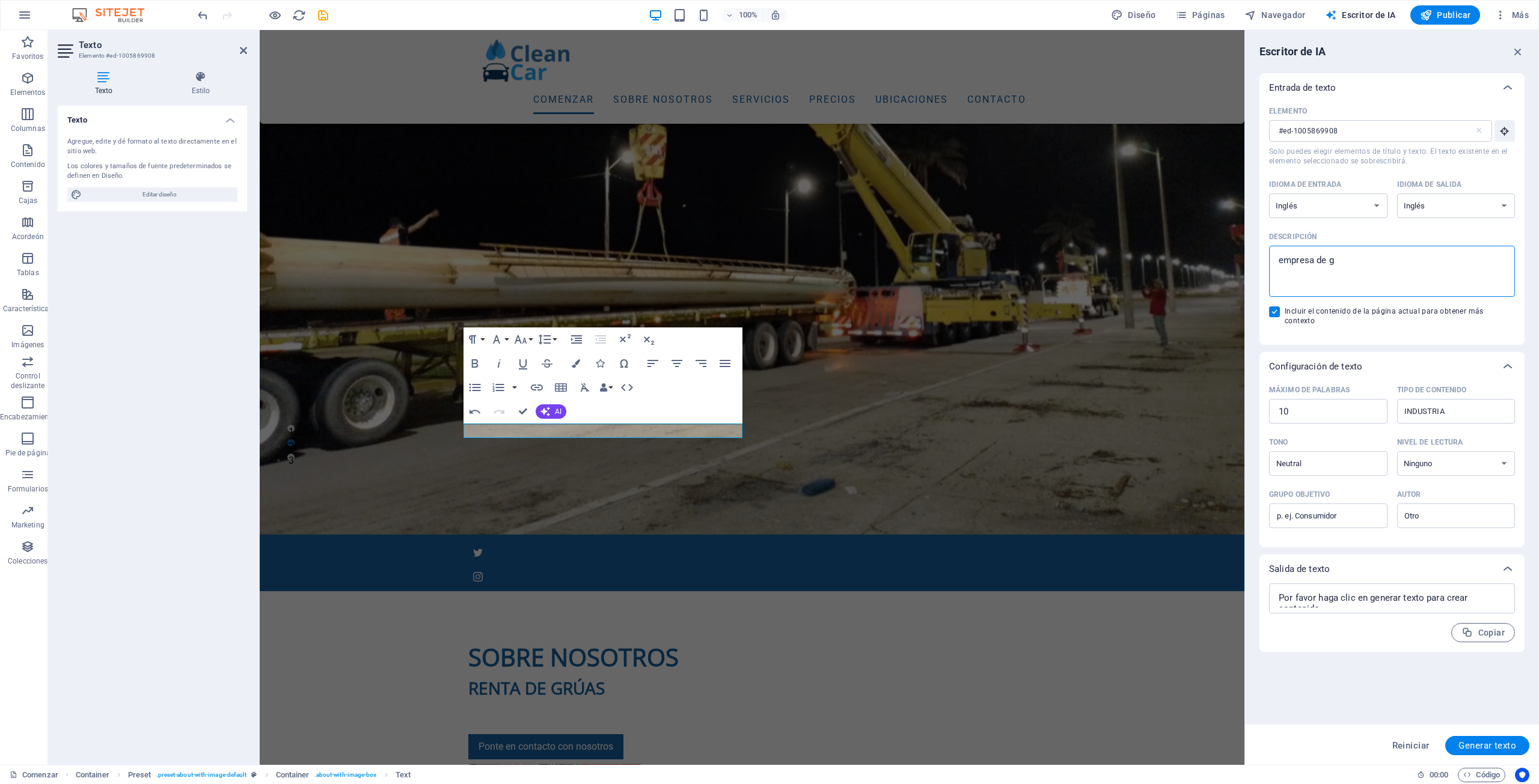
type textarea "empresa de gr"
type textarea "x"
type textarea "empresa de gru"
type textarea "x"
type textarea "empresa de grua"
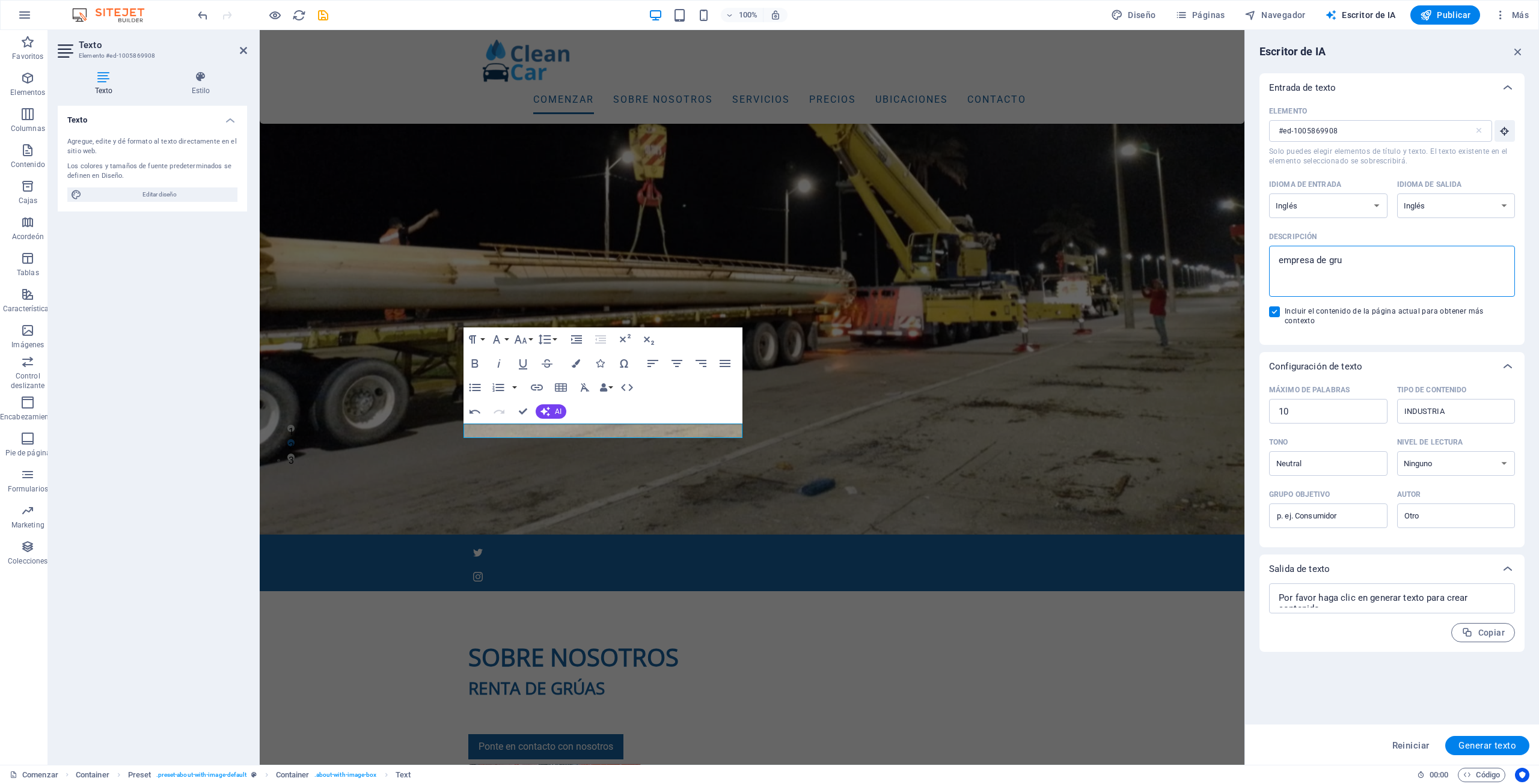
type textarea "x"
type textarea "empresa de gruas"
type textarea "x"
type textarea "empresa de gruas"
type textarea "x"
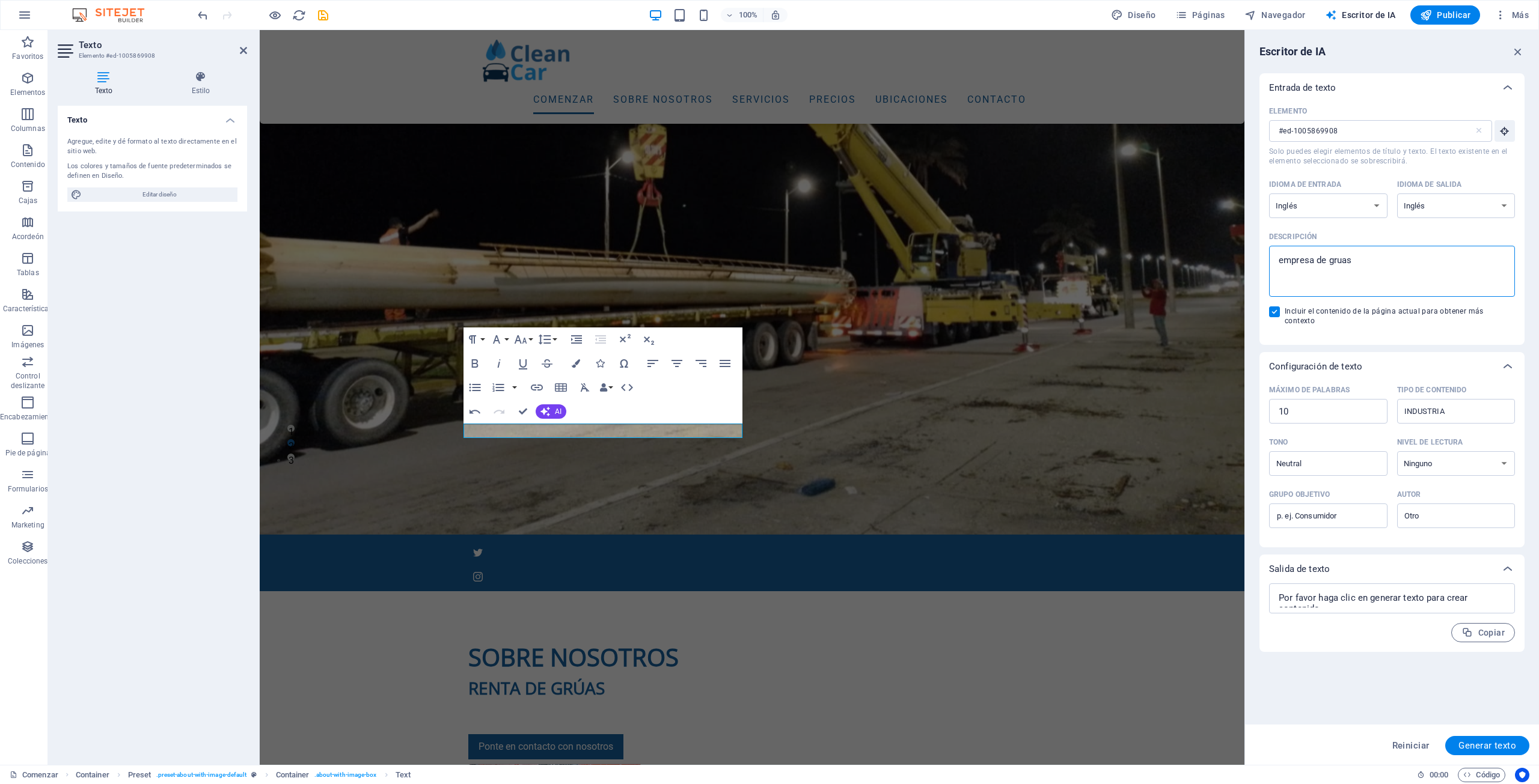
type textarea "empresa de gruas p"
type textarea "x"
type textarea "empresa de gruas pa"
type textarea "x"
type textarea "empresa de gruas par"
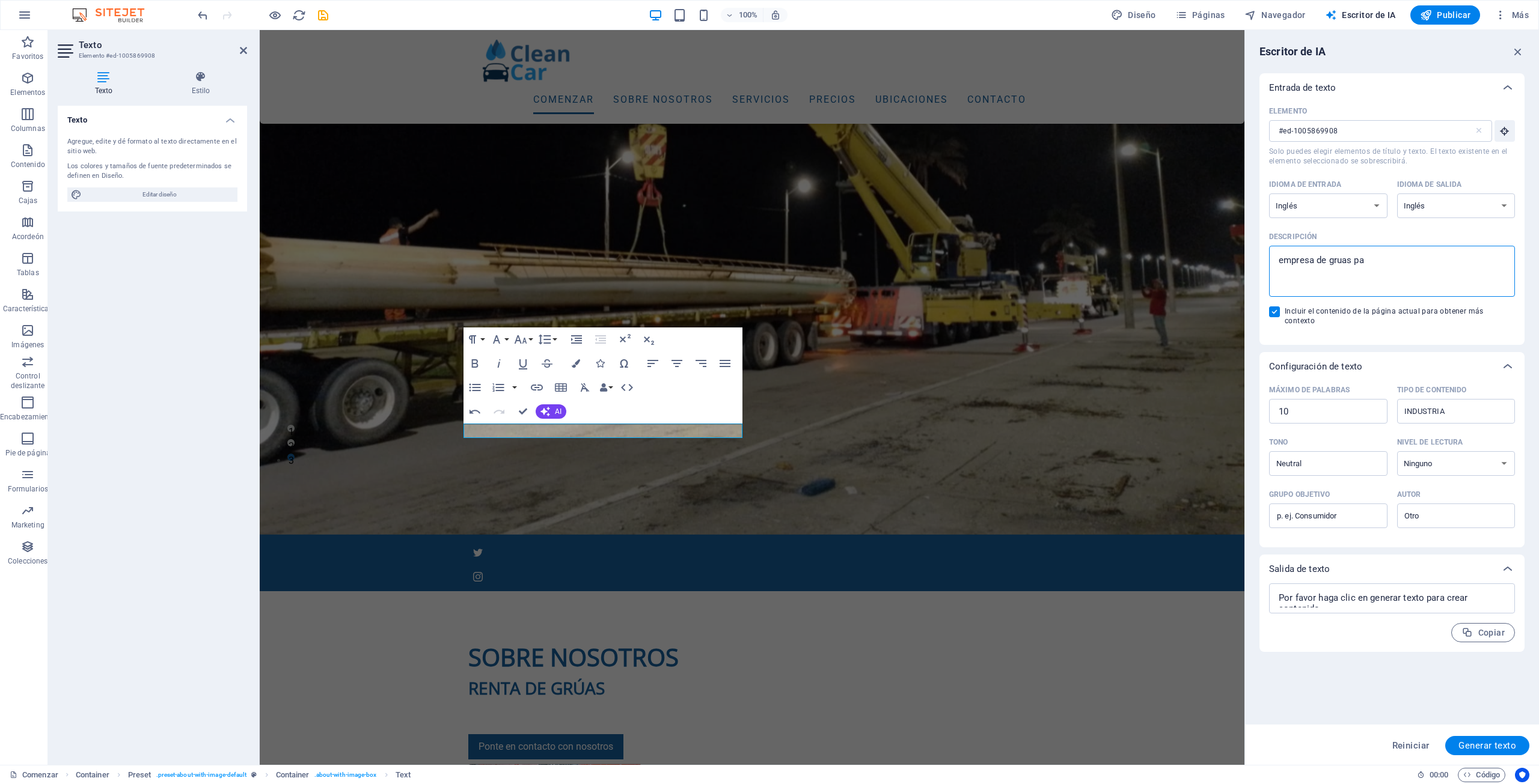
type textarea "x"
type textarea "empresa de gruas para"
type textarea "x"
type textarea "empresa de gruas para"
type textarea "x"
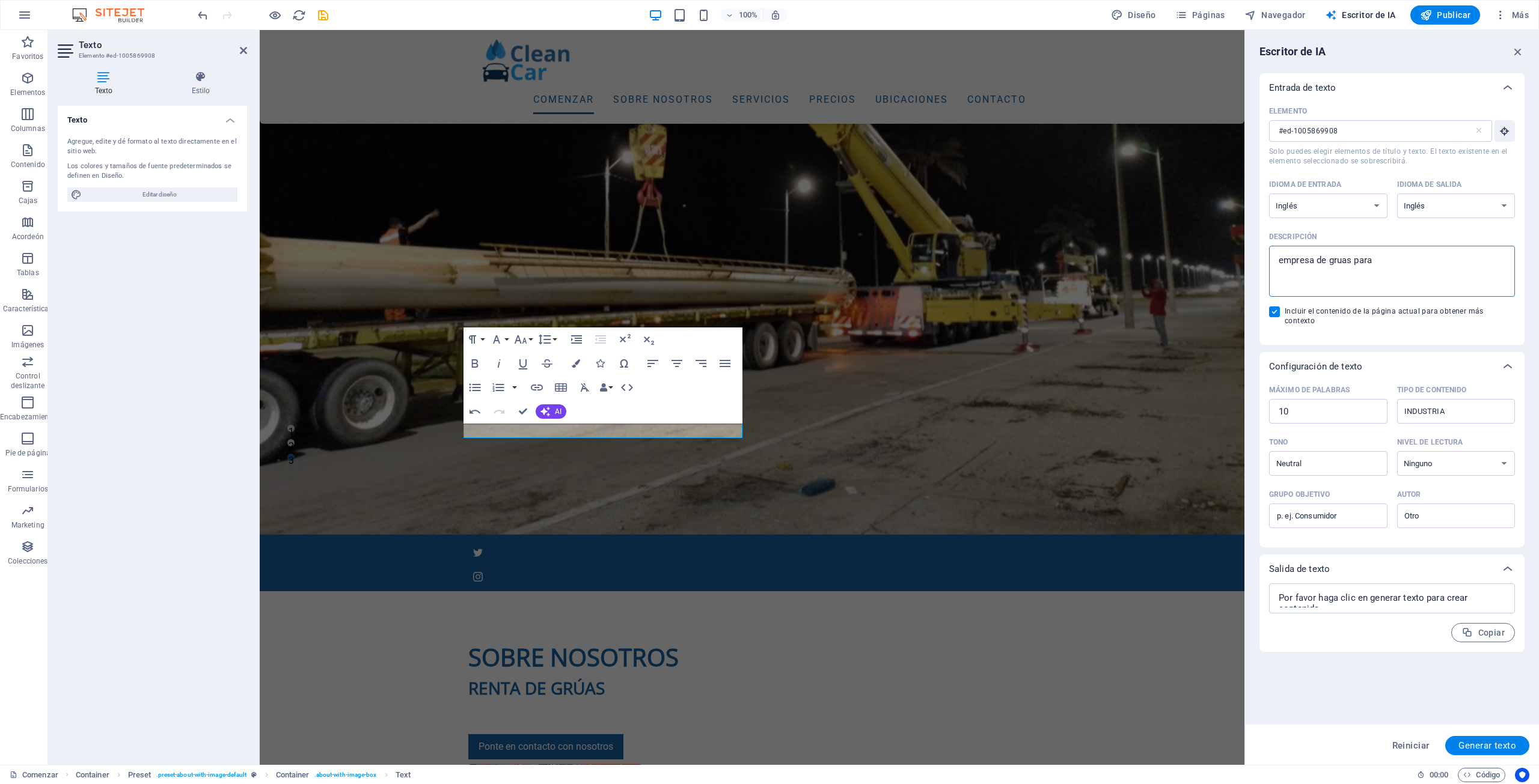
type textarea "empresa de gruas para l"
type textarea "x"
type textarea "empresa de gruas para la"
type textarea "x"
type textarea "empresa de gruas para la"
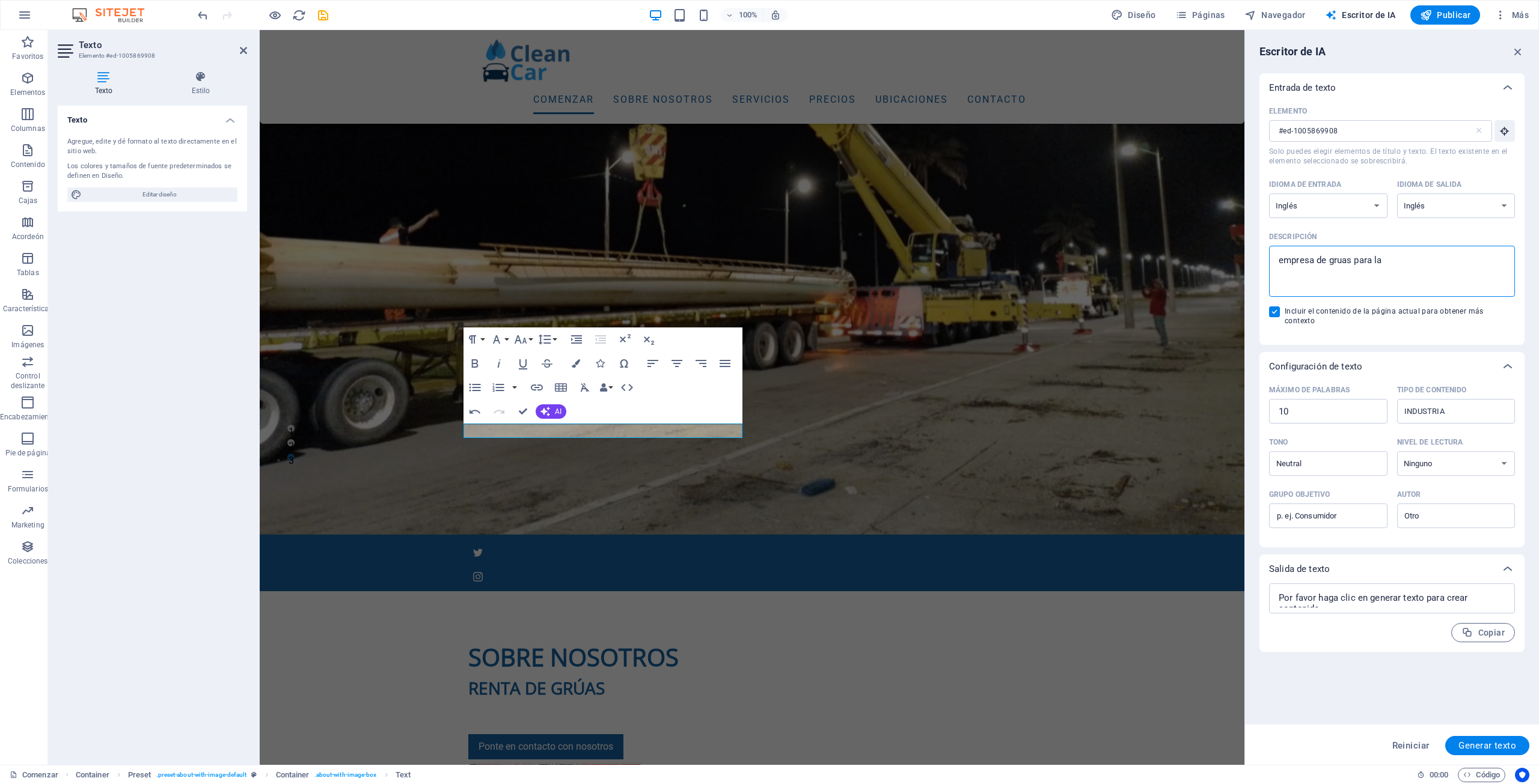
type textarea "x"
type textarea "empresa de gruas para la i"
type textarea "x"
type textarea "empresa de gruas para la in"
type textarea "x"
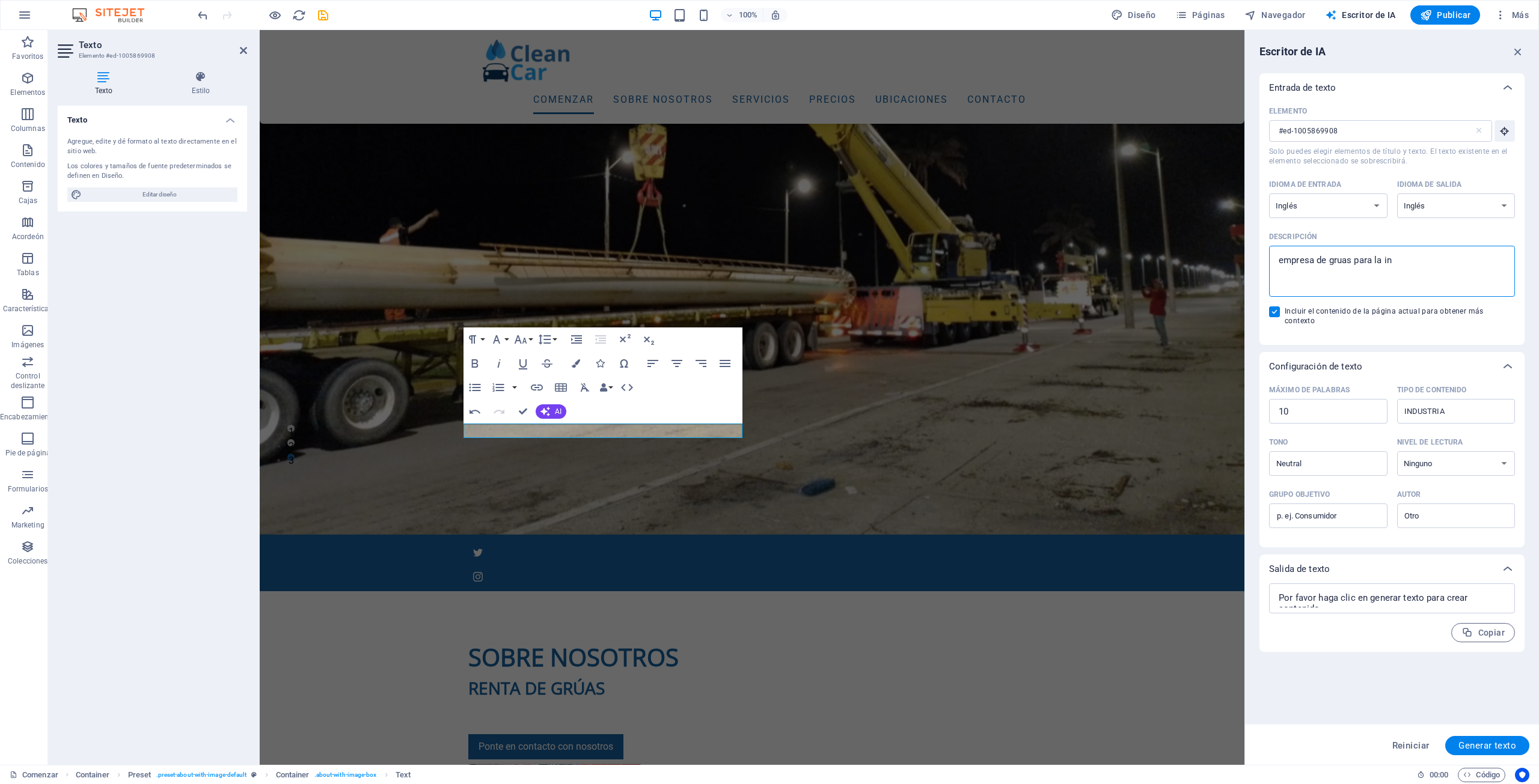
type textarea "empresa de gruas para la ind"
type textarea "x"
type textarea "empresa de gruas para la indu"
type textarea "x"
type textarea "empresa de gruas para la indus"
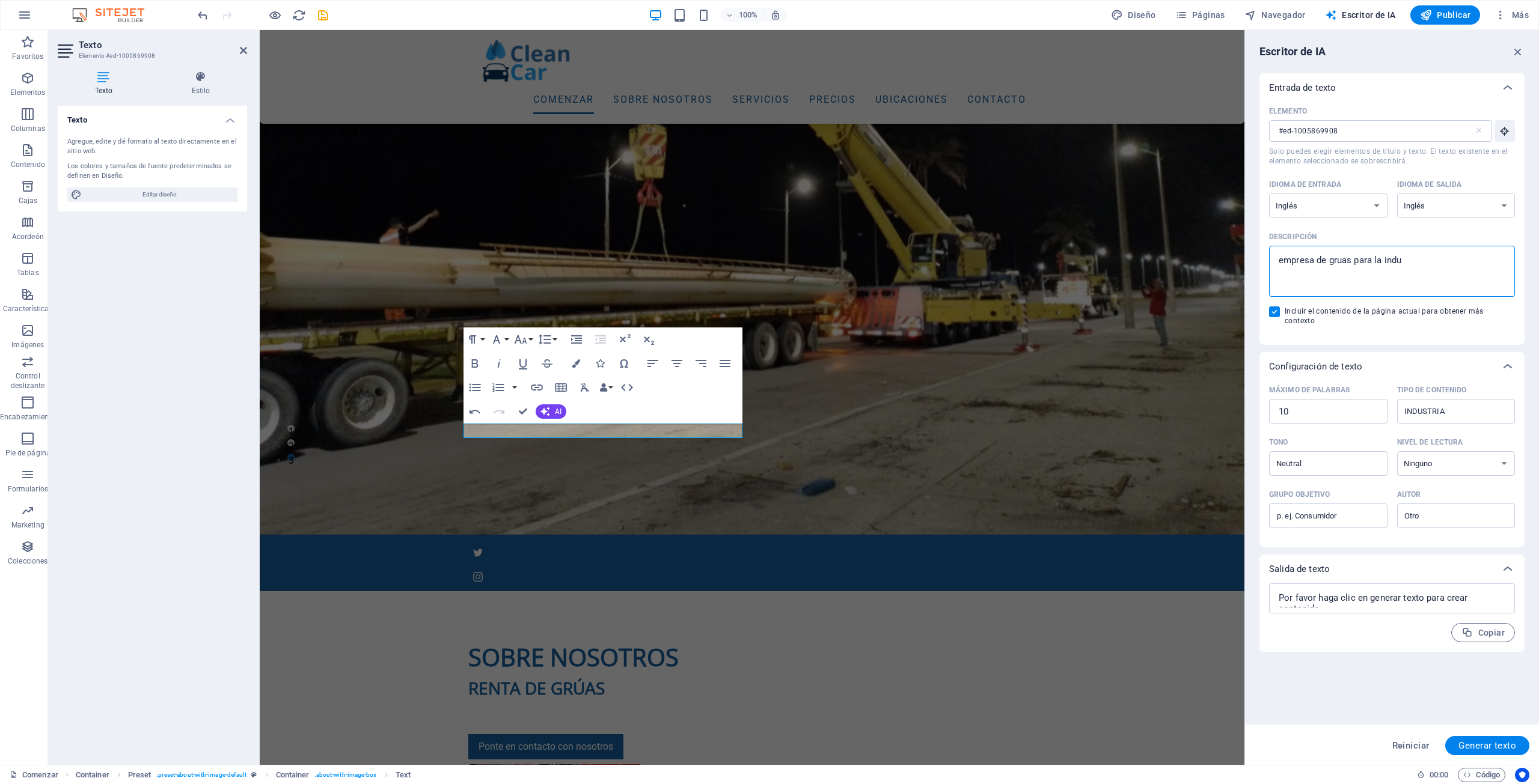
type textarea "x"
type textarea "empresa de gruas para la indust"
type textarea "x"
type textarea "empresa de gruas para la industr"
type textarea "x"
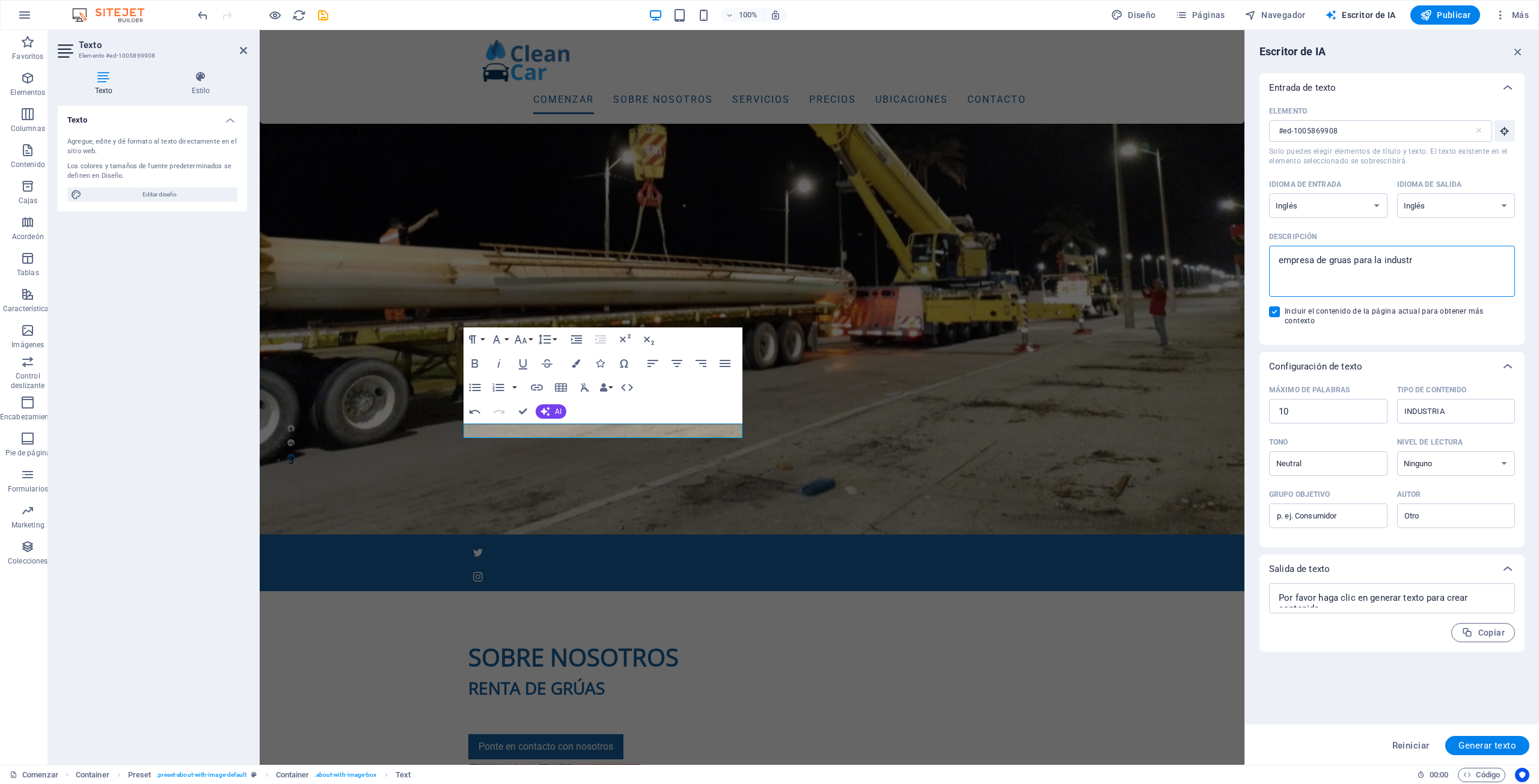
type textarea "empresa de gruas para la industri"
type textarea "x"
type textarea "empresa de gruas para la industria"
type textarea "x"
type textarea "empresa de gruas para la industria"
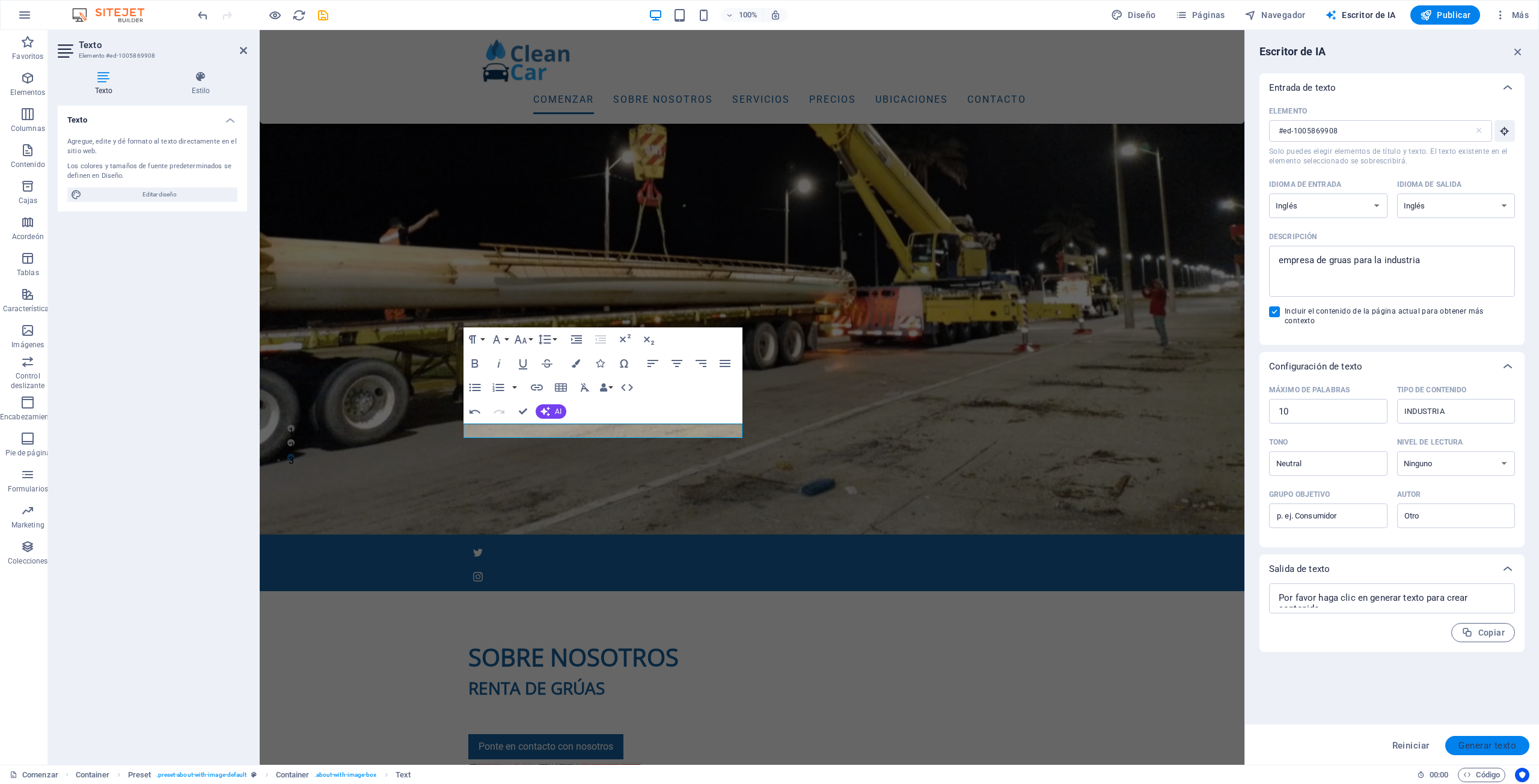
click at [1475, 738] on button "Generar texto" at bounding box center [1487, 746] width 84 height 19
type textarea "x"
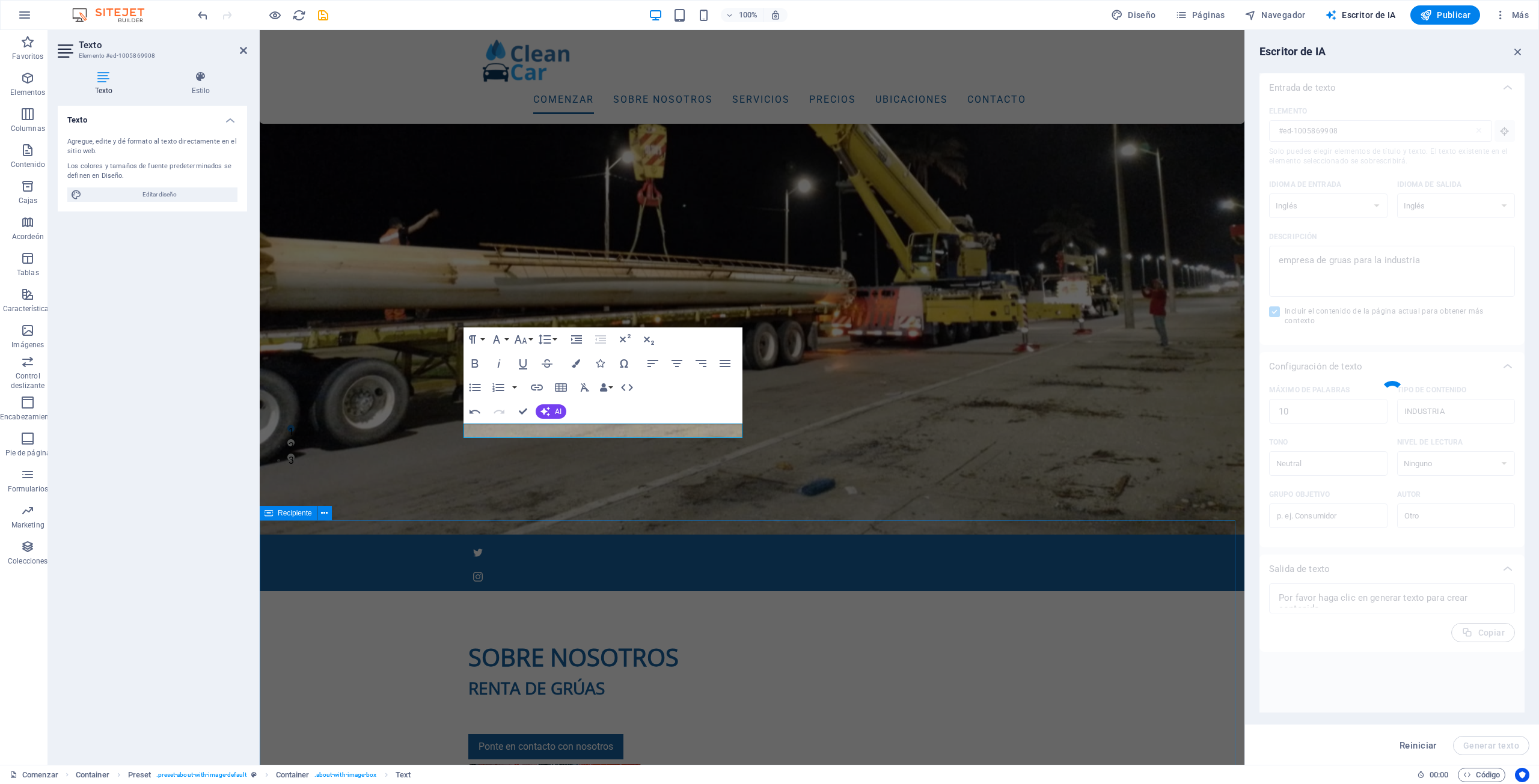
type textarea "x"
type textarea "Reliable cranes for industrial lifting solutions and services."
type textarea "x"
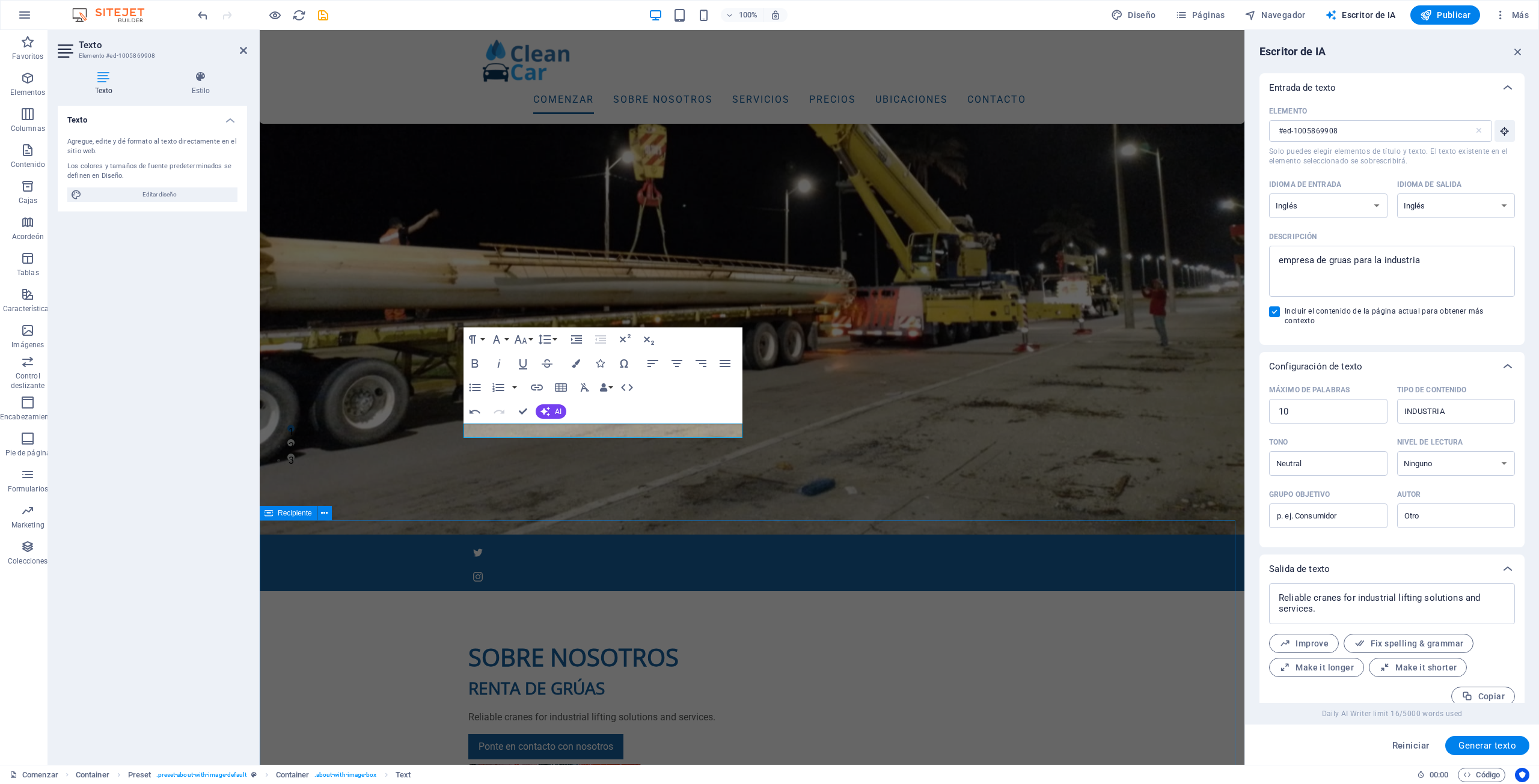
scroll to position [3, 0]
click at [722, 710] on p "Grúas confiables para soluciones y servicios de elevación industrial." at bounding box center [751, 717] width 568 height 15
click at [1354, 659] on font "Hazlo más largo" at bounding box center [1328, 664] width 66 height 10
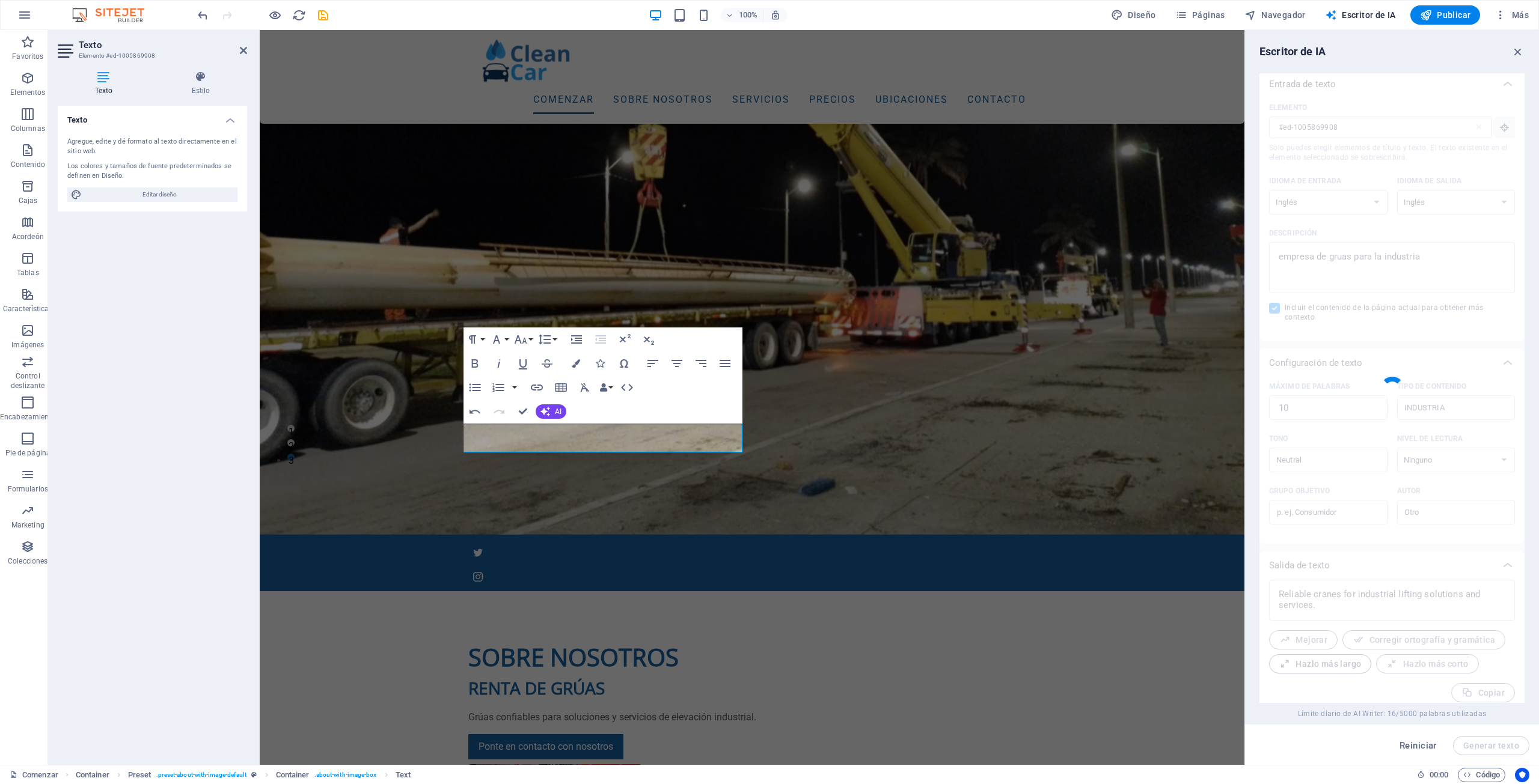
type textarea "x"
type textarea "Dependable cranes designed specifically for industrial lifting solutions and co…"
type textarea "x"
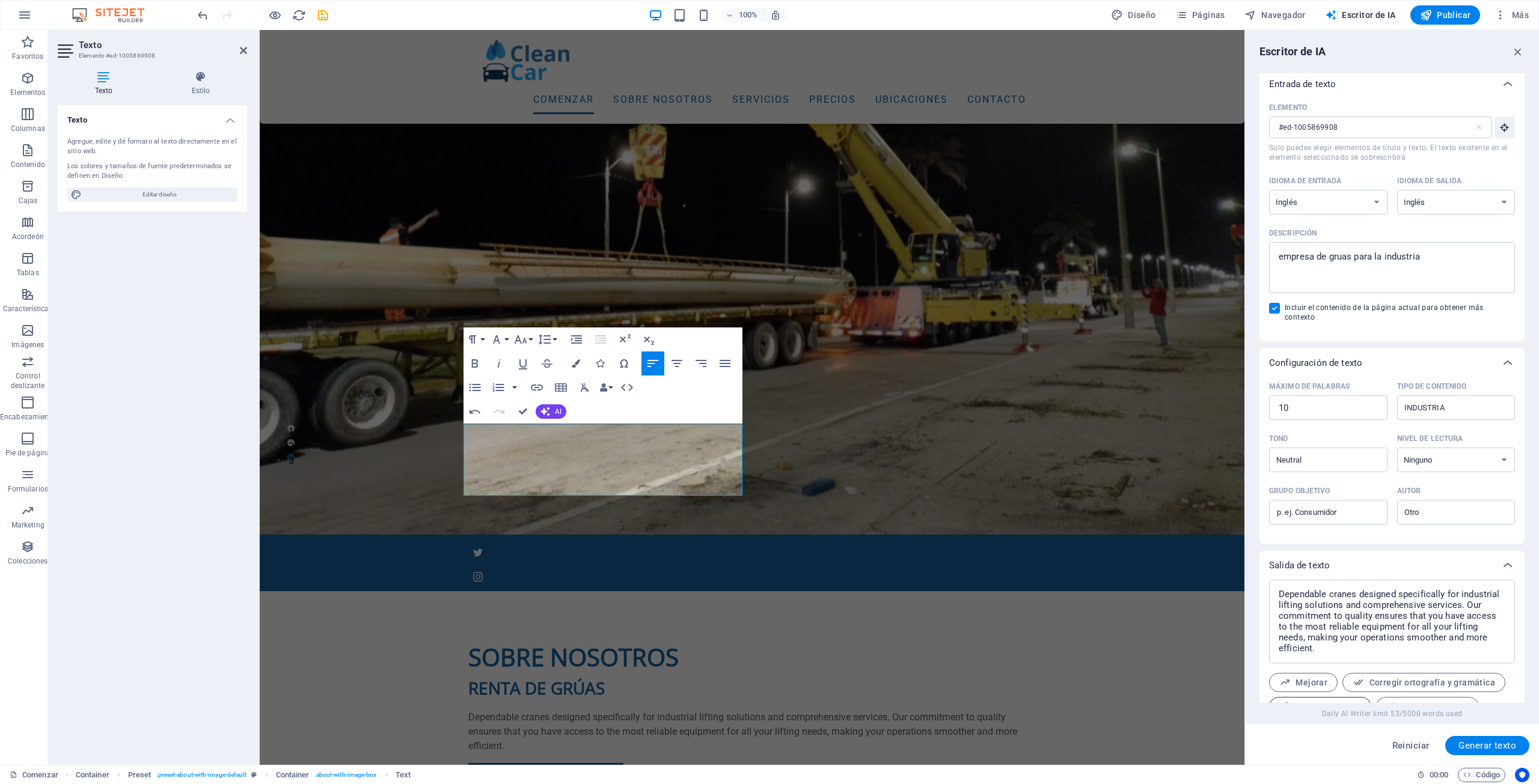
scroll to position [47, 0]
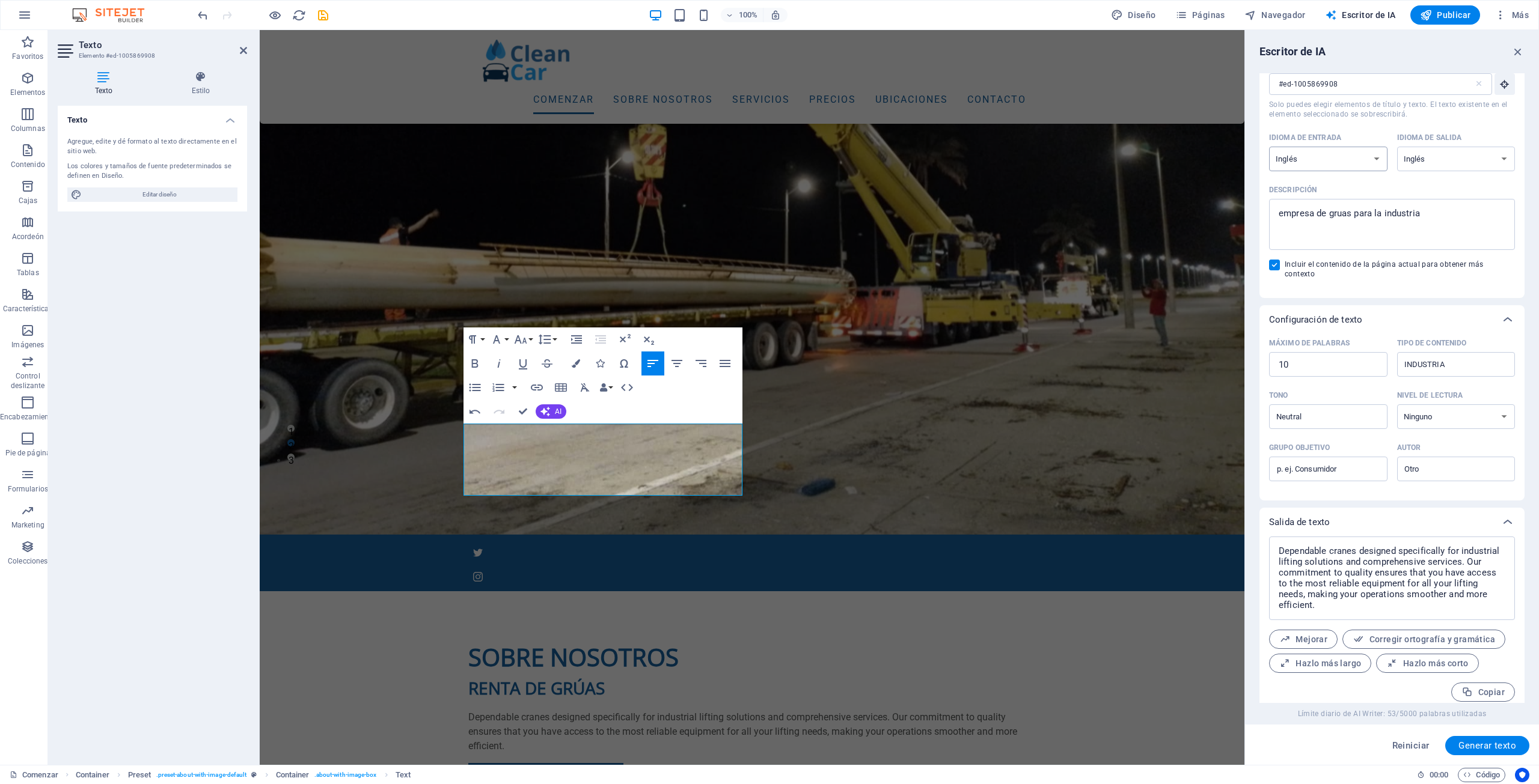
click at [1370, 159] on select "albanés árabe armenio Awadhi azerbaiyano baskir vasco bielorruso bengalí Bhojpu…" at bounding box center [1328, 159] width 119 height 24
select select "Spanish"
click at [1270, 146] on select "albanés árabe armenio Awadhi azerbaiyano baskir vasco bielorruso bengalí Bhojpu…" at bounding box center [1328, 159] width 119 height 24
click at [1438, 162] on select "albanés árabe armenio Awadhi azerbaiyano baskir vasco bielorruso bengalí Bhojpu…" at bounding box center [1456, 159] width 119 height 24
select select "Spanish"
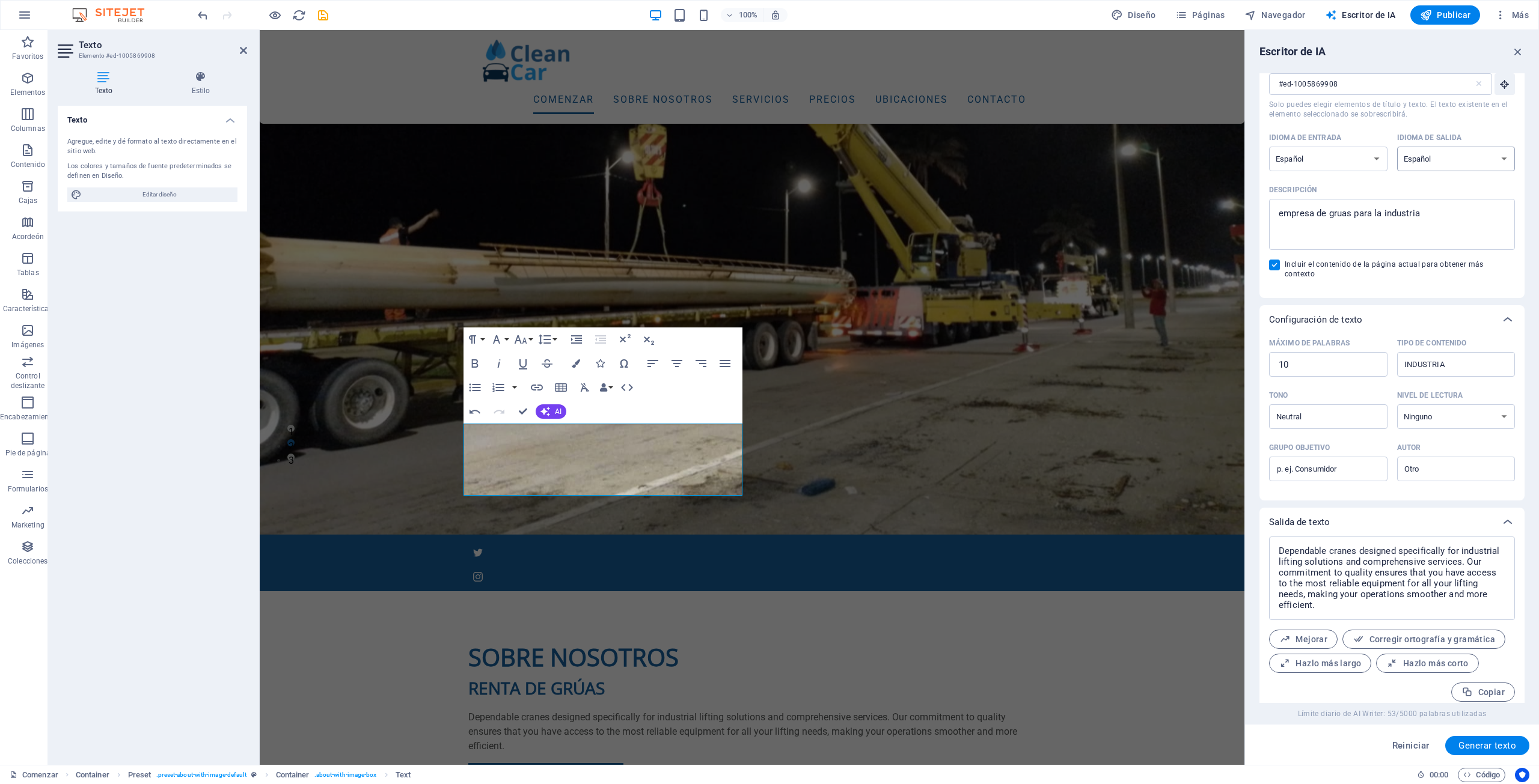
click at [1397, 146] on select "albanés árabe armenio Awadhi azerbaiyano baskir vasco bielorruso bengalí Bhojpu…" at bounding box center [1456, 159] width 119 height 24
click at [1497, 748] on font "Generar texto" at bounding box center [1487, 746] width 58 height 10
type textarea "x"
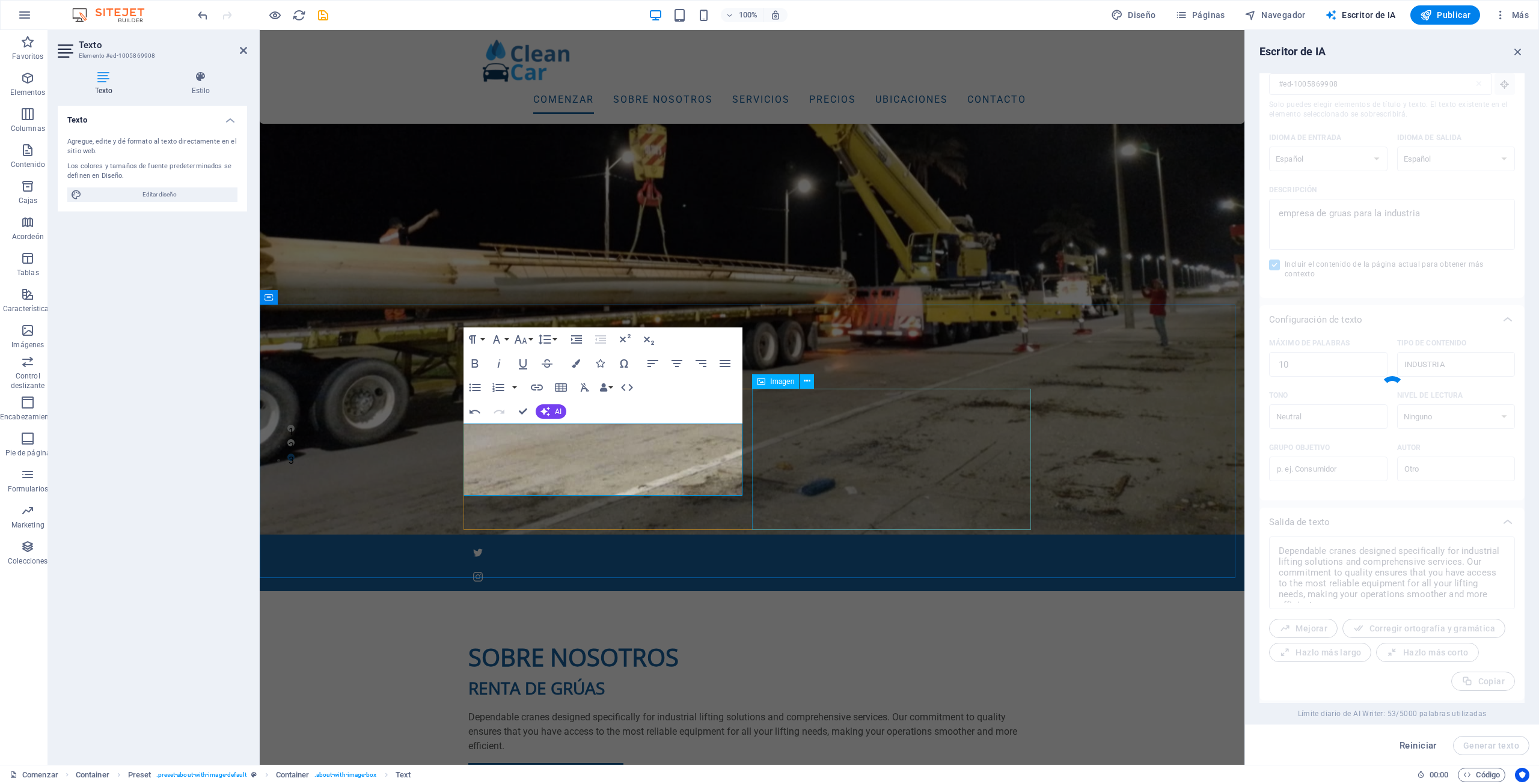
type textarea "x"
type textarea "Servicios de grúas industriales de alta calidad y confiables."
type textarea "x"
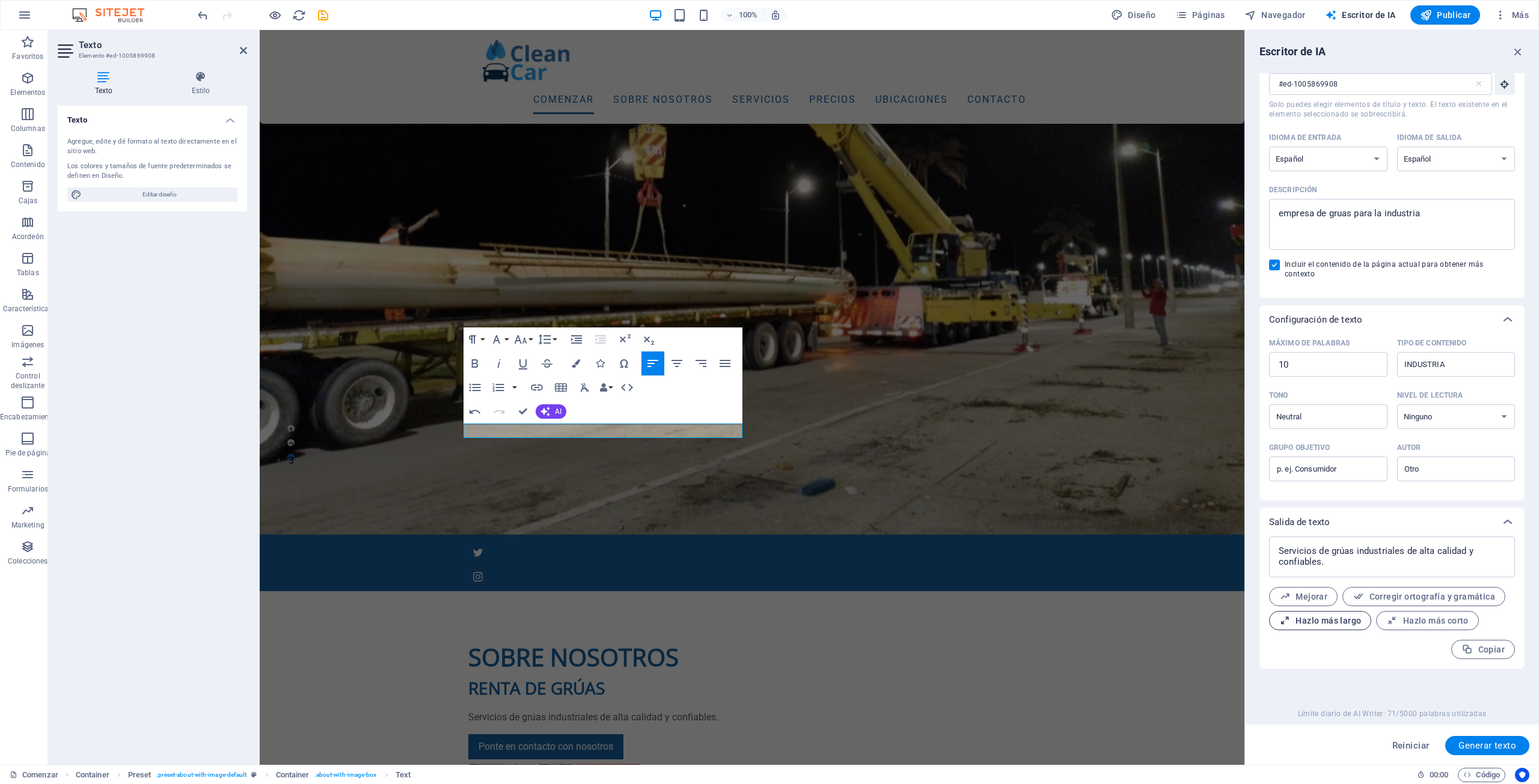
click at [1299, 616] on font "Hazlo más largo" at bounding box center [1328, 620] width 66 height 10
type textarea "x"
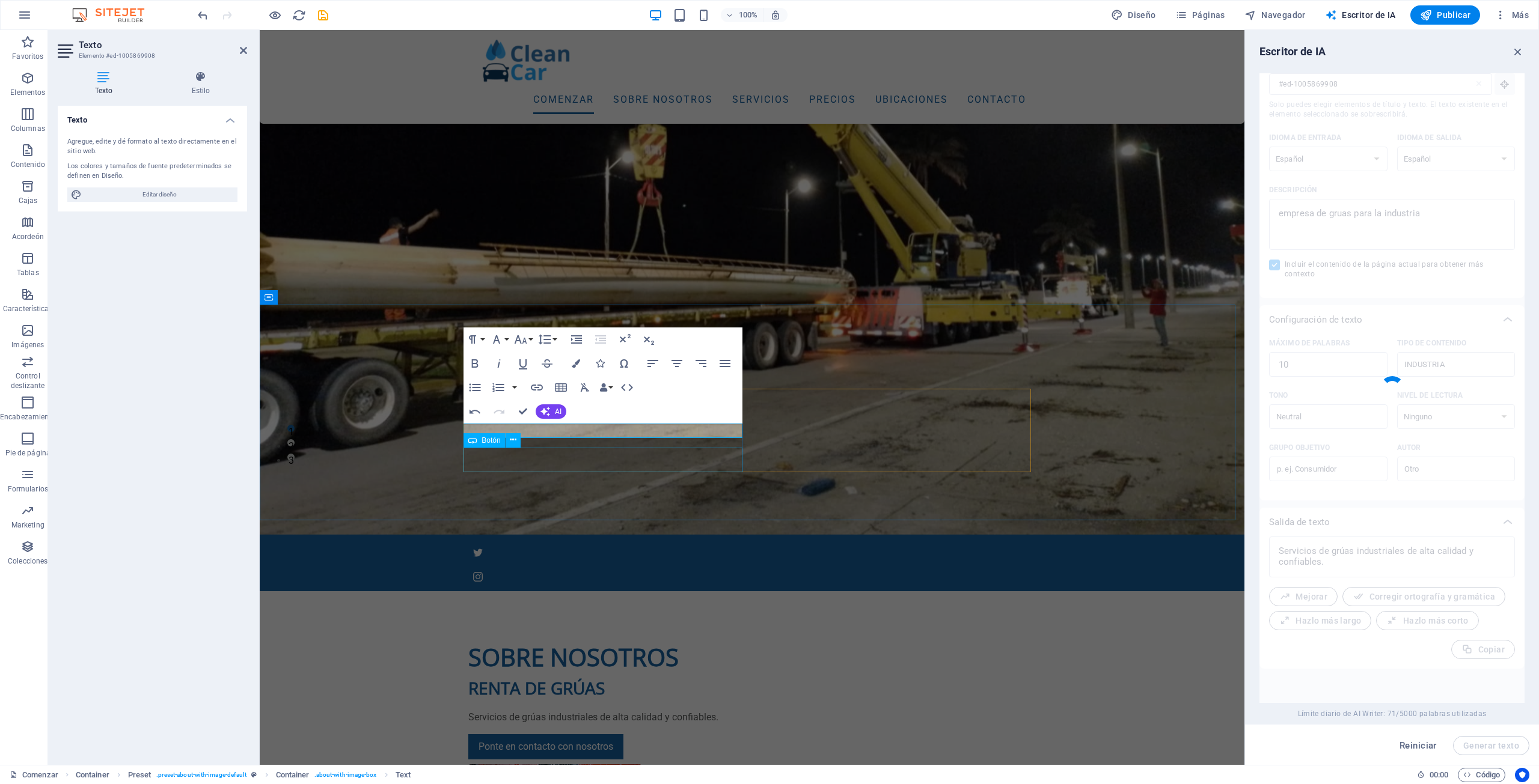
type textarea "x"
type textarea "Ofrecemos servicios de grúas industriales de alta calidad y completamente confi…"
type textarea "x"
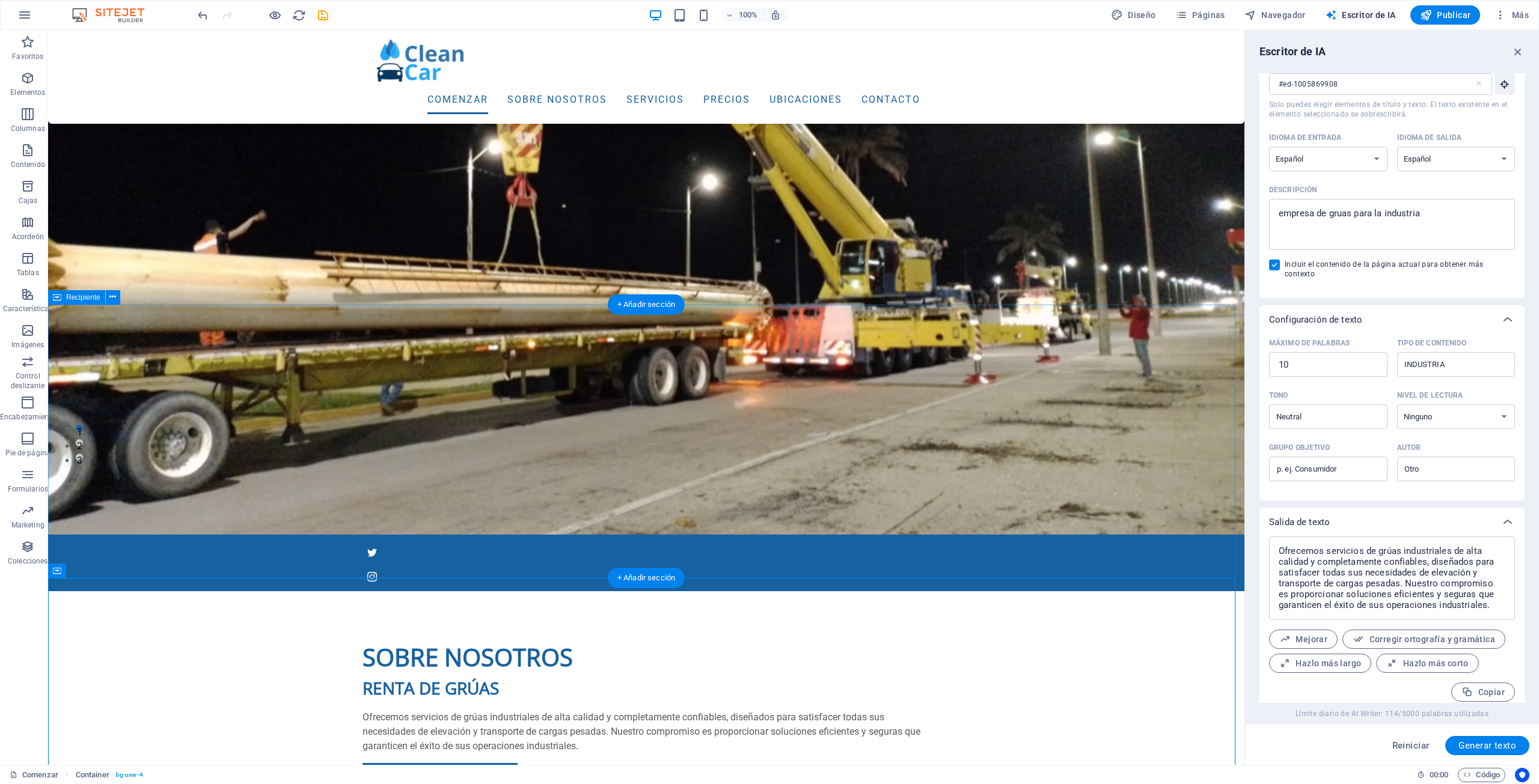
click at [1101, 592] on div "Sobre nosotros RENTA DE GRÚAS Ofrecemos servicios de grúas industriales de alta…" at bounding box center [646, 747] width 1197 height 310
click at [409, 763] on div "Ponte en contacto con nosotros" at bounding box center [646, 775] width 568 height 25
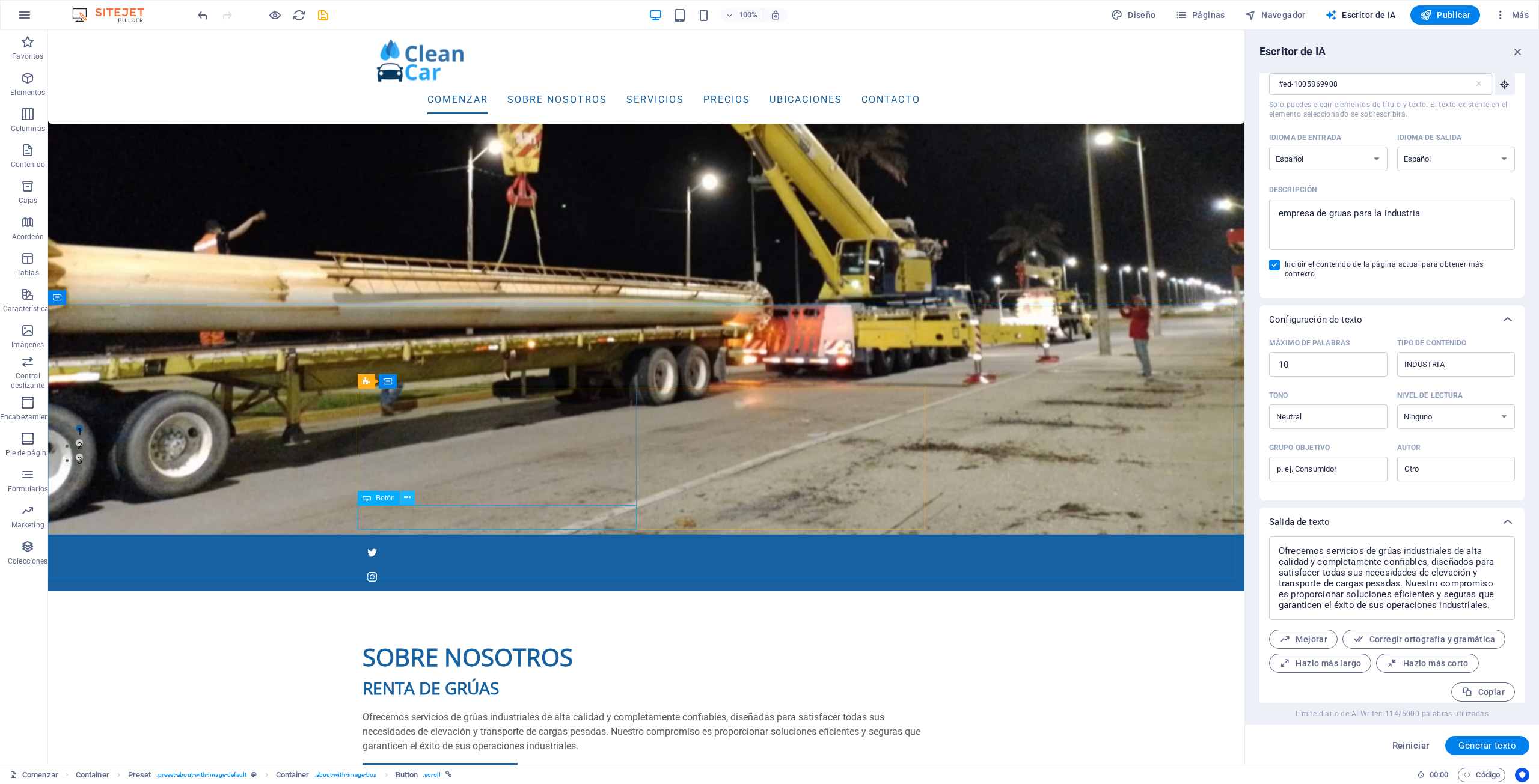
click at [409, 496] on icon at bounding box center [407, 498] width 7 height 13
click at [589, 763] on div "Ponte en contacto con nosotros" at bounding box center [646, 775] width 568 height 25
click at [475, 763] on div "Ponte en contacto con nosotros" at bounding box center [646, 775] width 568 height 25
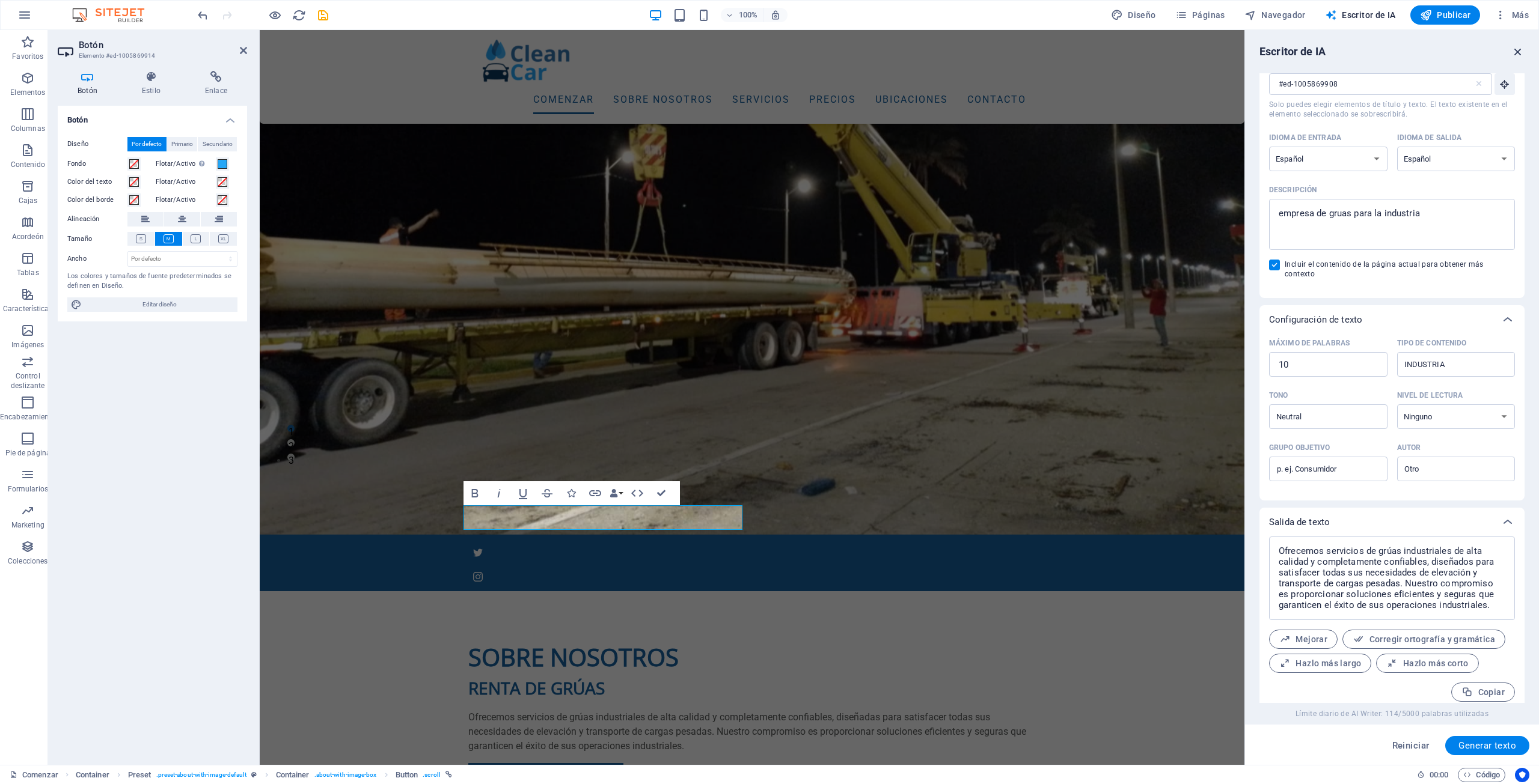
click at [1523, 49] on icon "button" at bounding box center [1517, 51] width 13 height 13
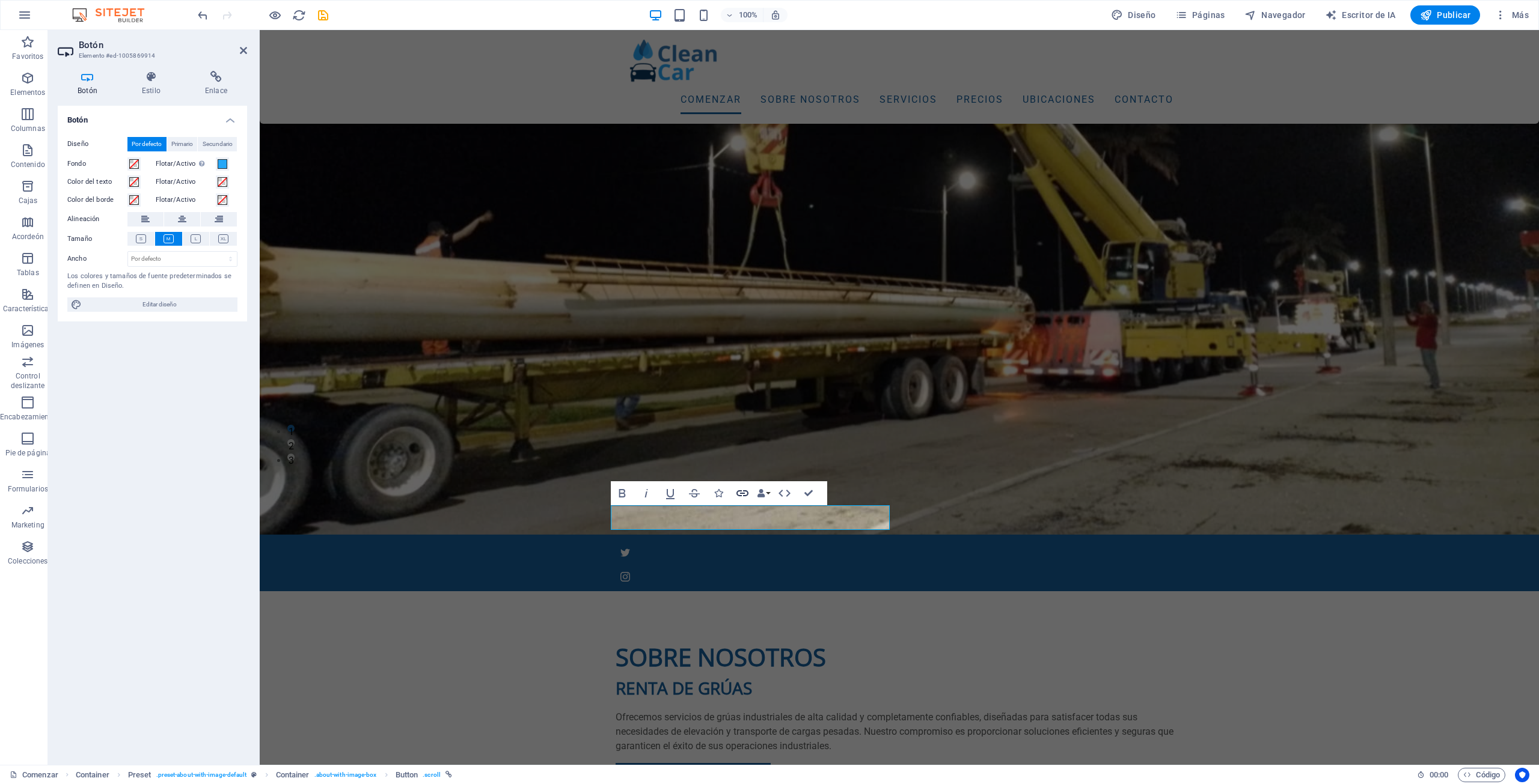
click at [741, 496] on icon "button" at bounding box center [743, 493] width 12 height 6
click at [125, 170] on span "Correo electrónico" at bounding box center [158, 174] width 150 height 15
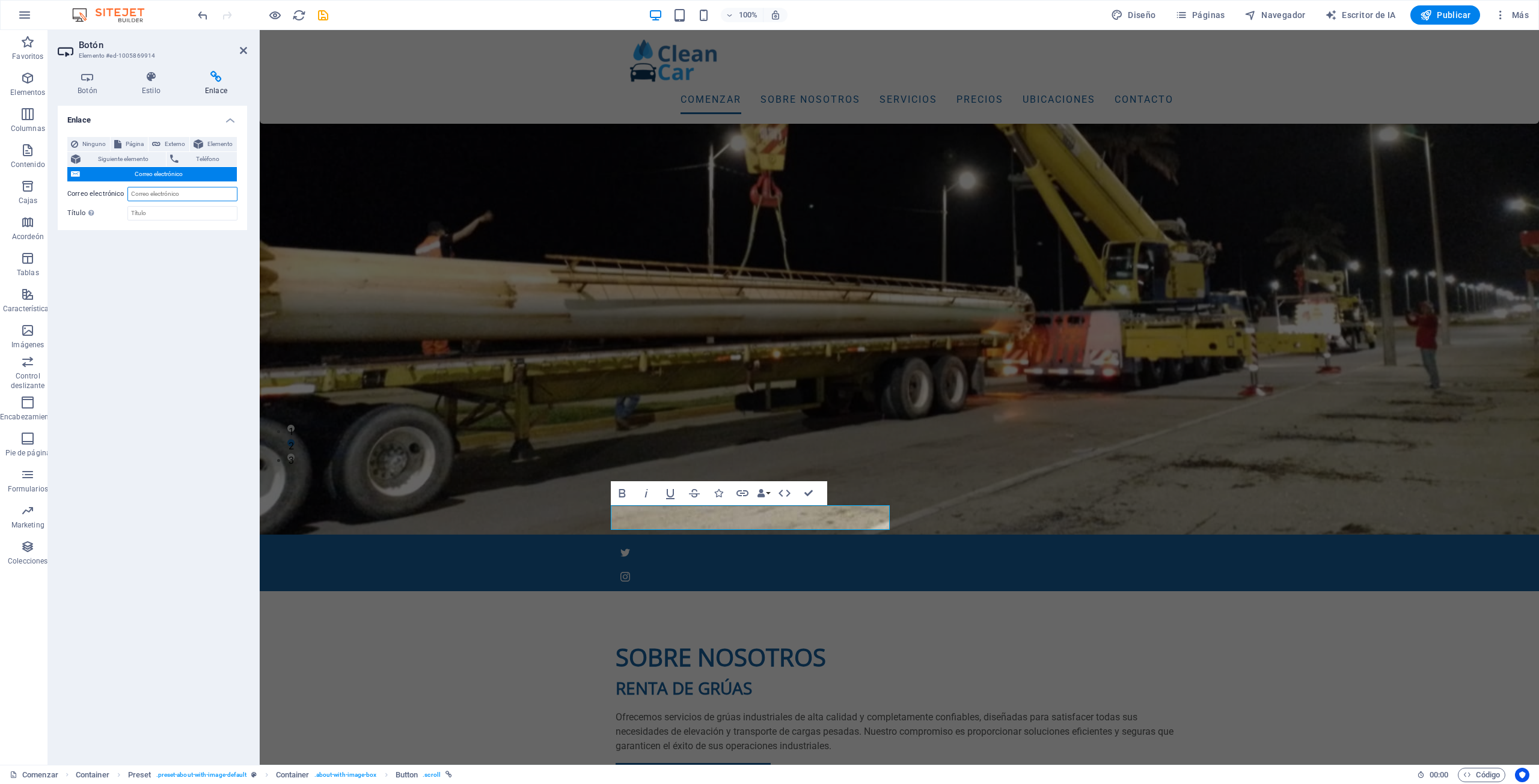
click at [155, 189] on input "Correo electrónico" at bounding box center [182, 194] width 110 height 15
type input "[EMAIL_ADDRESS][DOMAIN_NAME]"
click at [205, 213] on input "Título La descripción adicional del enlace no debe coincidir con el texto del e…" at bounding box center [182, 213] width 110 height 15
type input "SOLICITUD WEB"
click at [205, 238] on div "Enlace Ninguno Página Externo Elemento Siguiente elemento Teléfono Correo elect…" at bounding box center [153, 431] width 190 height 650
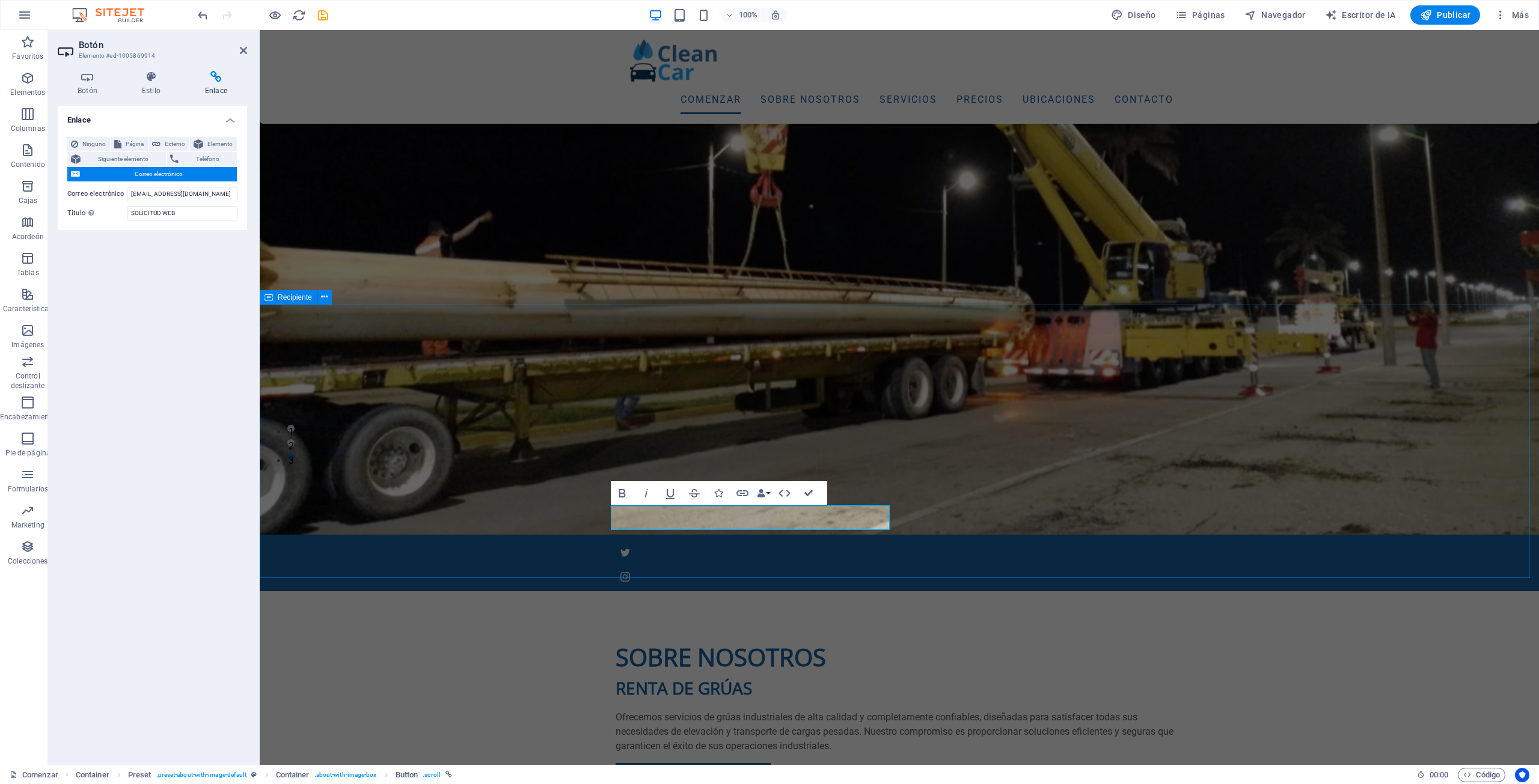
click at [918, 592] on div "Sobre nosotros RENTA DE GRÚAS Ofrecemos servicios de grúas industriales de alta…" at bounding box center [899, 747] width 1279 height 310
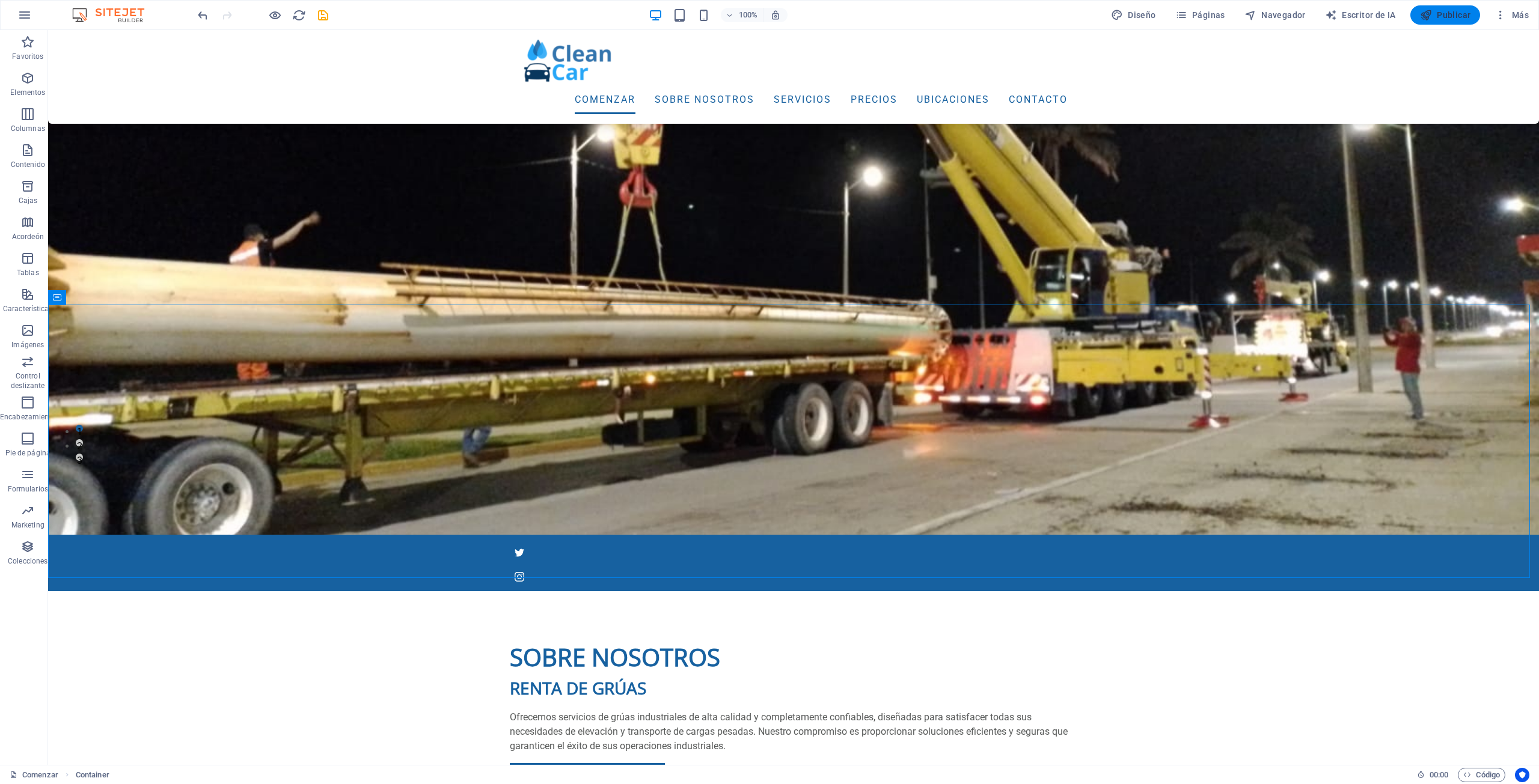
click at [1462, 15] on font "Publicar" at bounding box center [1453, 15] width 34 height 10
checkbox input "false"
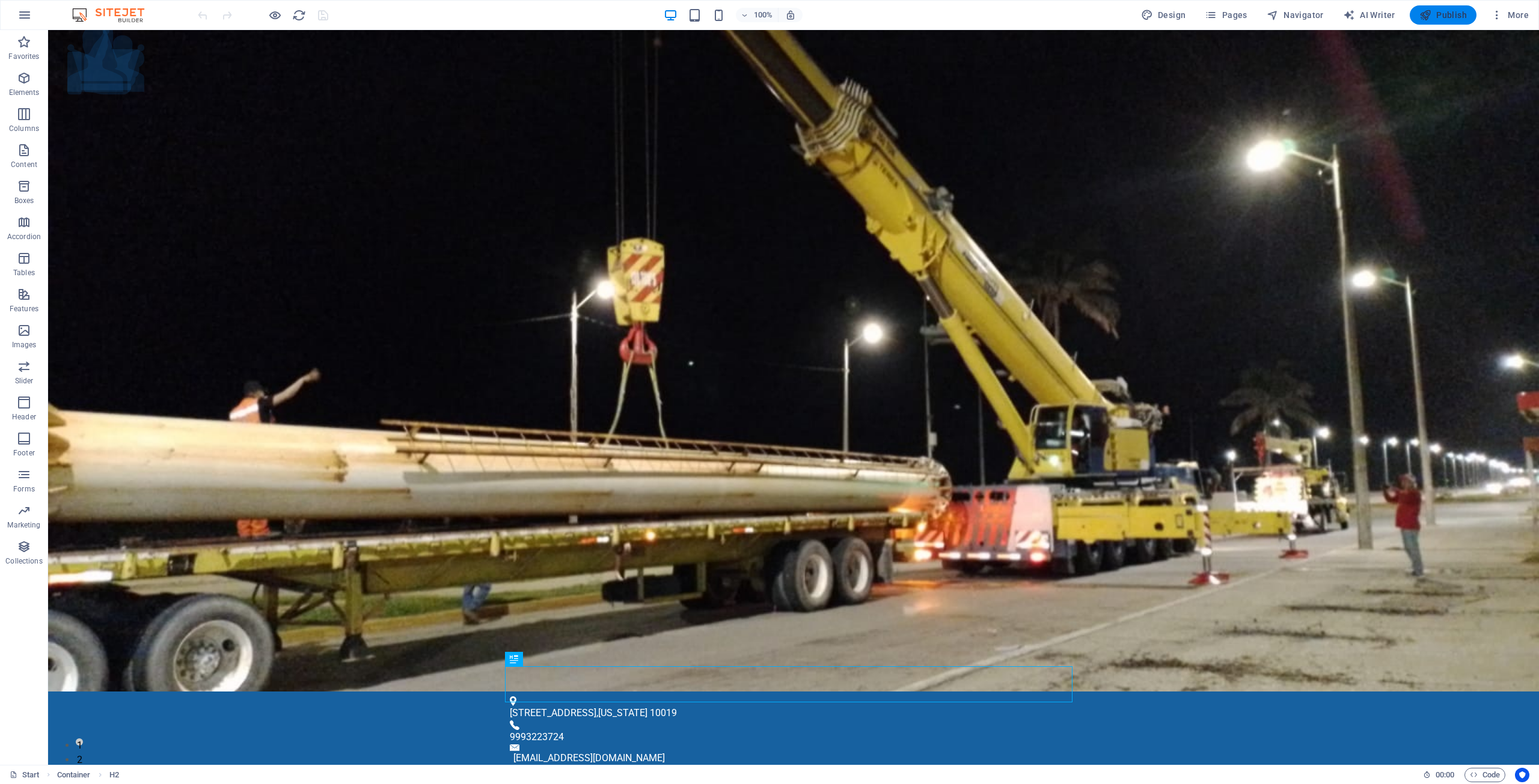
click at [1442, 13] on span "Publish" at bounding box center [1443, 15] width 48 height 12
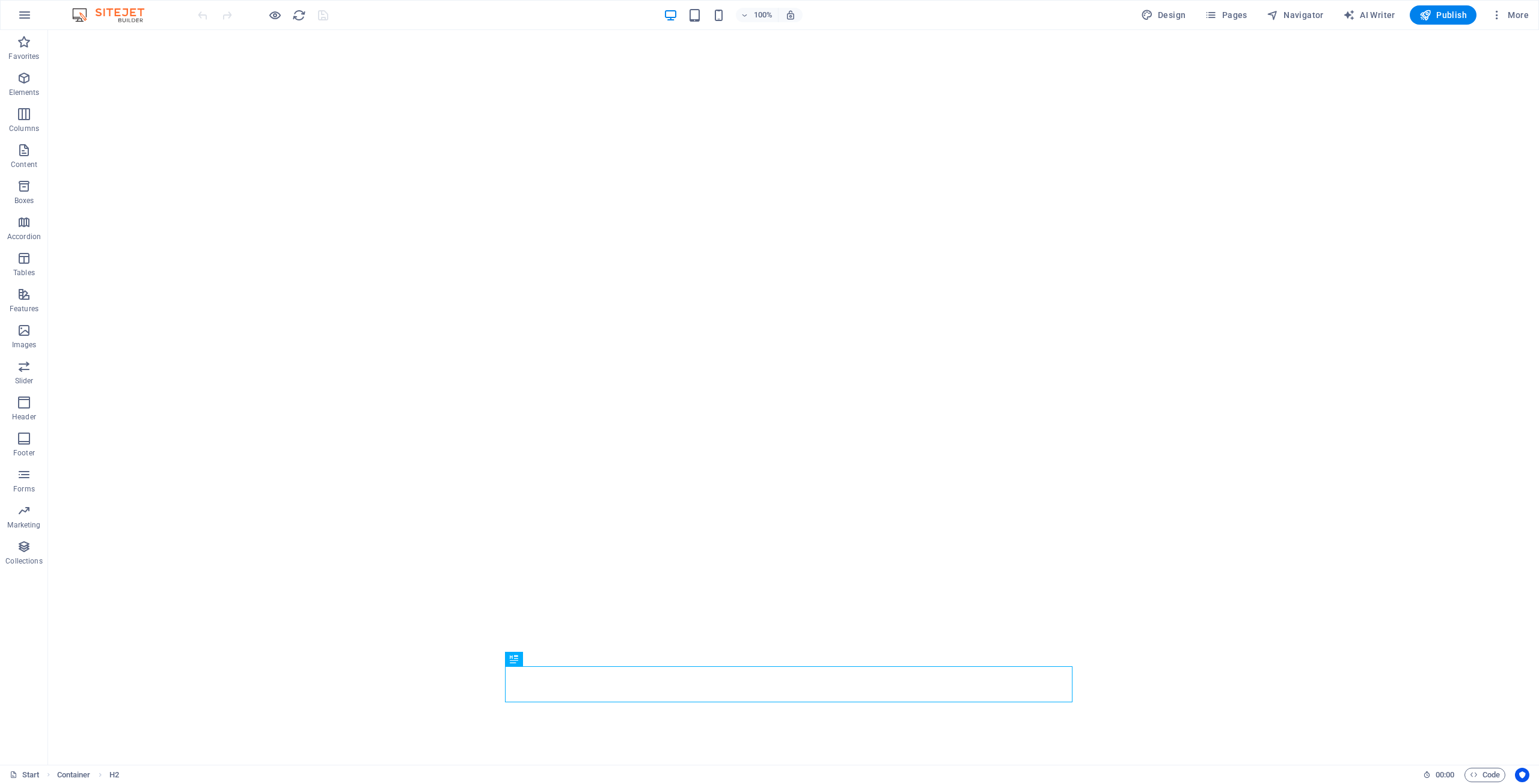
click at [125, 13] on img at bounding box center [114, 15] width 90 height 15
click at [1496, 14] on icon "button" at bounding box center [1497, 15] width 12 height 12
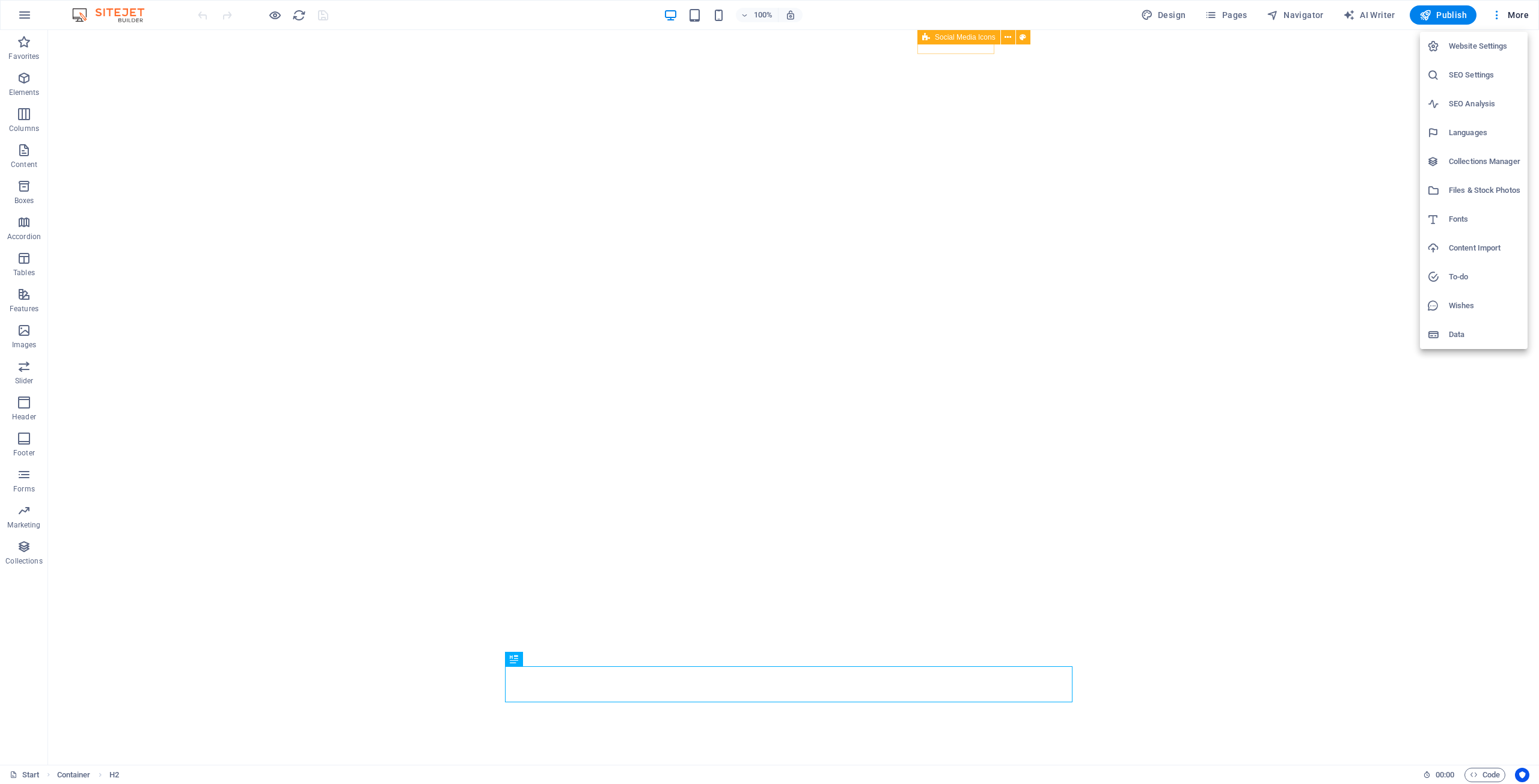
click at [1512, 14] on div at bounding box center [770, 392] width 1539 height 784
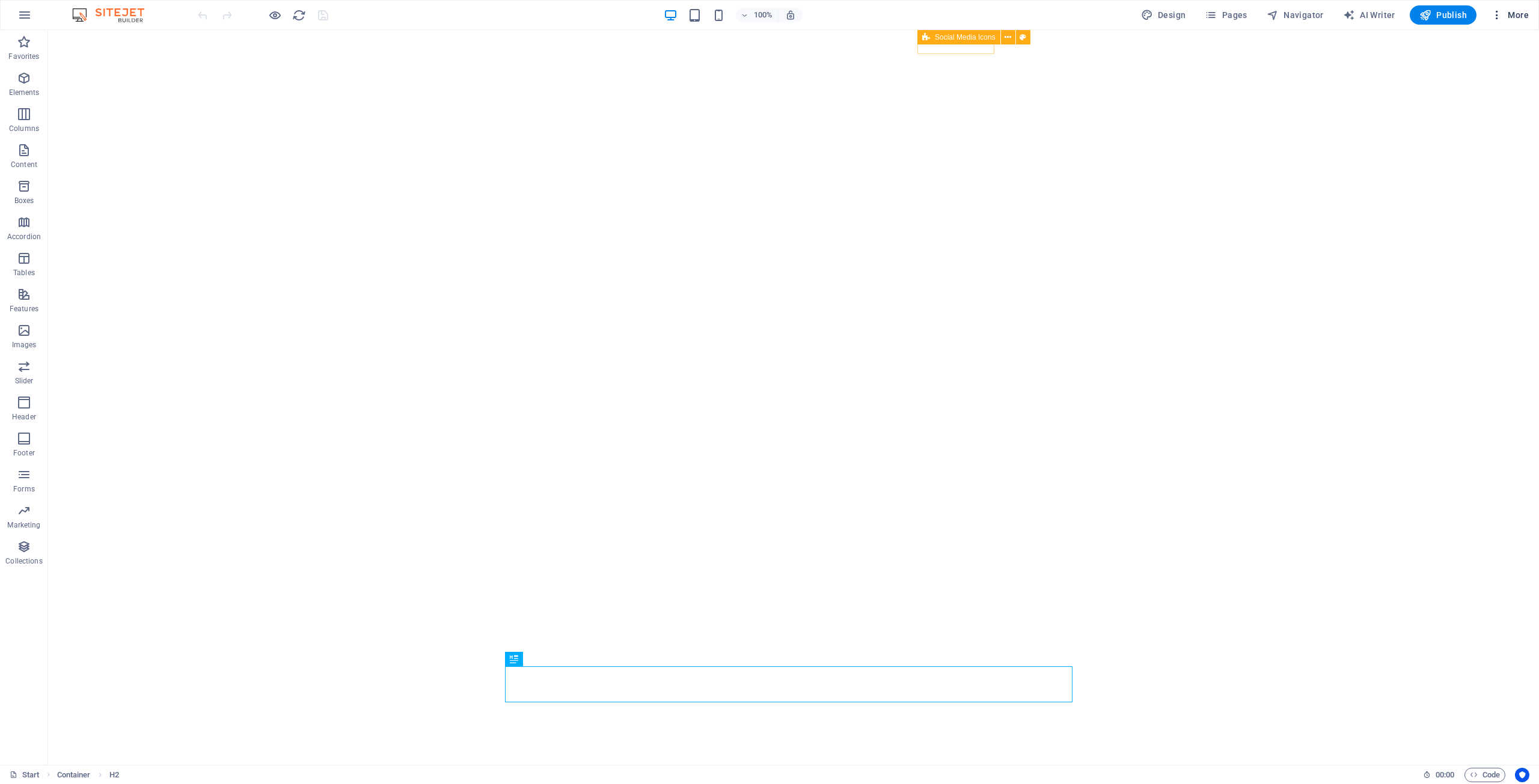
click at [1515, 14] on span "More" at bounding box center [1510, 15] width 38 height 12
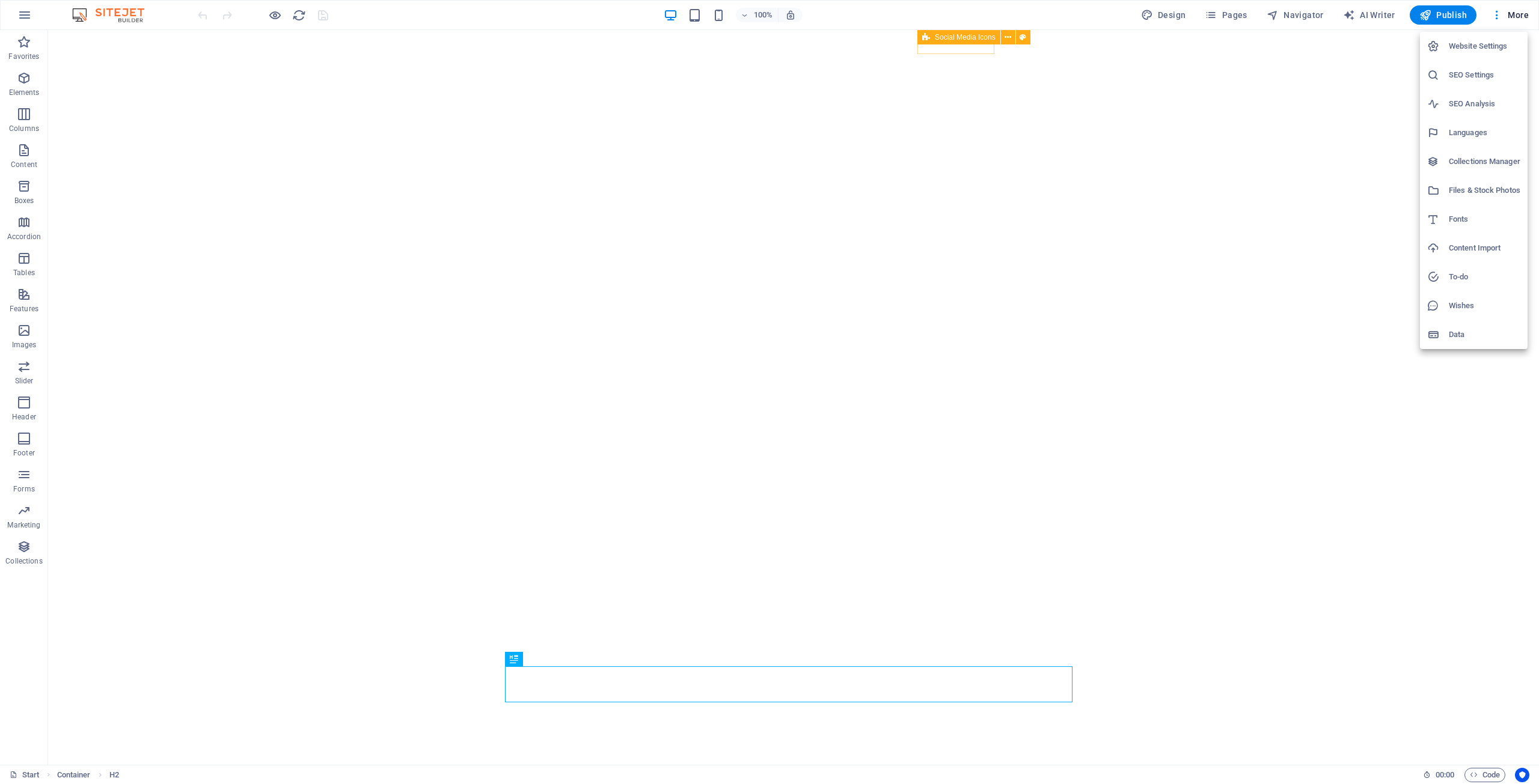
click at [1493, 15] on div at bounding box center [770, 392] width 1539 height 784
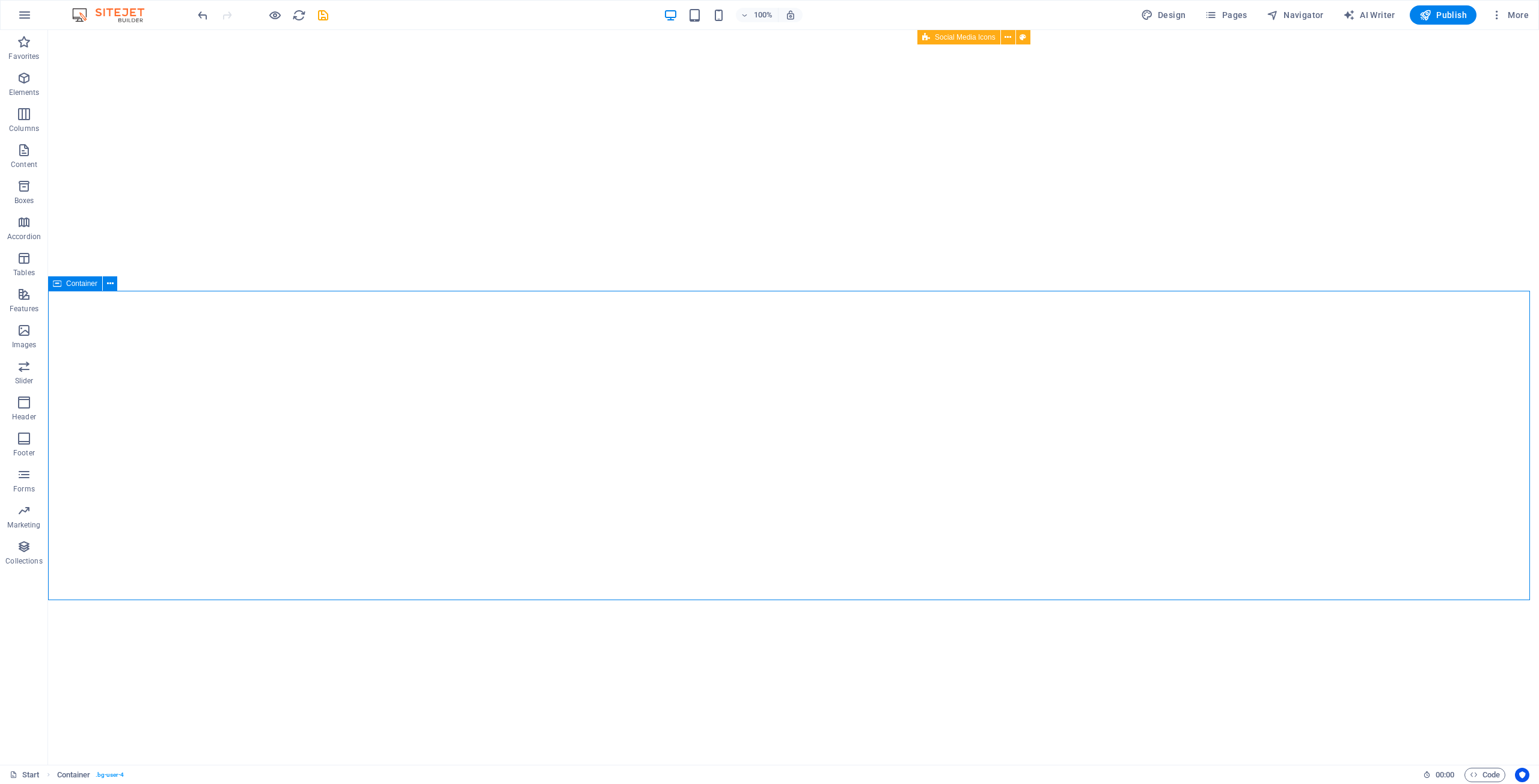
click at [88, 284] on span "Container" at bounding box center [81, 283] width 31 height 7
click at [108, 288] on icon at bounding box center [110, 284] width 7 height 13
click at [146, 406] on link "Ctrl X Cut" at bounding box center [149, 406] width 81 height 18
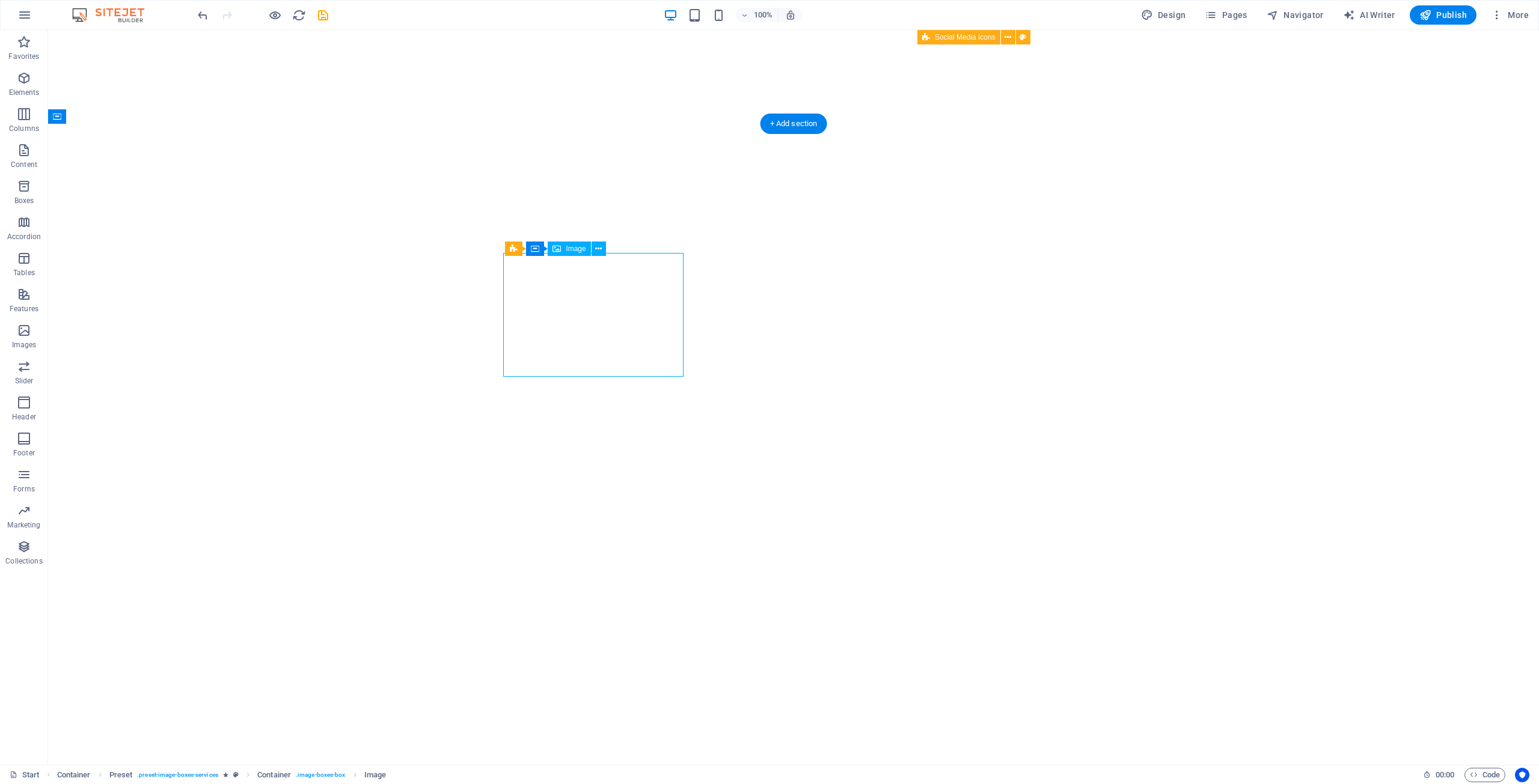
select select "%"
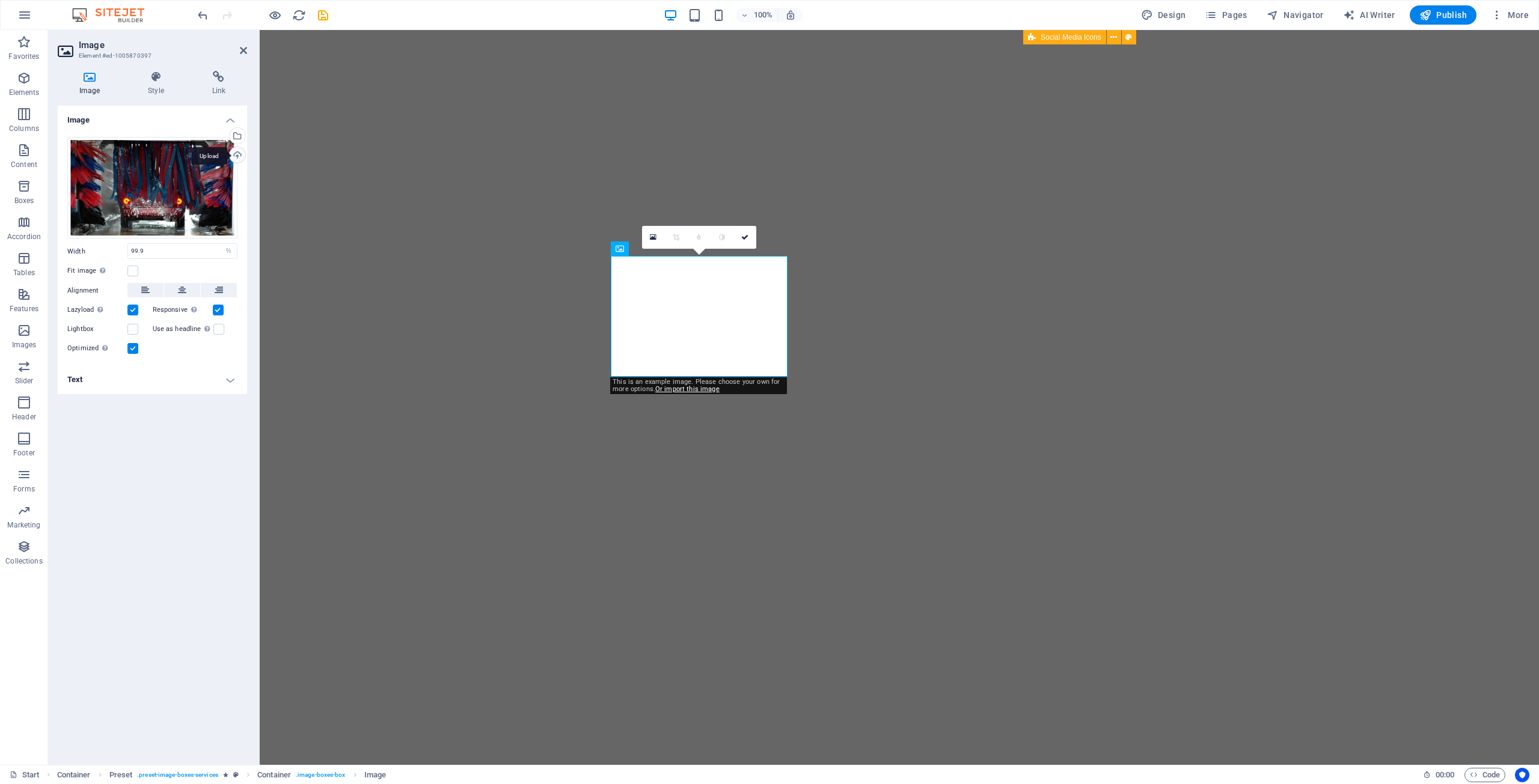
click at [239, 151] on div "Upload" at bounding box center [236, 156] width 18 height 18
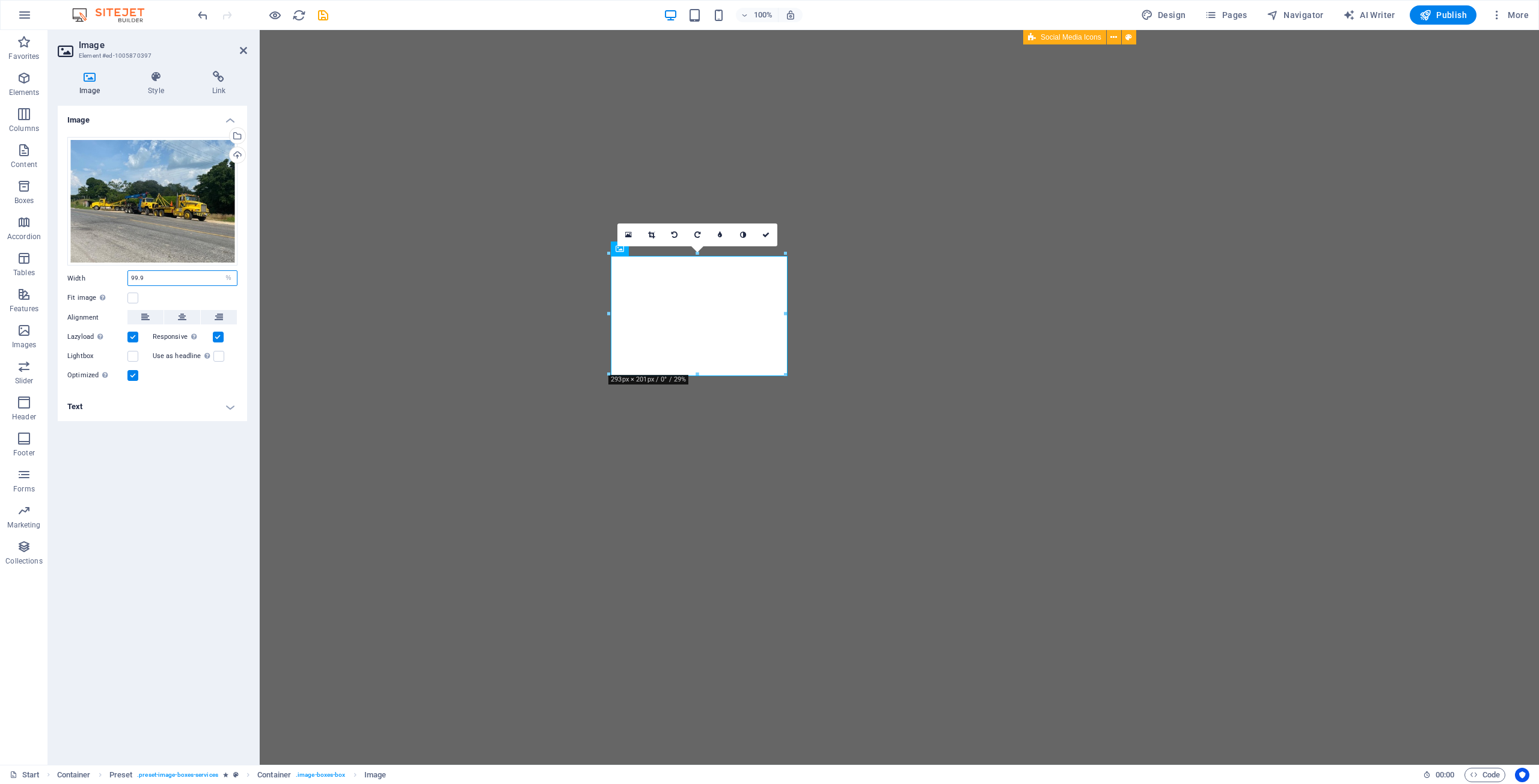
drag, startPoint x: 164, startPoint y: 282, endPoint x: 132, endPoint y: 282, distance: 32.0
click at [132, 282] on input "99.9" at bounding box center [183, 278] width 109 height 15
click at [154, 78] on icon at bounding box center [156, 77] width 59 height 12
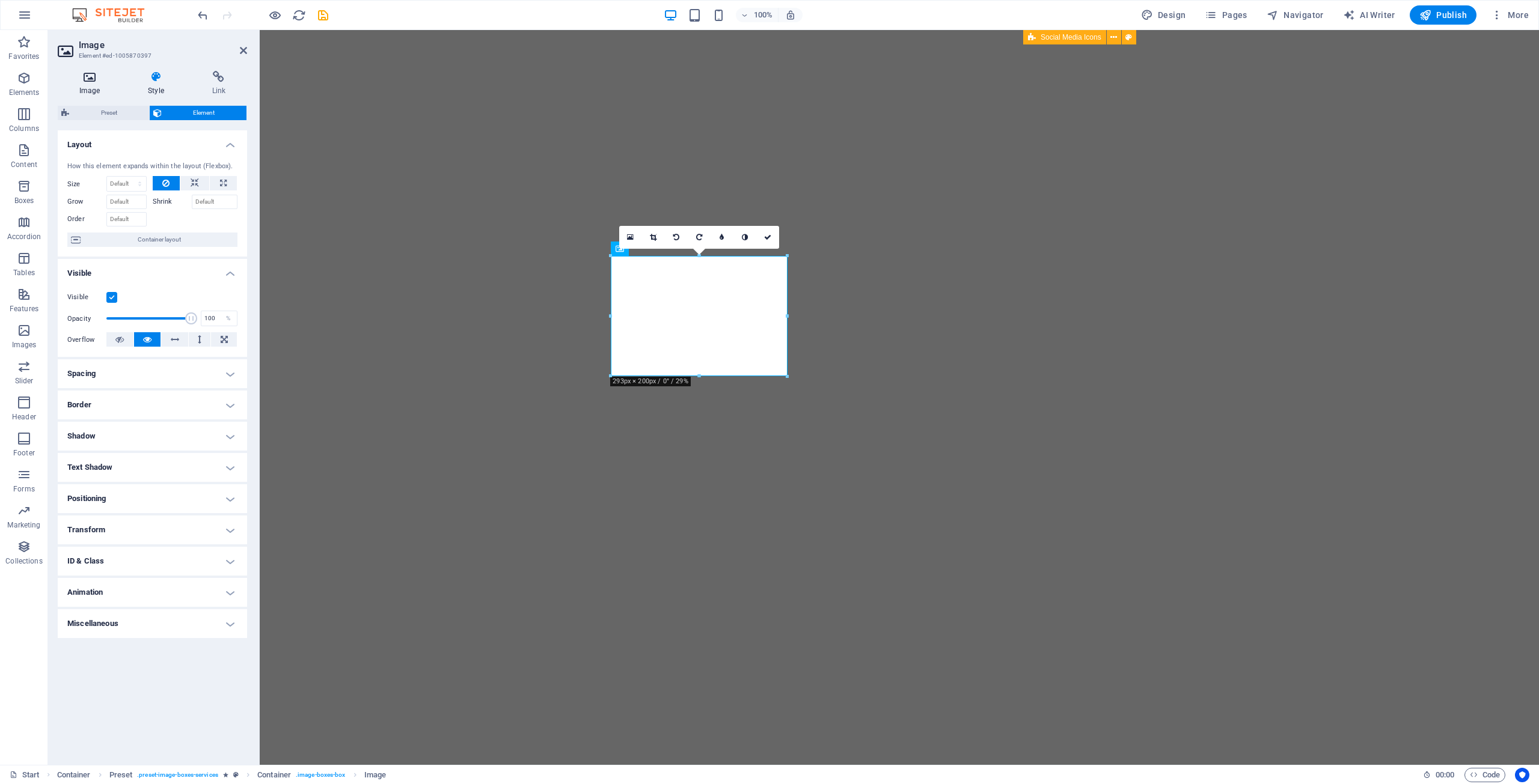
click at [121, 82] on h4 "Image" at bounding box center [92, 83] width 68 height 25
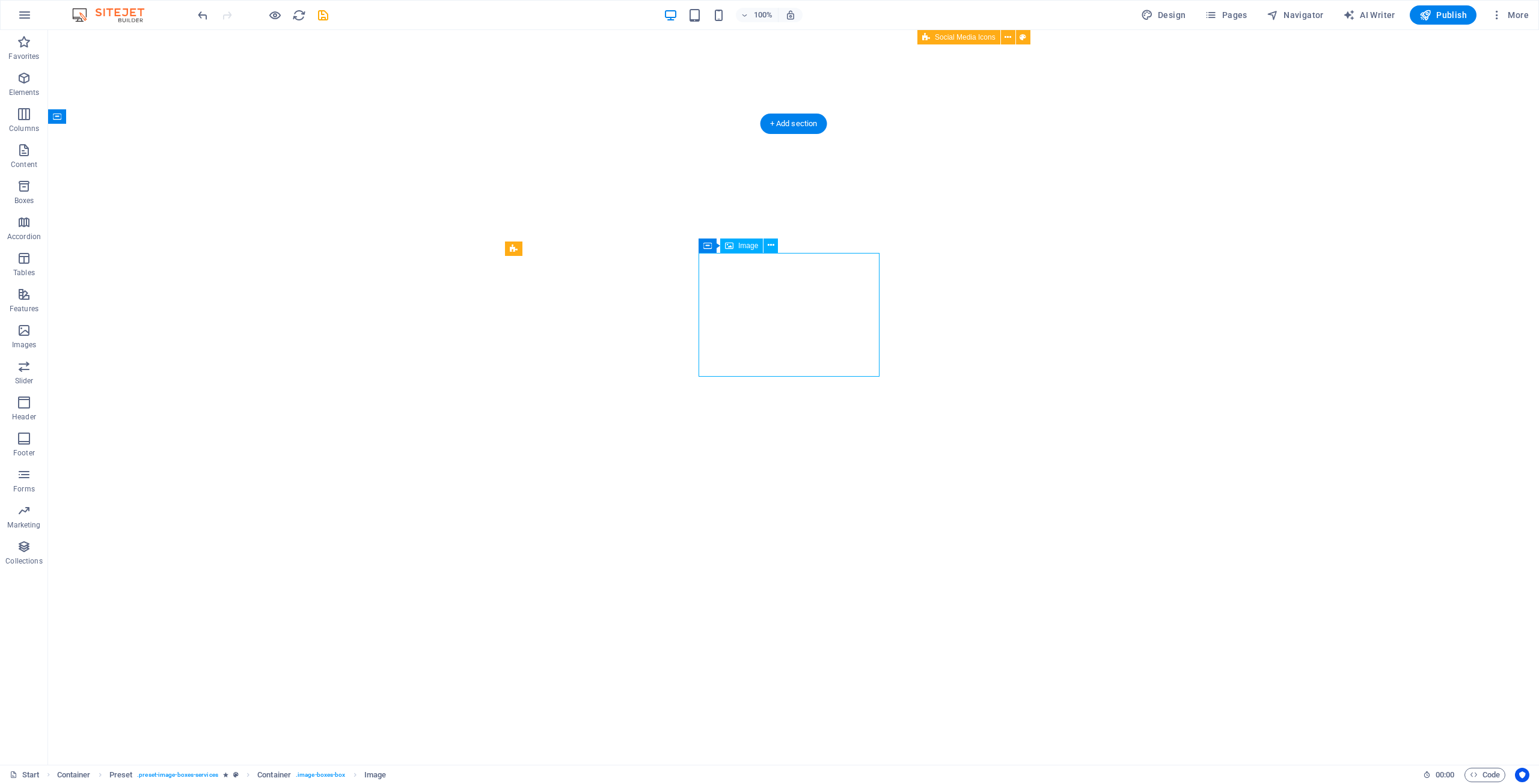
select select "%"
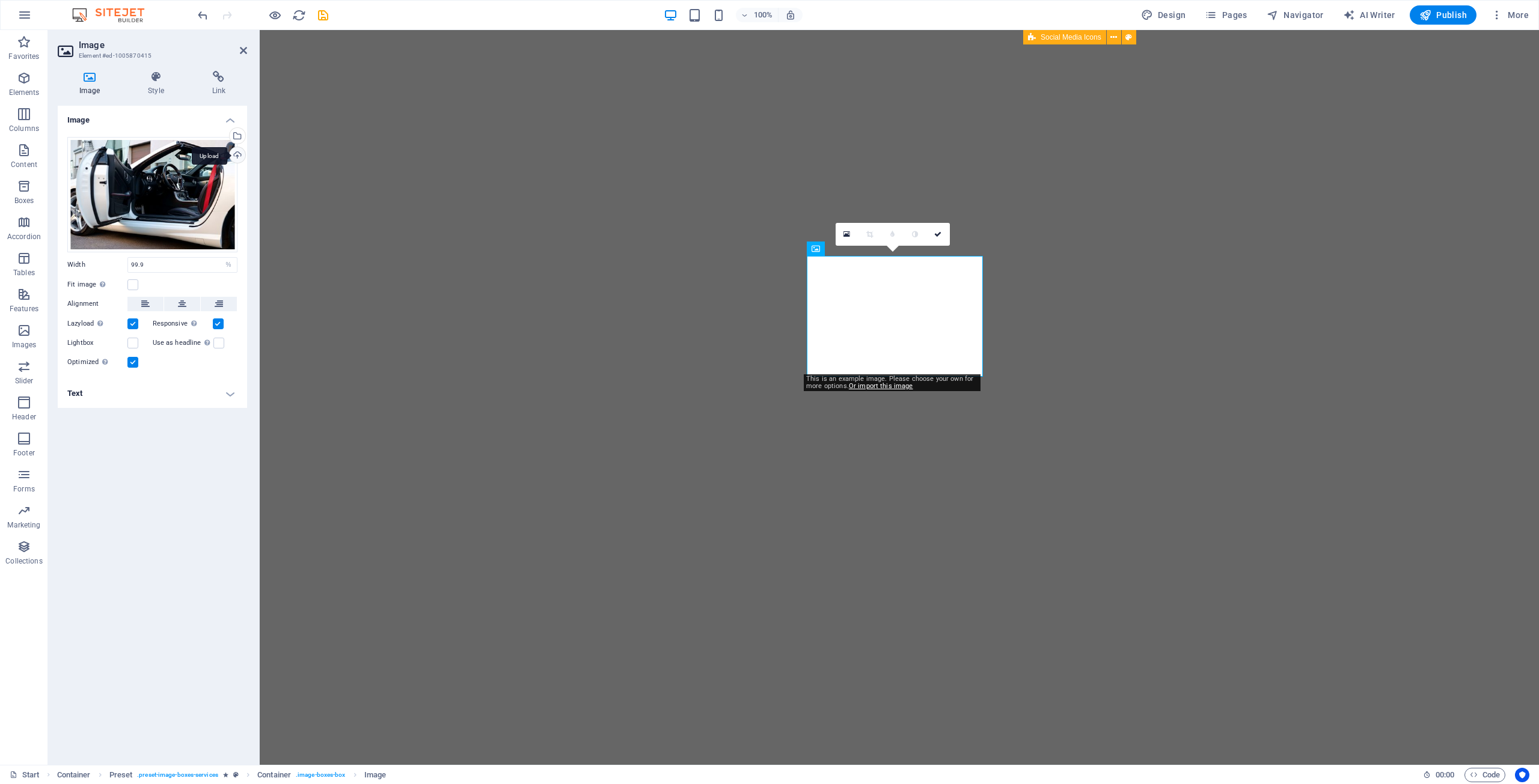
click at [237, 153] on div "Upload" at bounding box center [236, 156] width 18 height 18
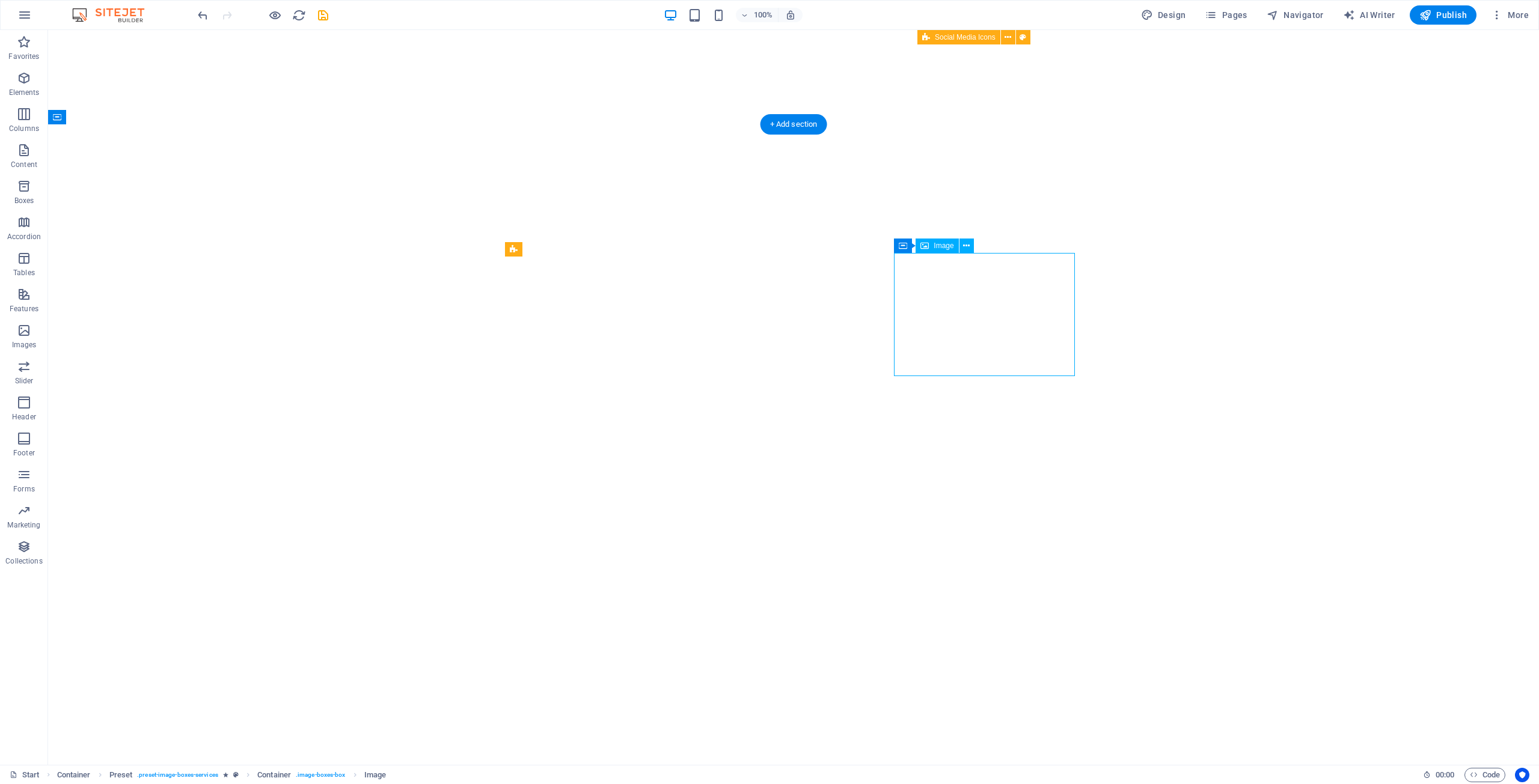
select select "%"
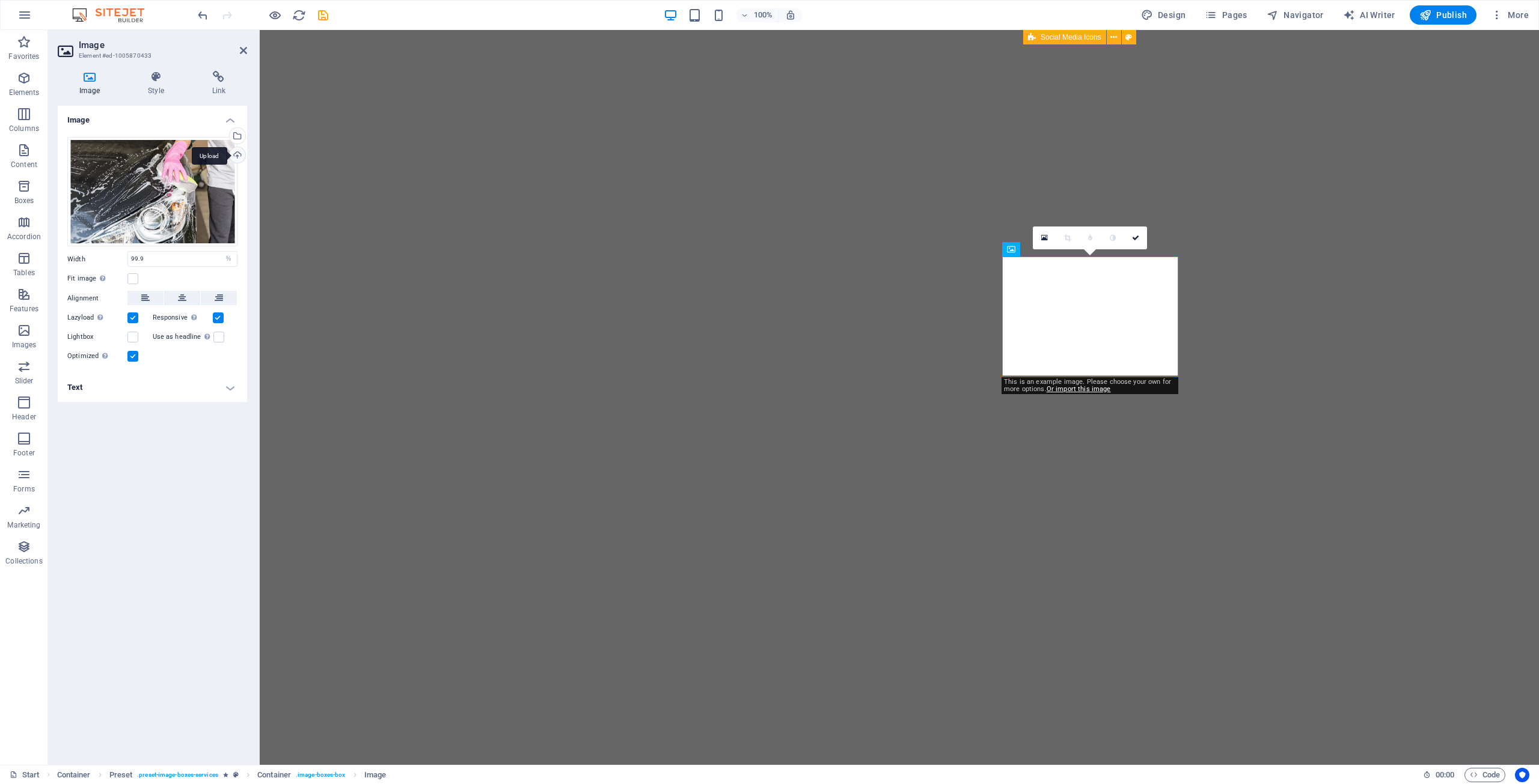
click at [237, 160] on div "Upload" at bounding box center [236, 156] width 18 height 18
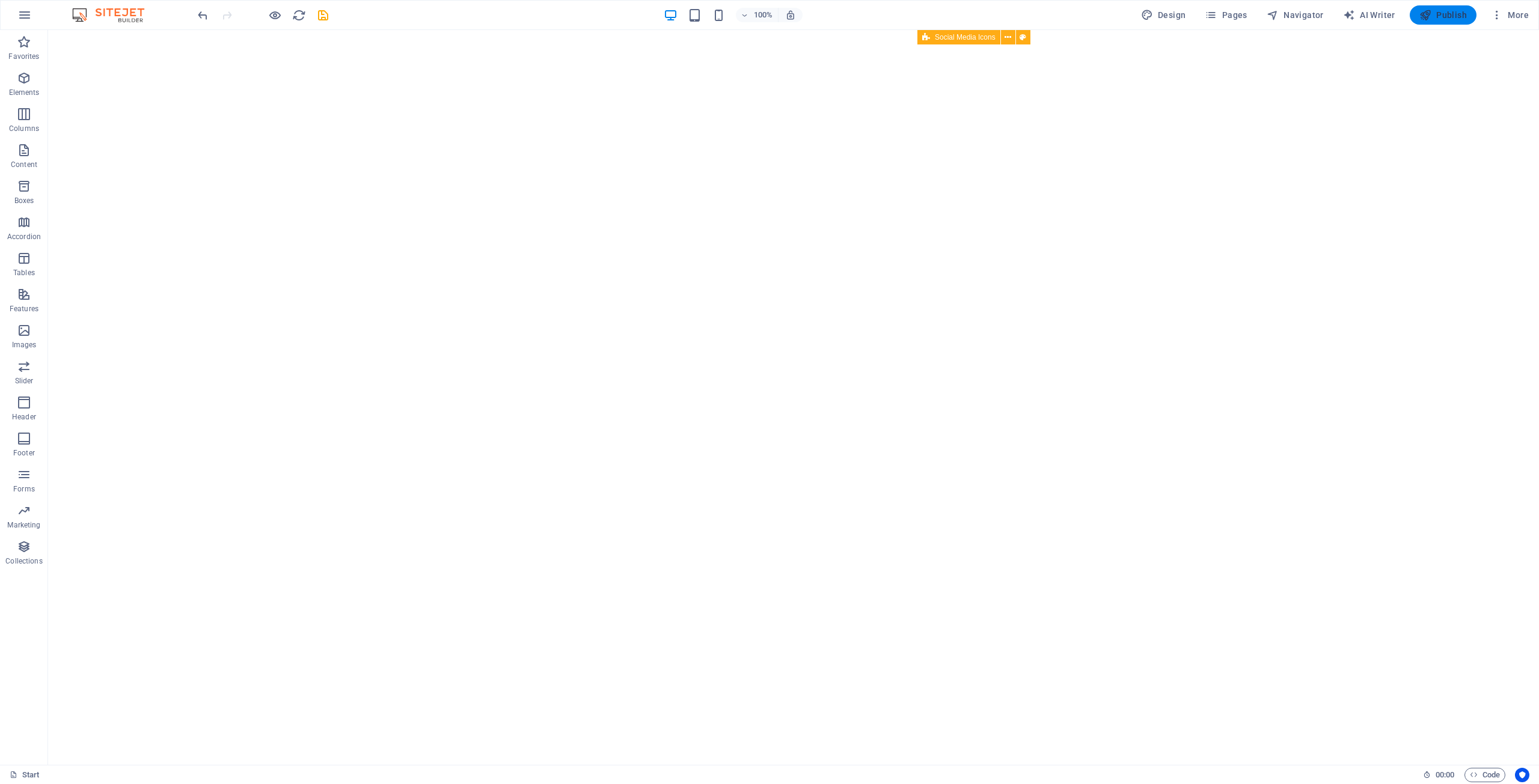
click at [1448, 10] on span "Publish" at bounding box center [1443, 15] width 48 height 12
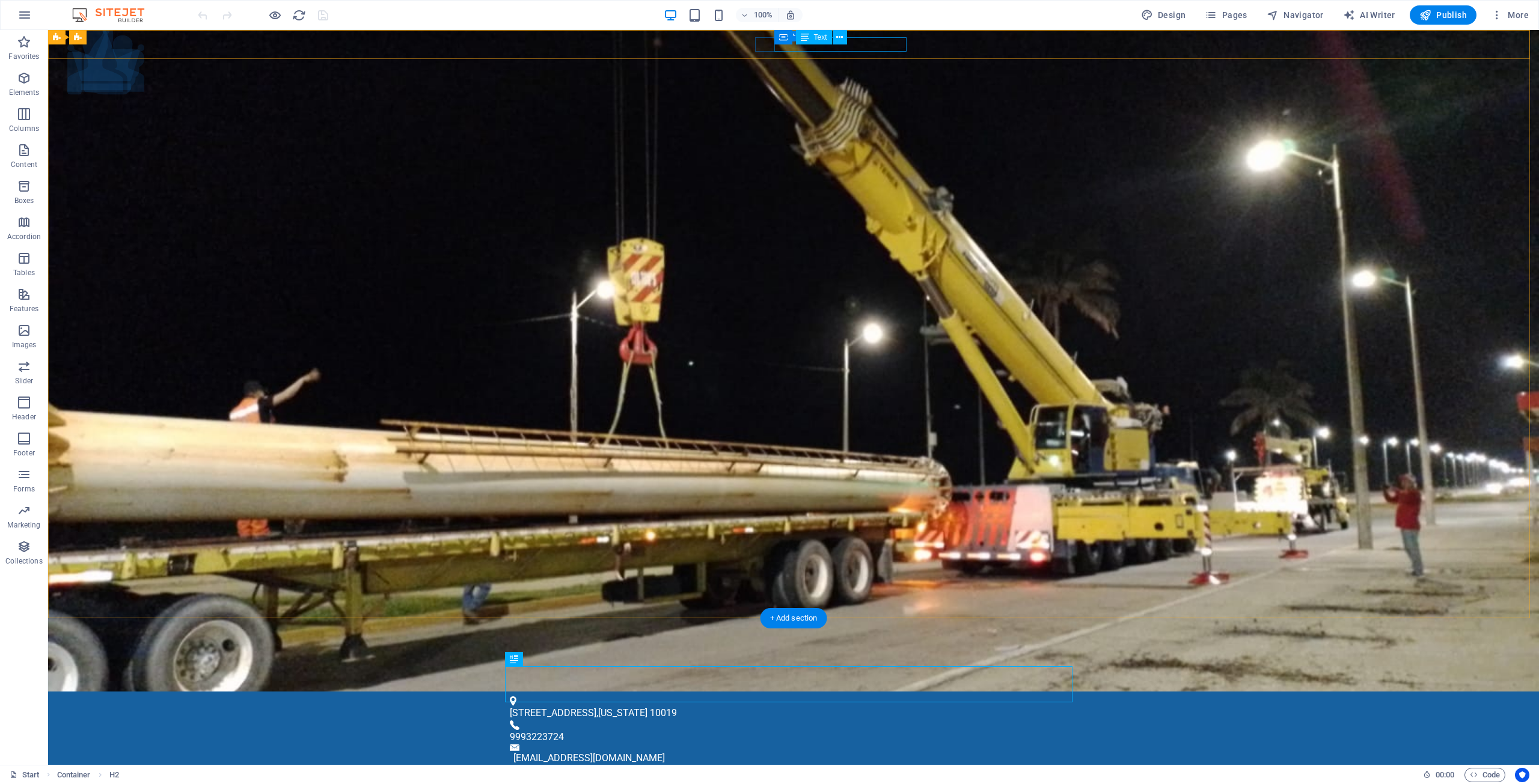
click at [859, 751] on div "[EMAIL_ADDRESS][DOMAIN_NAME]" at bounding box center [790, 758] width 555 height 15
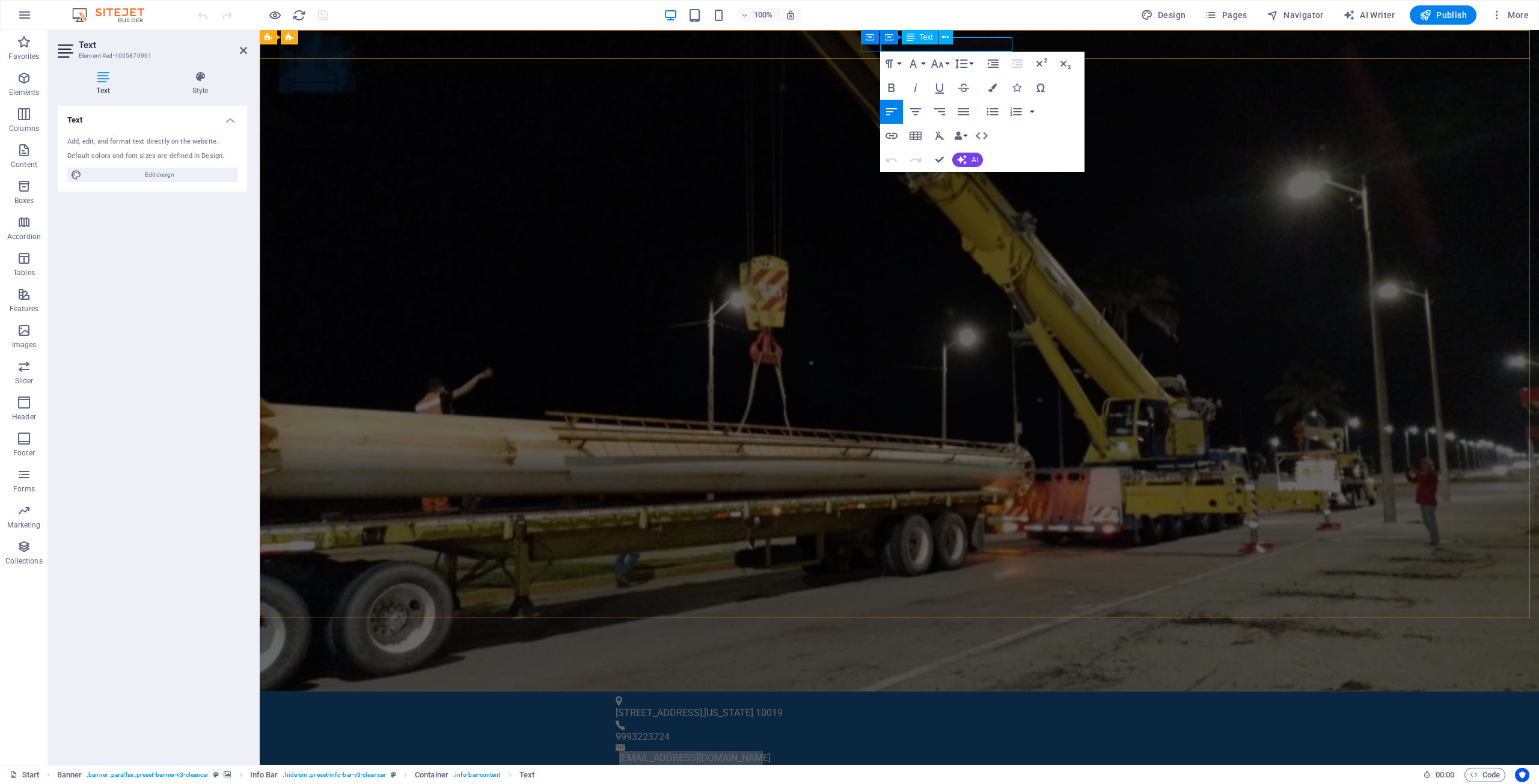
drag, startPoint x: 1010, startPoint y: 48, endPoint x: 880, endPoint y: 46, distance: 130.0
click at [880, 751] on p "[EMAIL_ADDRESS][DOMAIN_NAME]" at bounding box center [897, 758] width 555 height 15
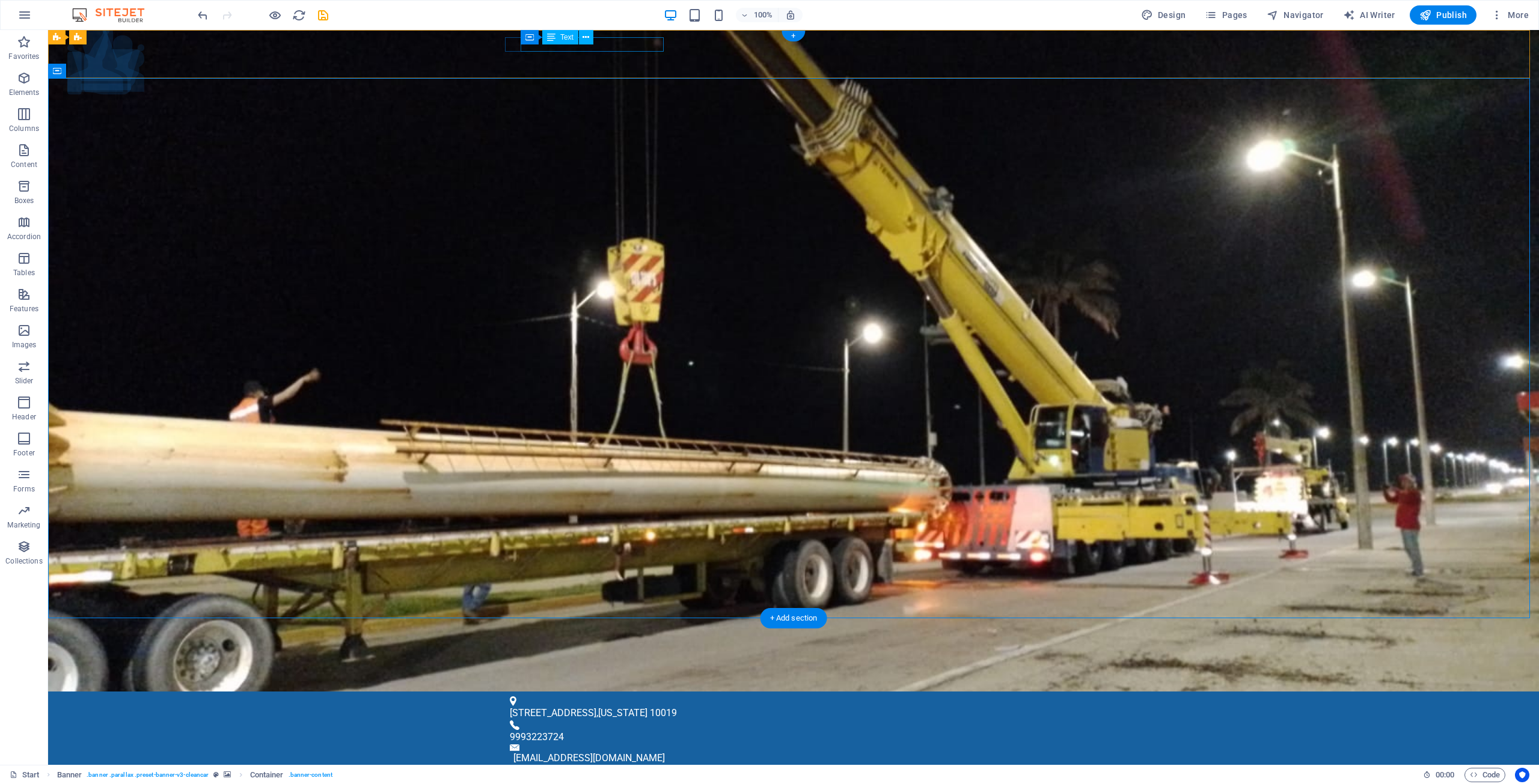
click at [618, 706] on div "1601 Broadway , New York 10019" at bounding box center [789, 713] width 558 height 15
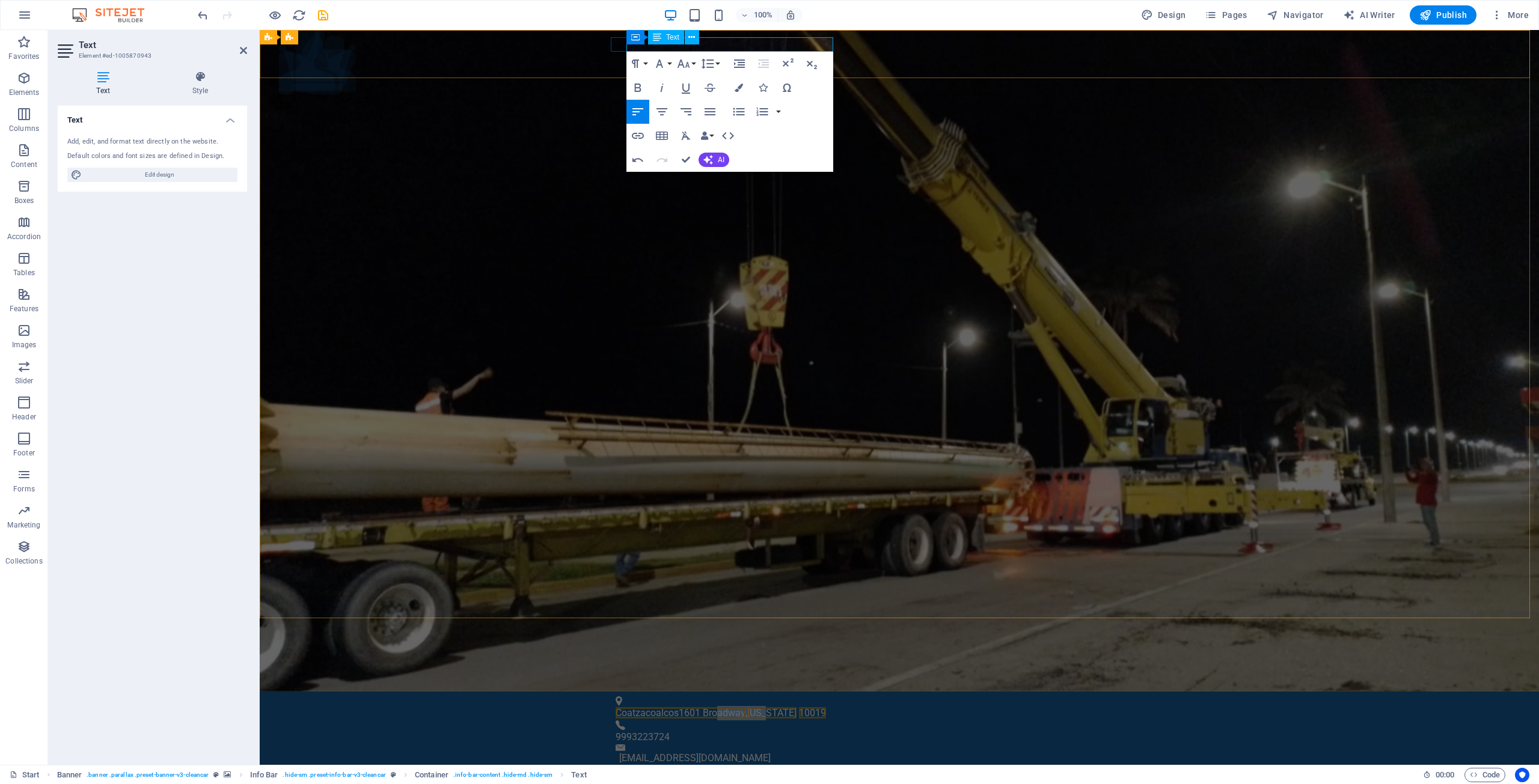
drag, startPoint x: 728, startPoint y: 50, endPoint x: 786, endPoint y: 50, distance: 58.0
click at [786, 706] on p "Coatzacoalcos1601 Broadway , New York 10019" at bounding box center [894, 713] width 558 height 15
click at [810, 708] on span "10019" at bounding box center [823, 713] width 27 height 11
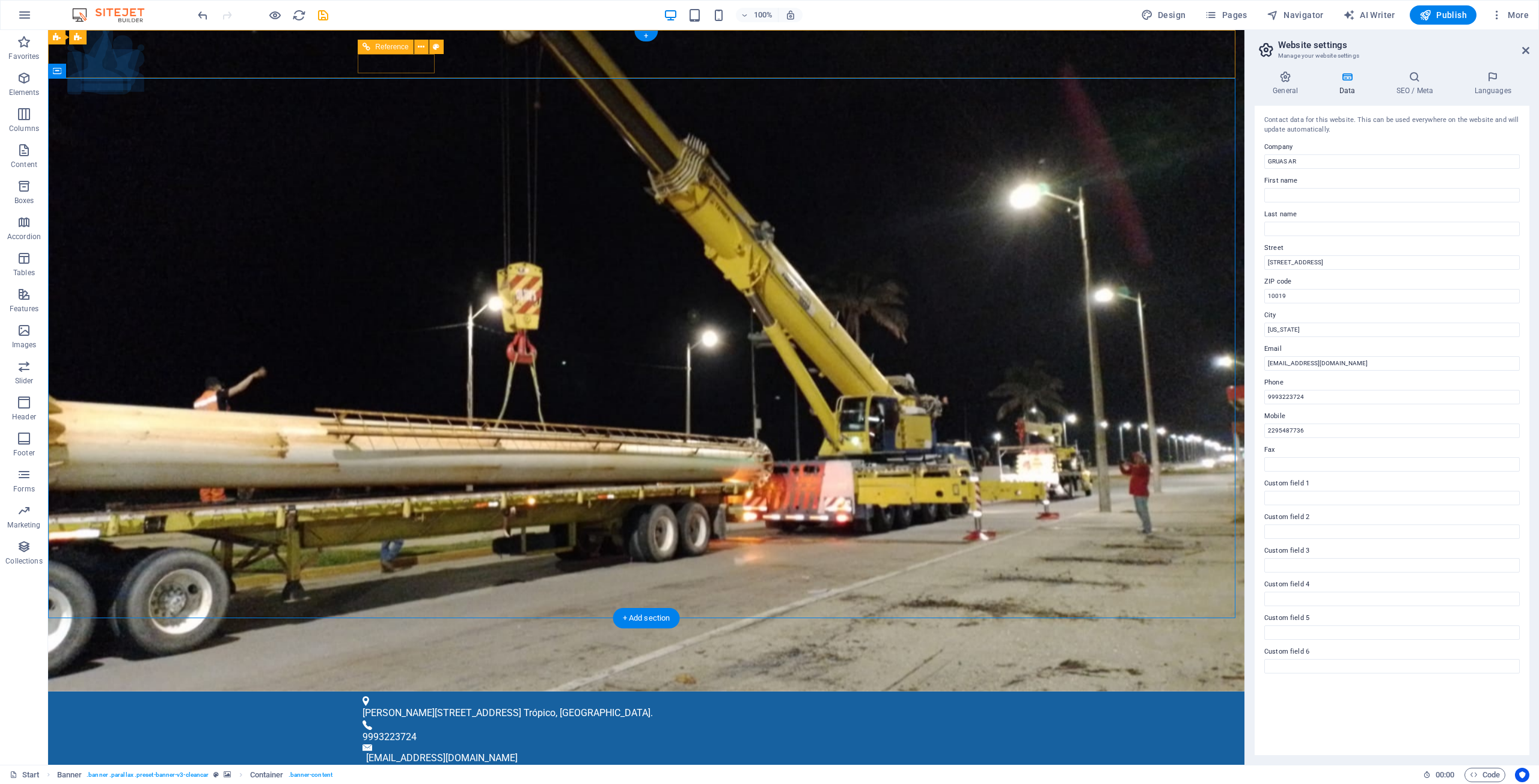
click at [425, 45] on button at bounding box center [421, 47] width 15 height 15
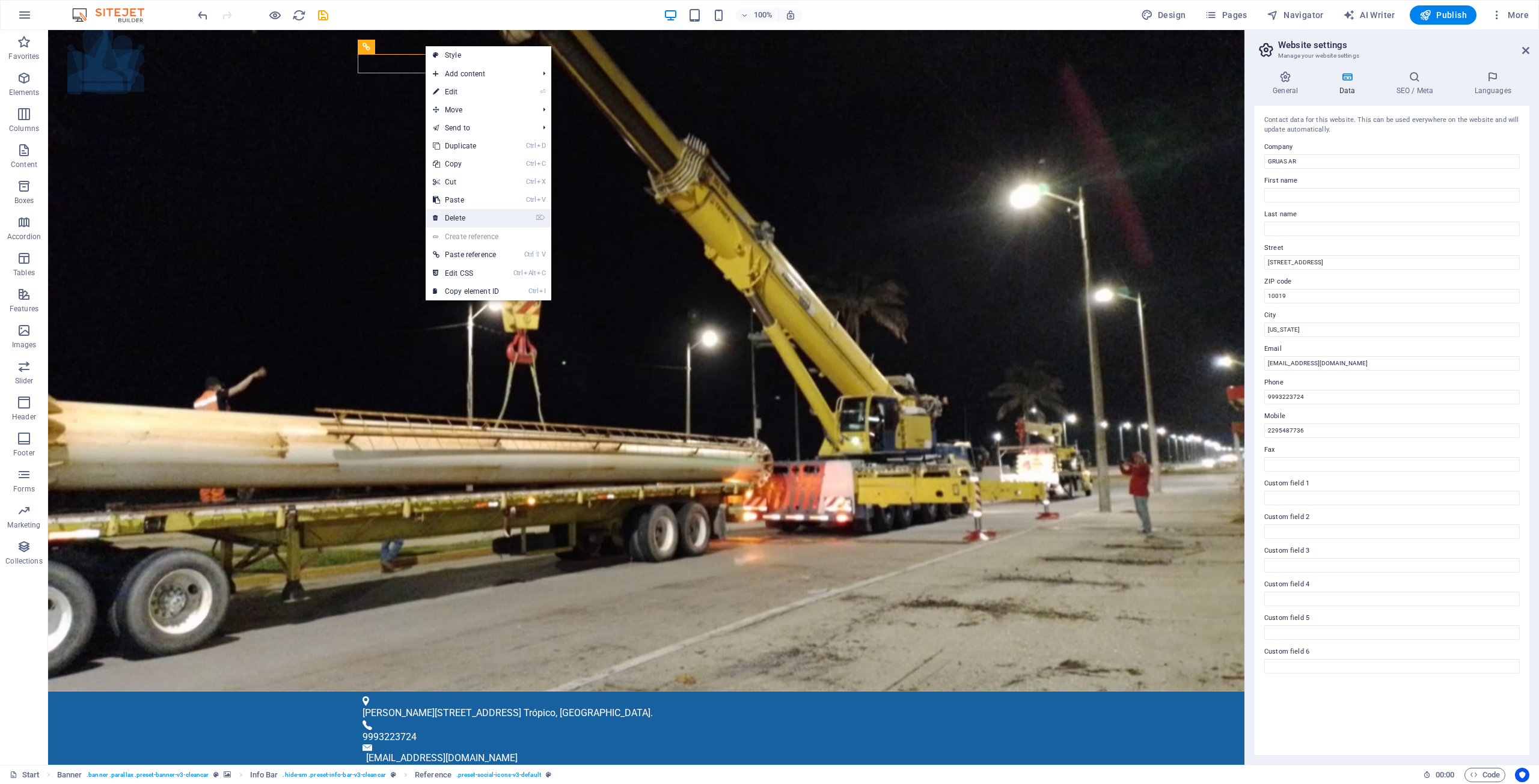
click at [461, 215] on link "⌦ Delete" at bounding box center [465, 217] width 81 height 18
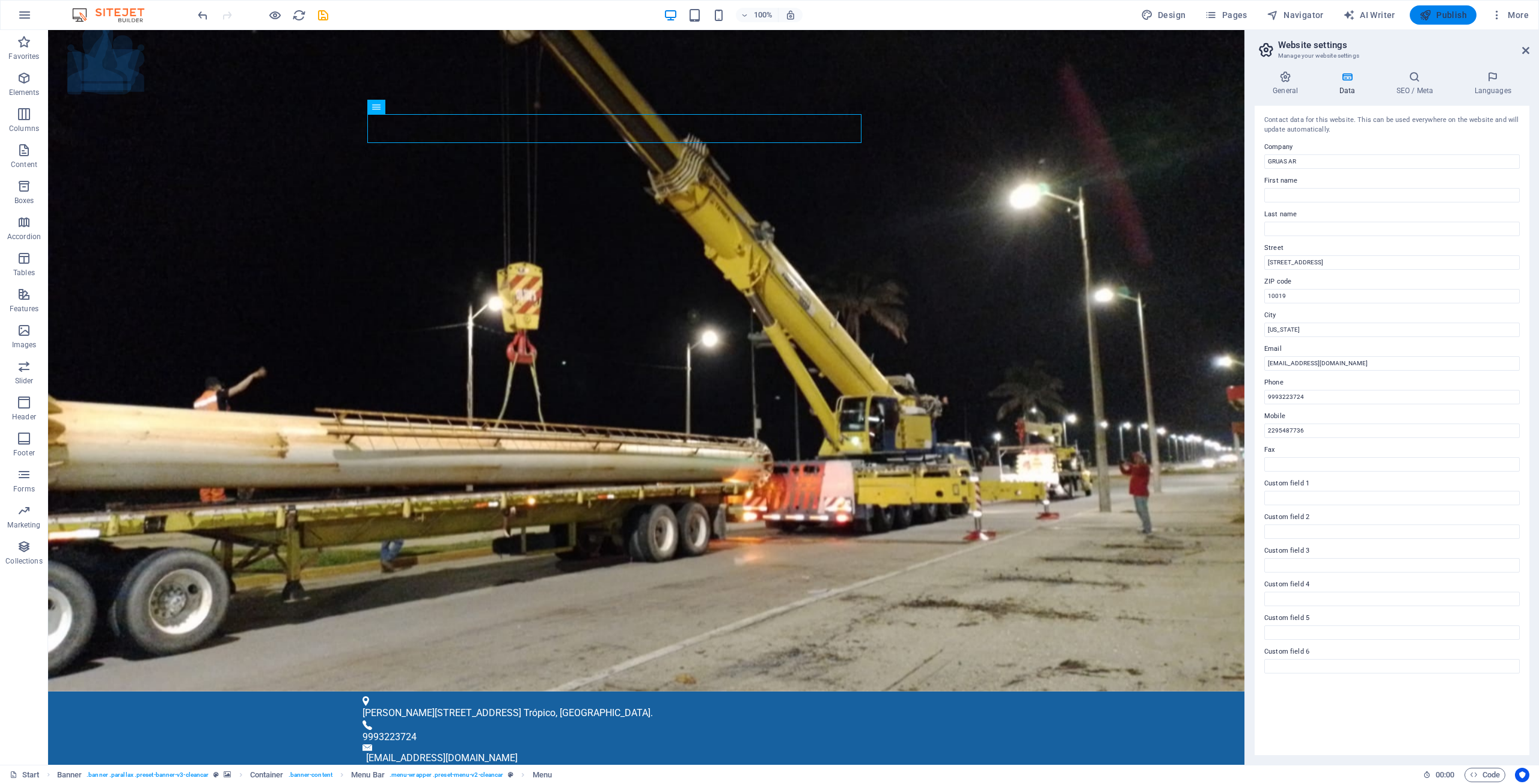
click at [1440, 19] on span "Publish" at bounding box center [1443, 15] width 48 height 12
checkbox input "false"
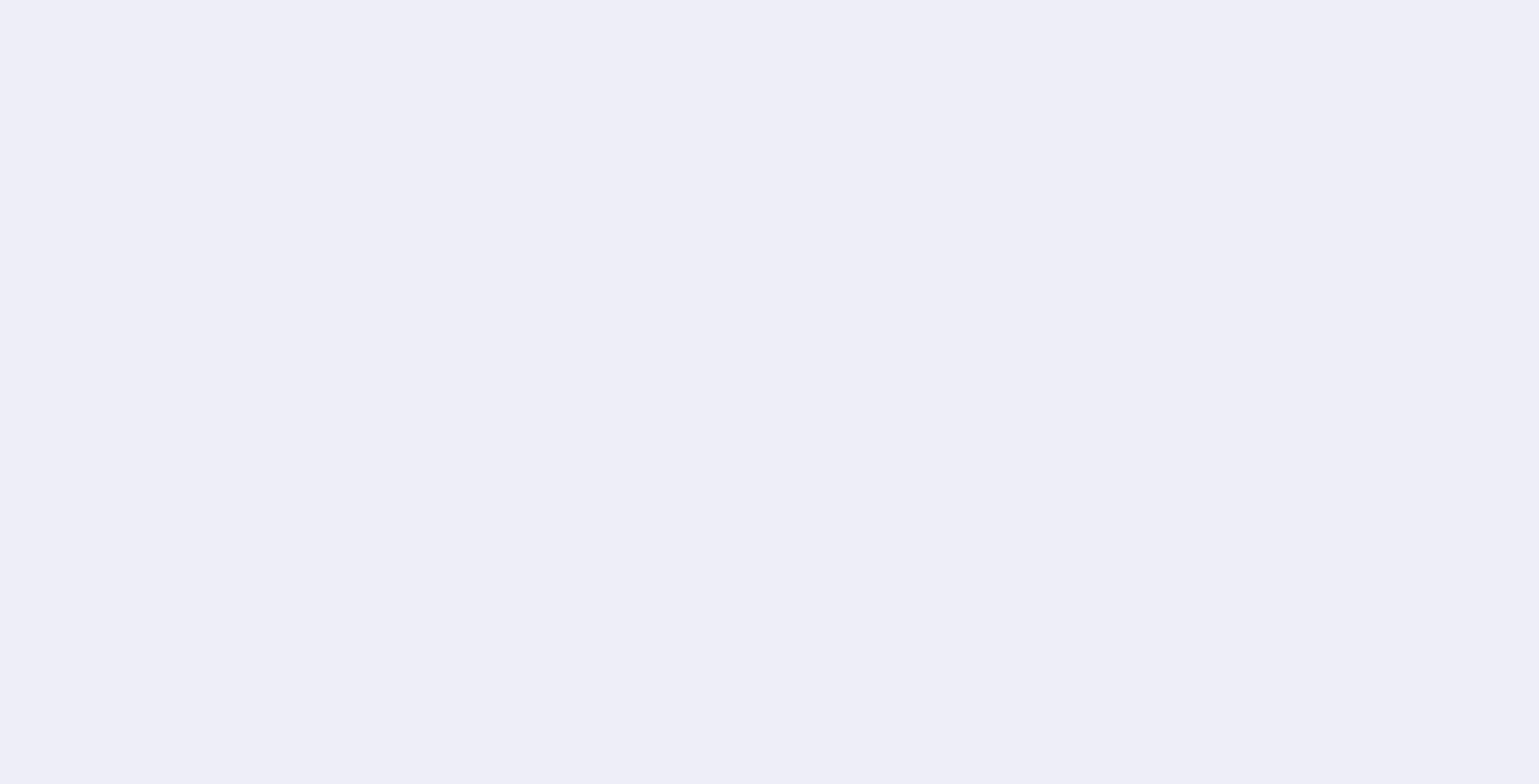
click at [1363, 716] on div at bounding box center [770, 392] width 1539 height 784
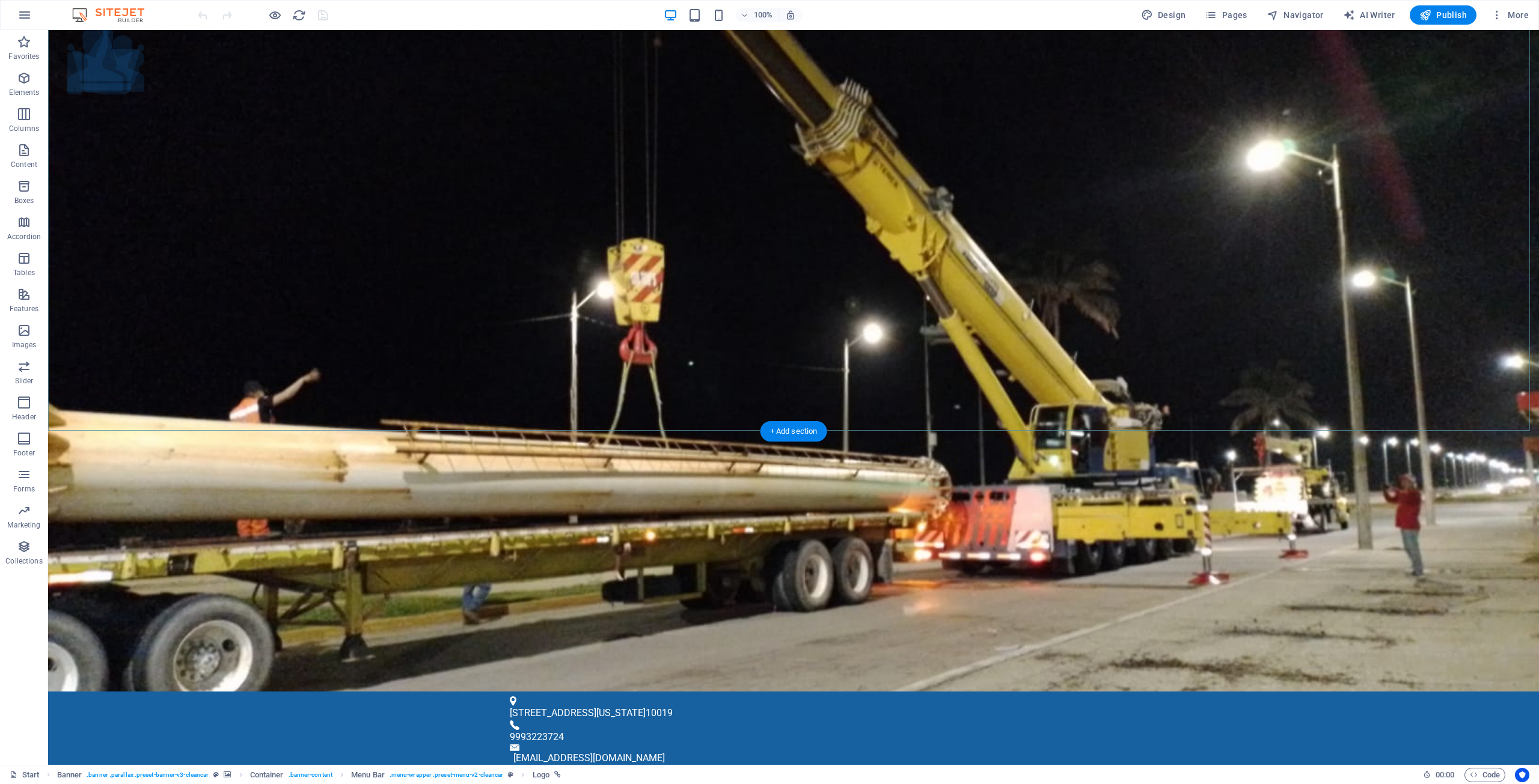
scroll to position [241, 0]
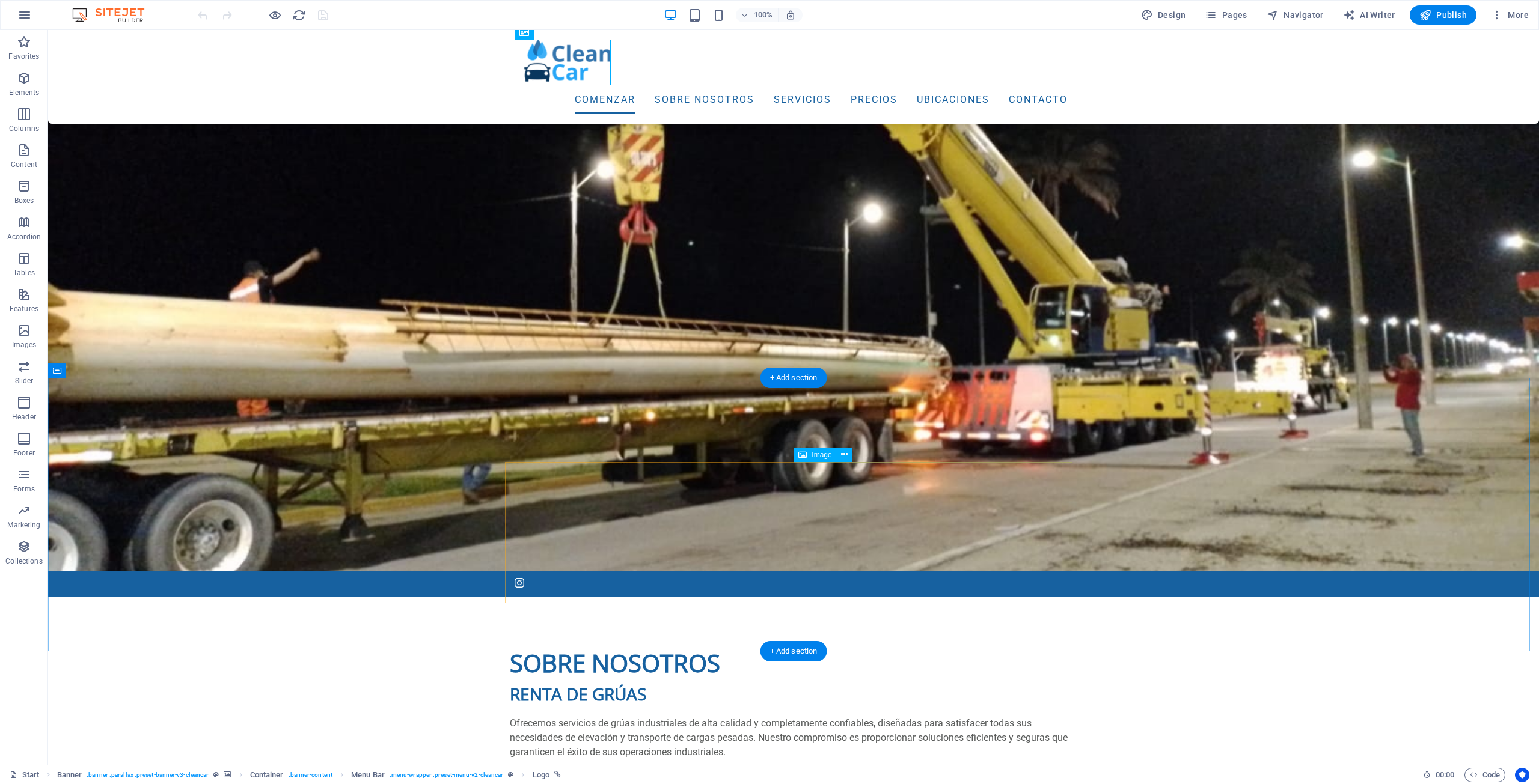
select select "%"
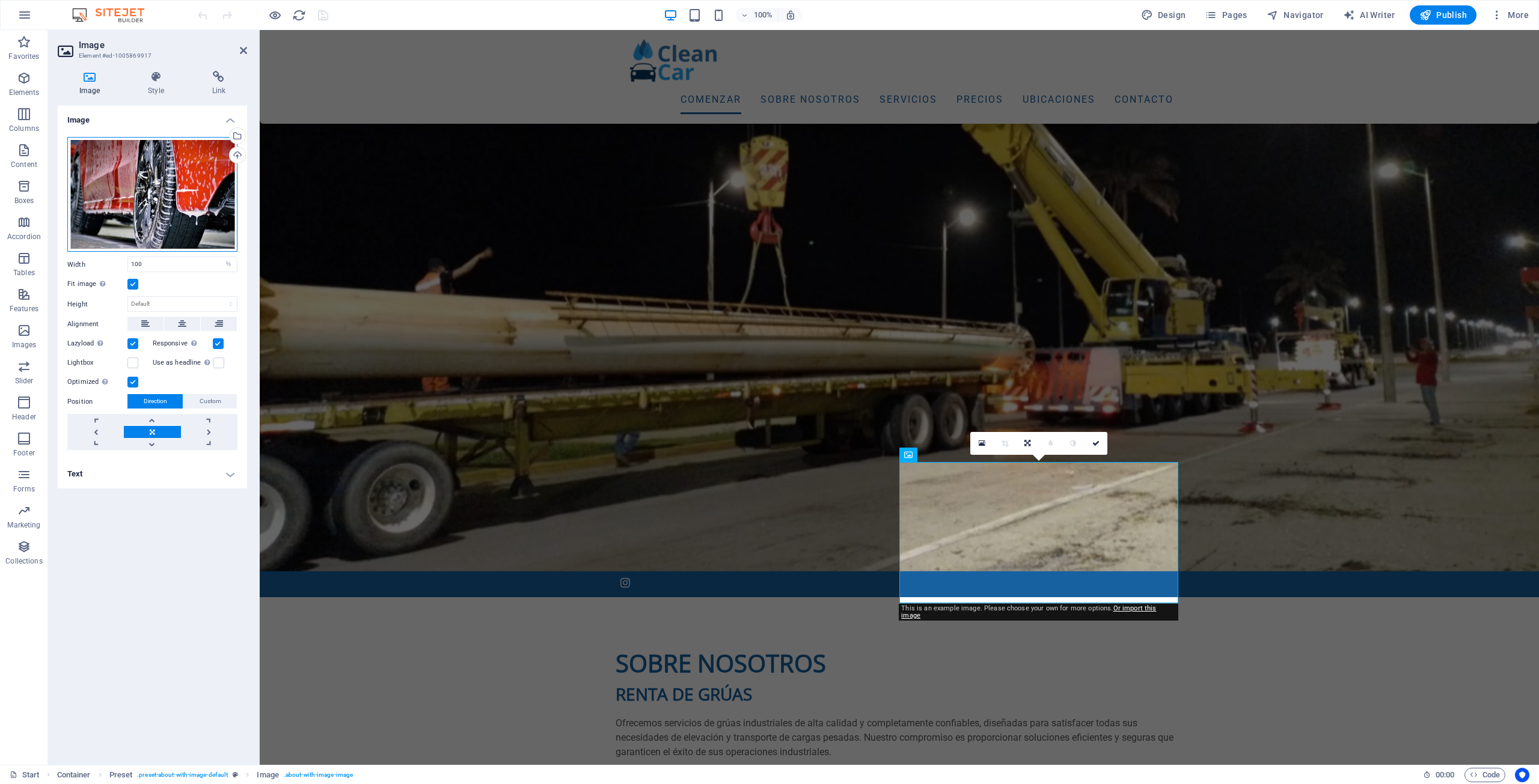
click at [146, 205] on div "Drag files here, click to choose files or select files from Files or our free s…" at bounding box center [153, 194] width 170 height 115
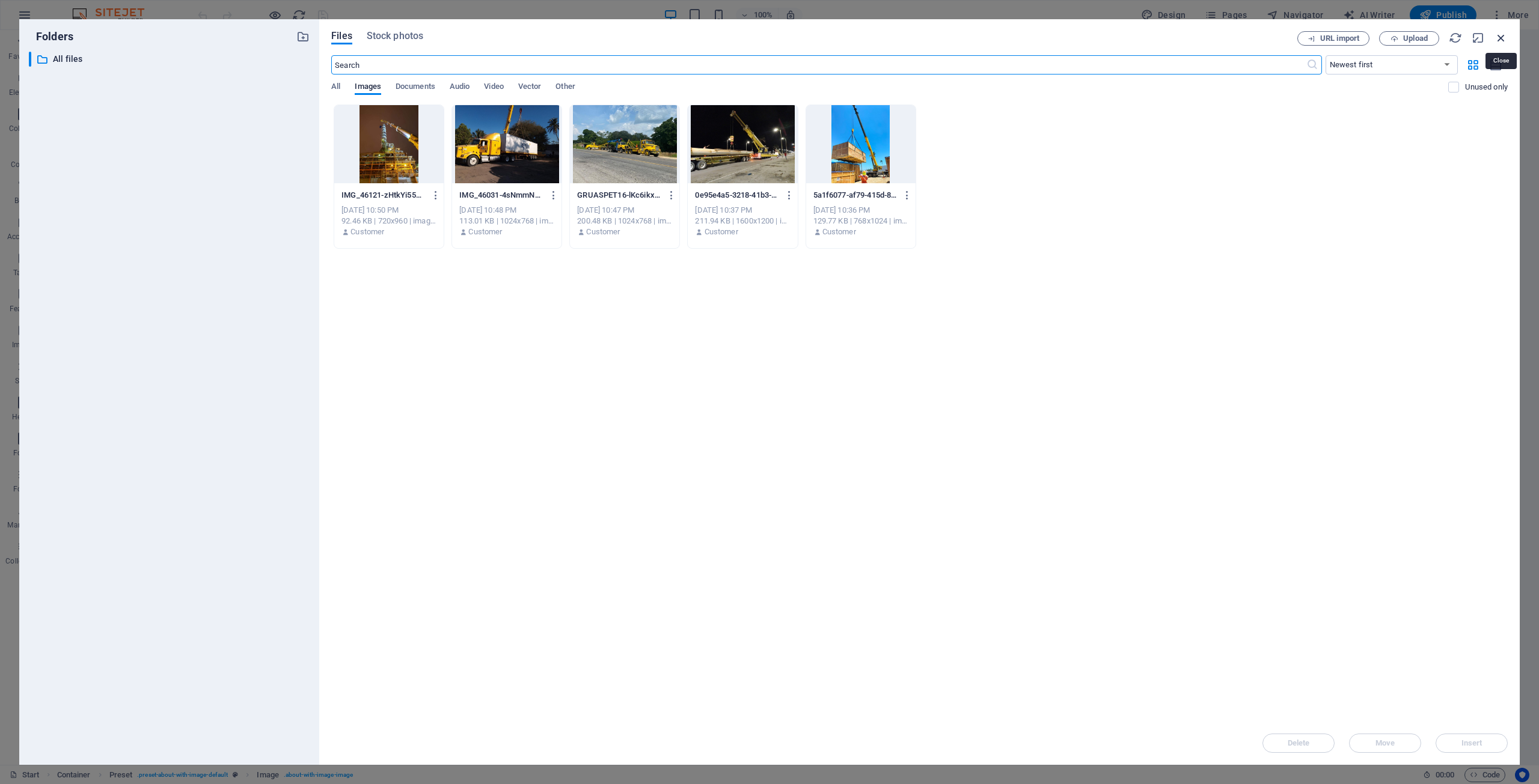
click at [1502, 36] on icon "button" at bounding box center [1501, 37] width 13 height 13
